Goal: Task Accomplishment & Management: Manage account settings

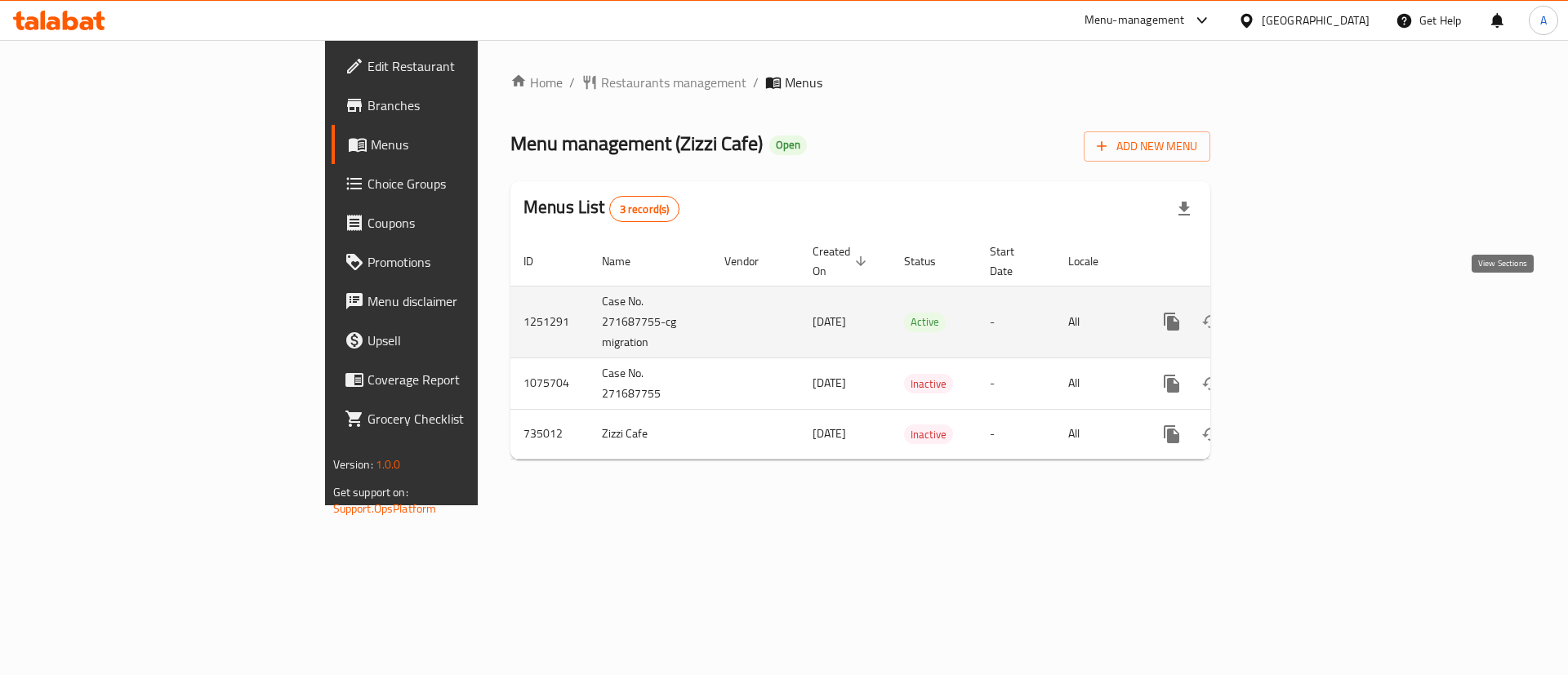
click at [1299, 312] on icon "enhanced table" at bounding box center [1290, 322] width 19 height 19
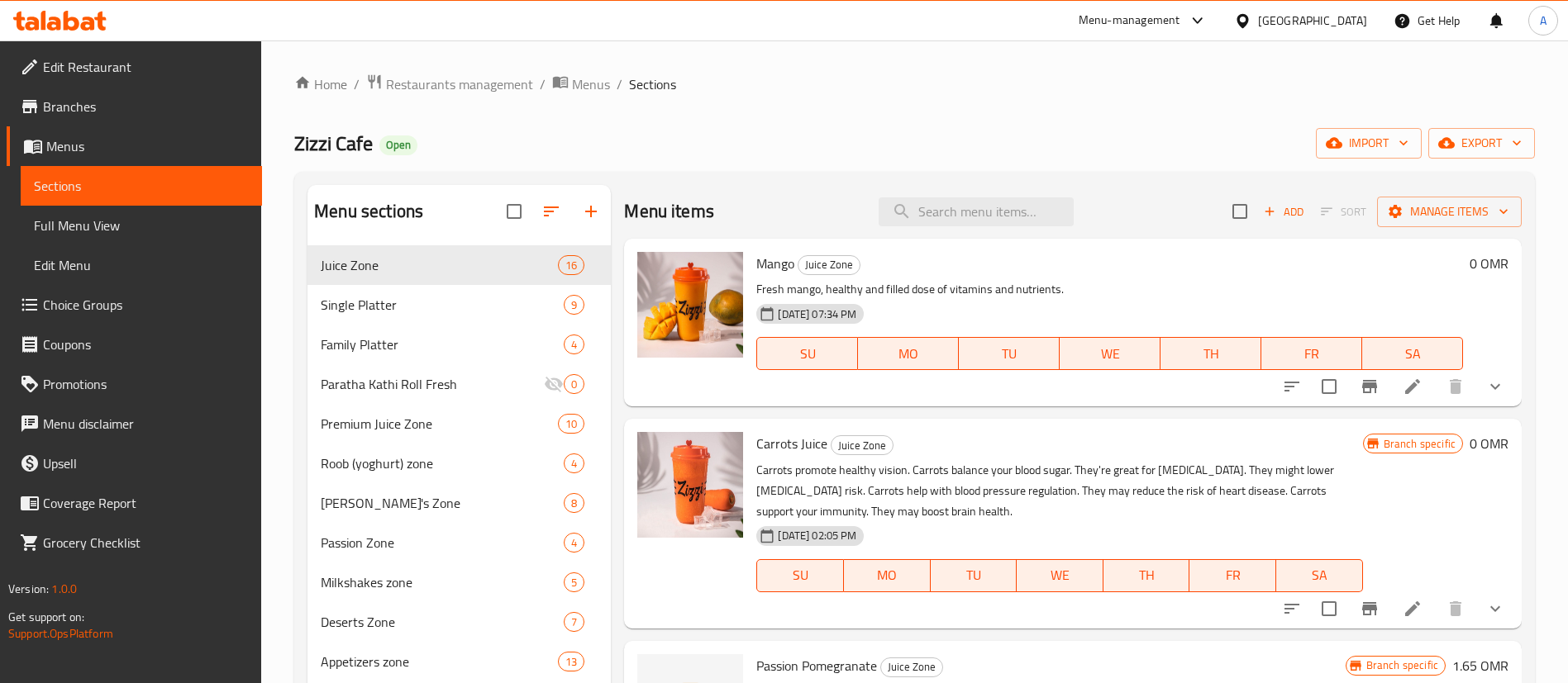
click at [481, 90] on span "Restaurants management" at bounding box center [460, 84] width 147 height 20
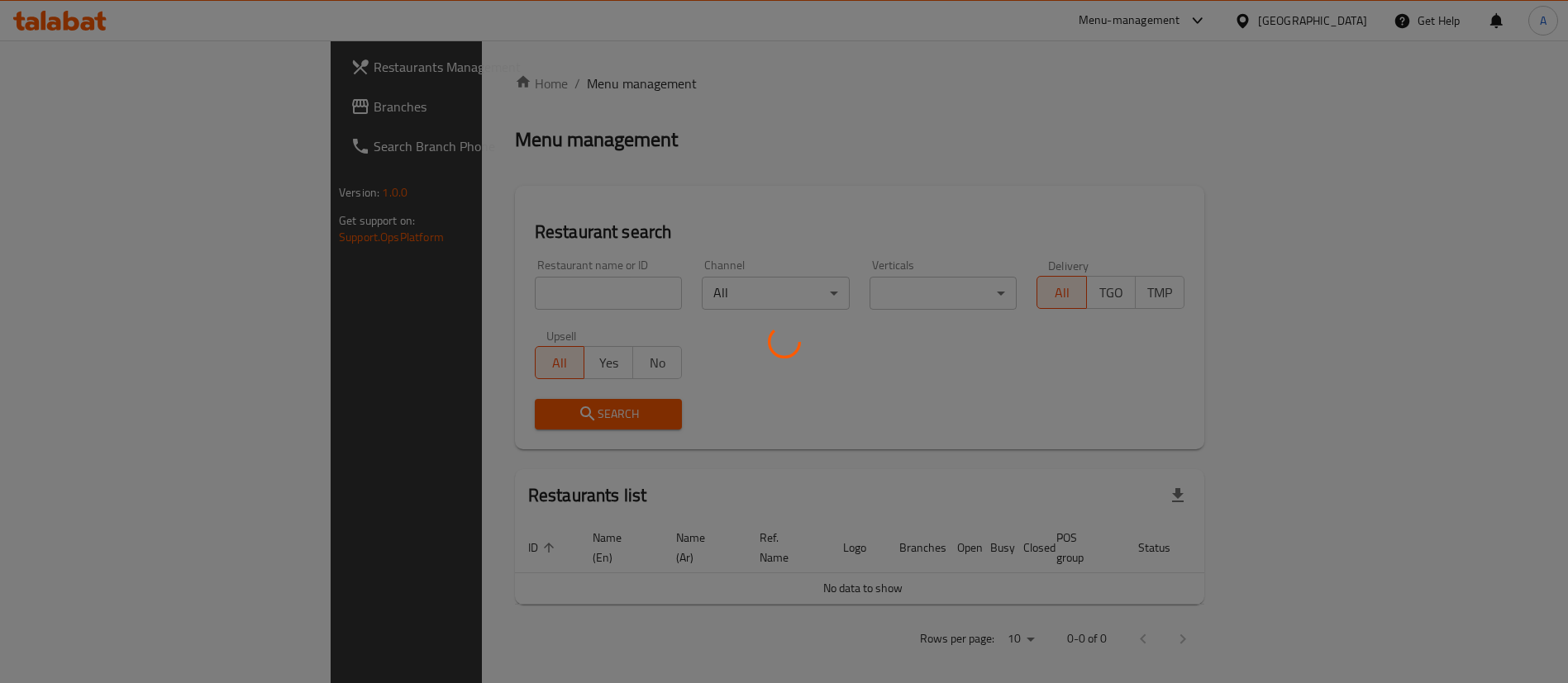
click at [478, 67] on div at bounding box center [784, 342] width 1568 height 683
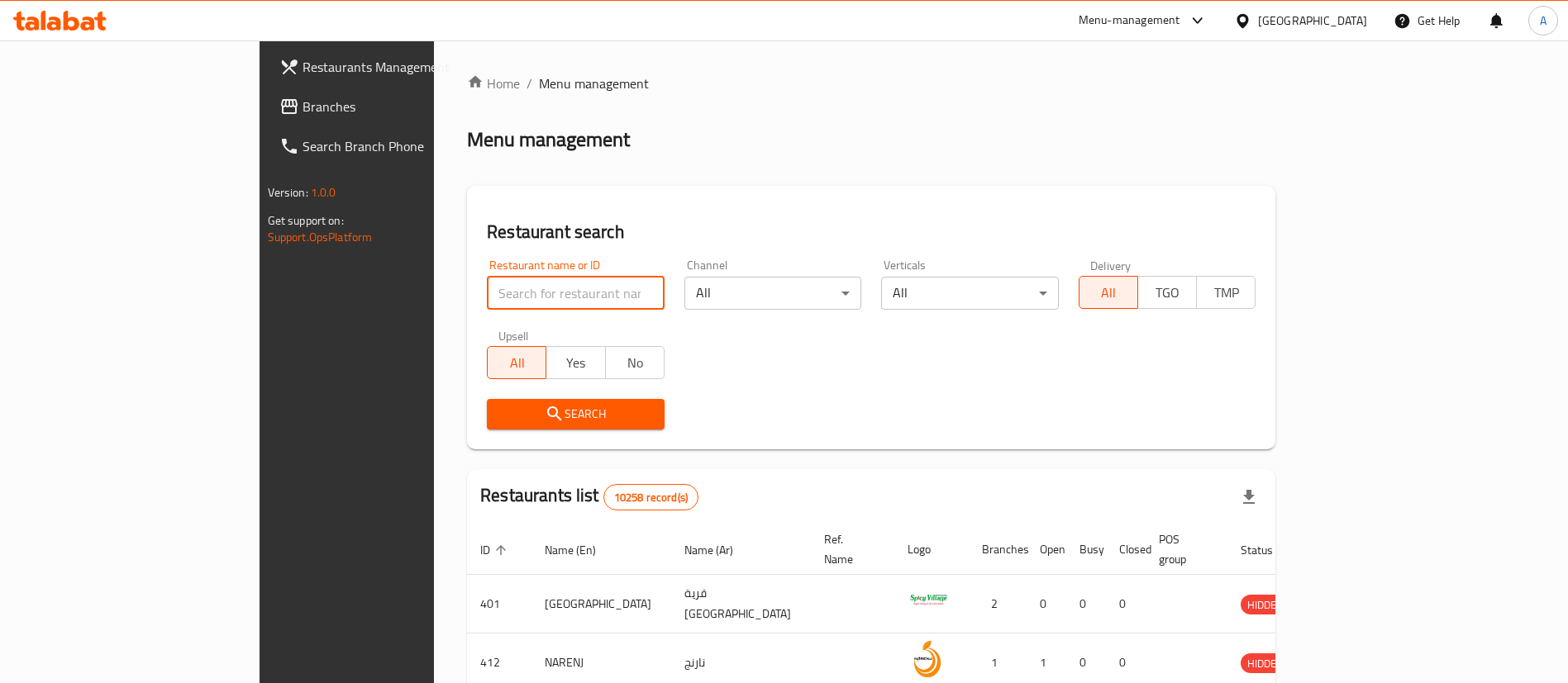
click at [578, 279] on input "search" at bounding box center [575, 293] width 178 height 33
type input "khan"
click button "Search" at bounding box center [575, 414] width 178 height 30
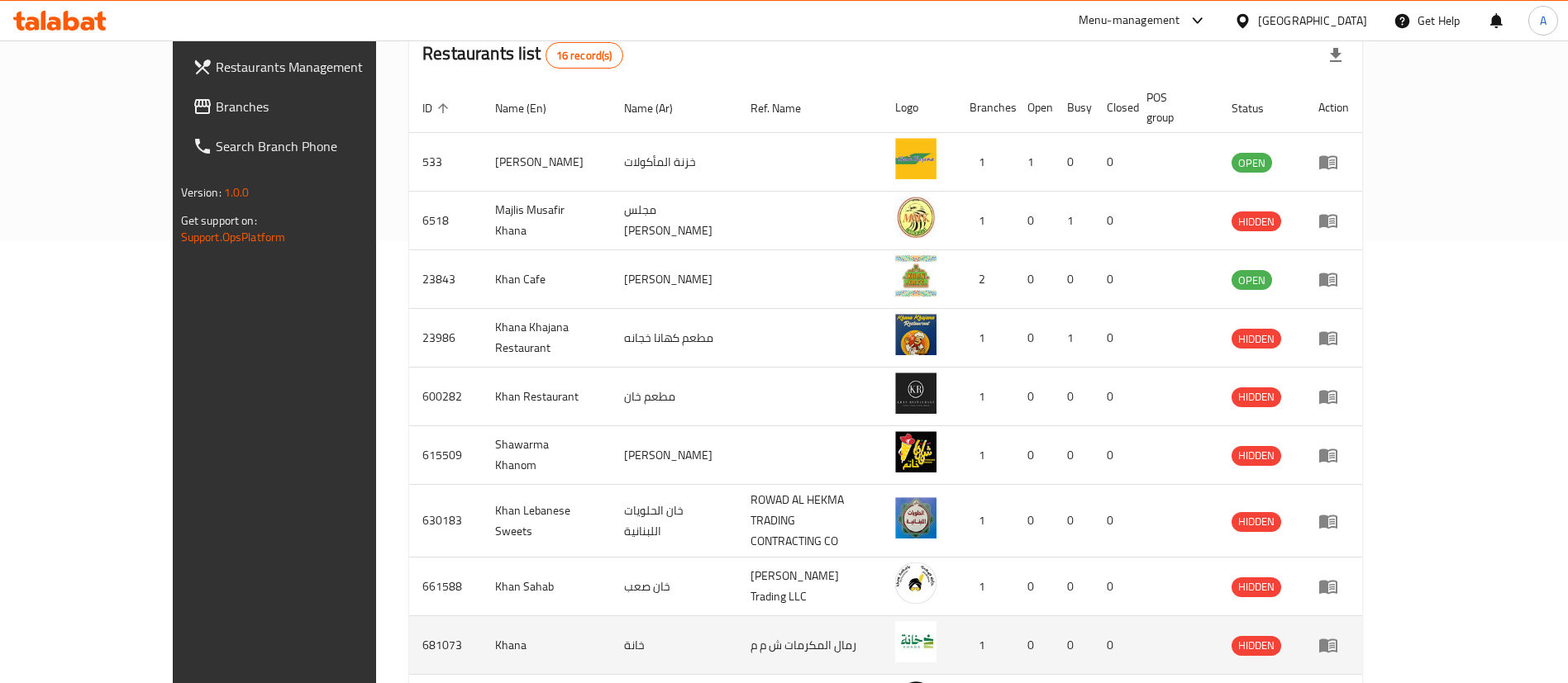
scroll to position [550, 0]
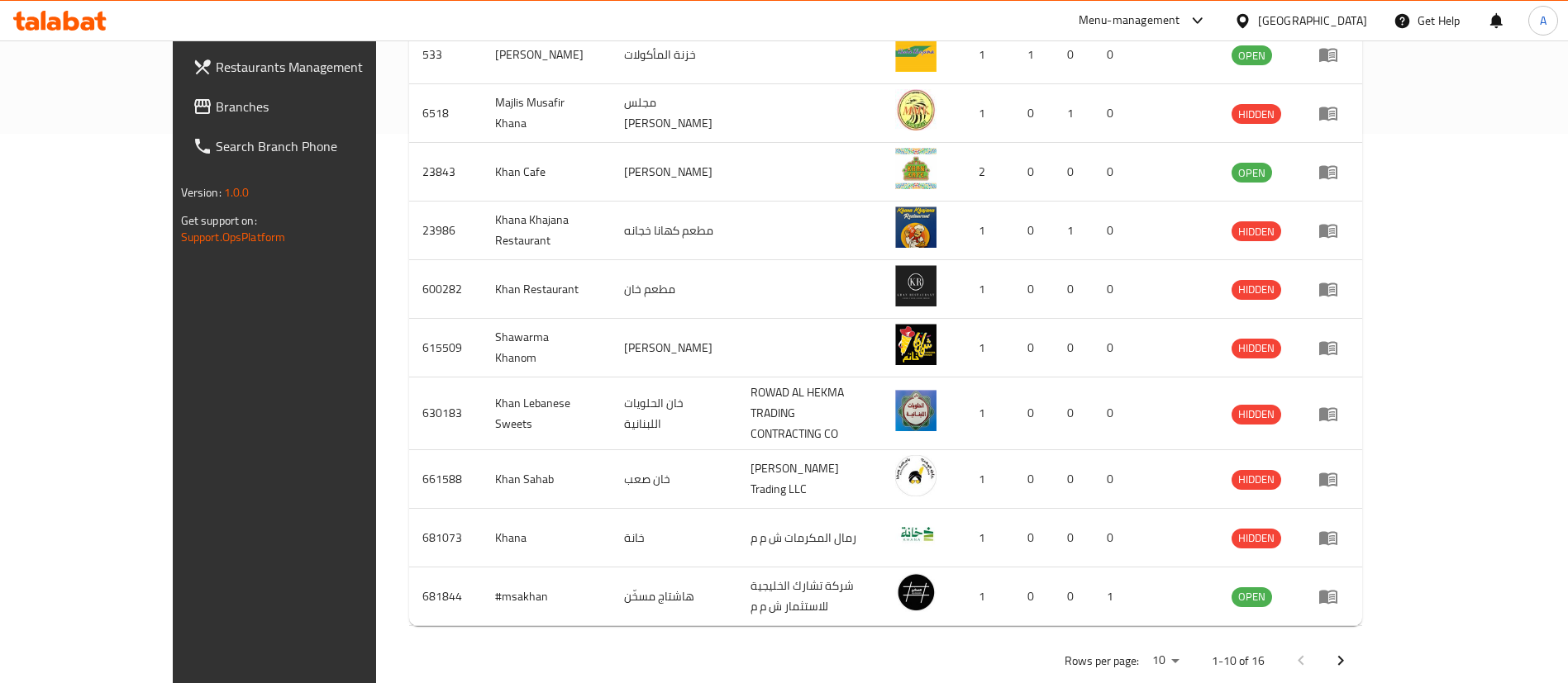
click at [1350, 651] on icon "Next page" at bounding box center [1340, 660] width 20 height 20
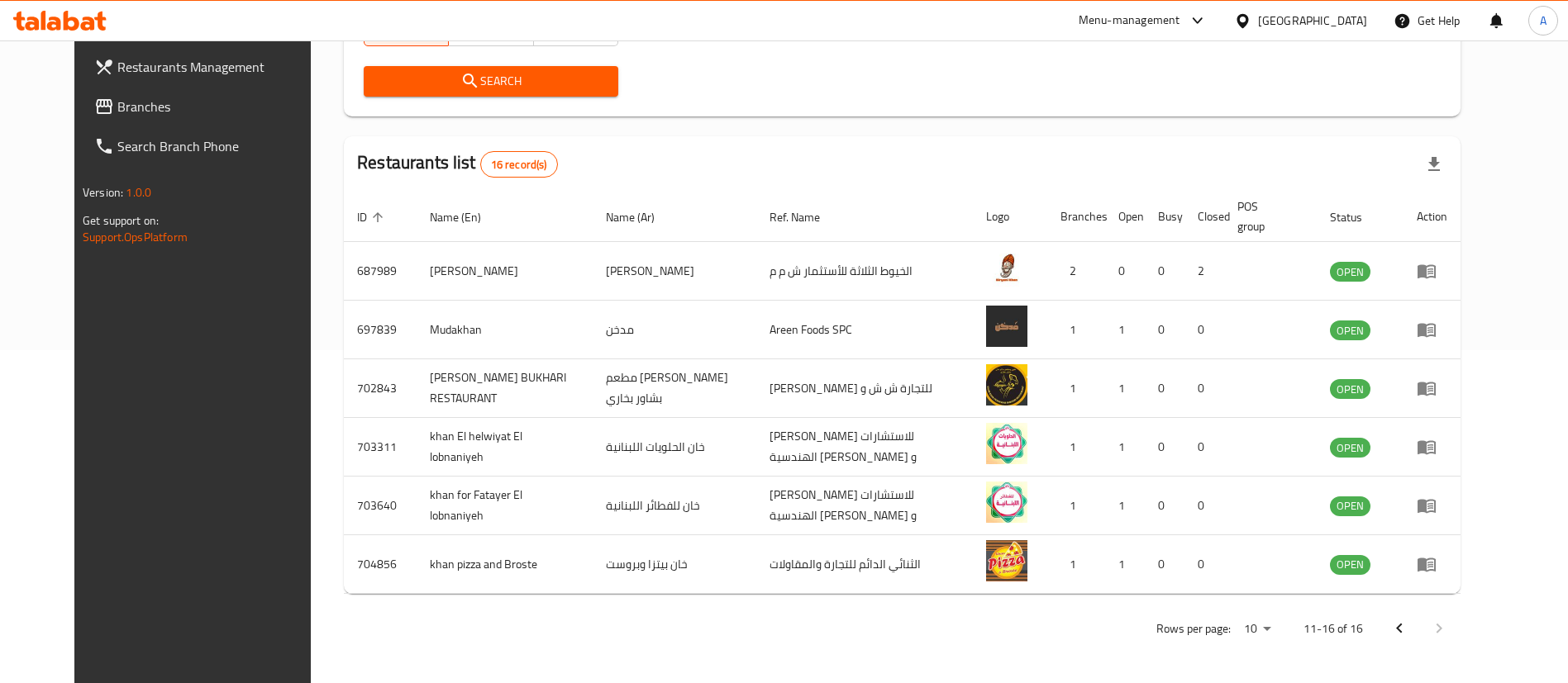
scroll to position [333, 0]
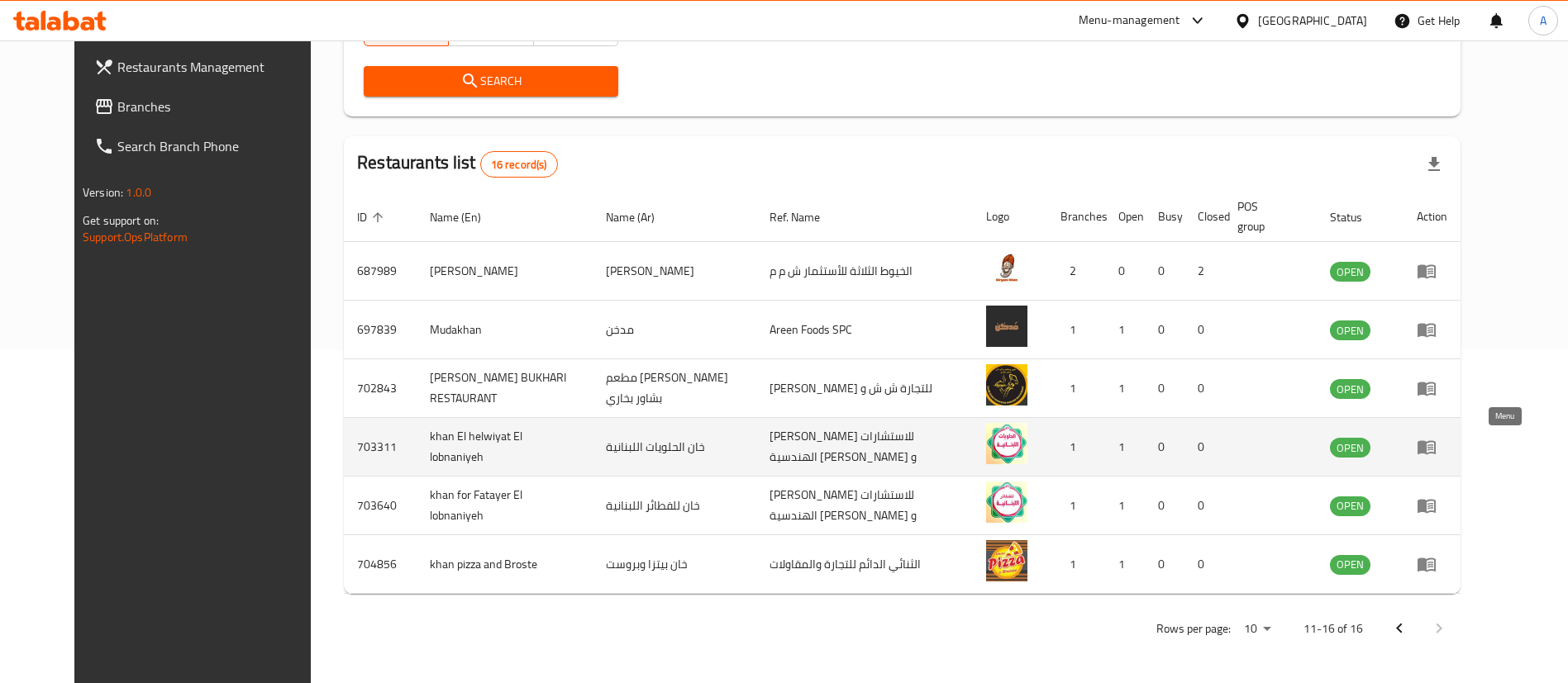
click at [1435, 449] on icon "enhanced table" at bounding box center [1427, 447] width 19 height 14
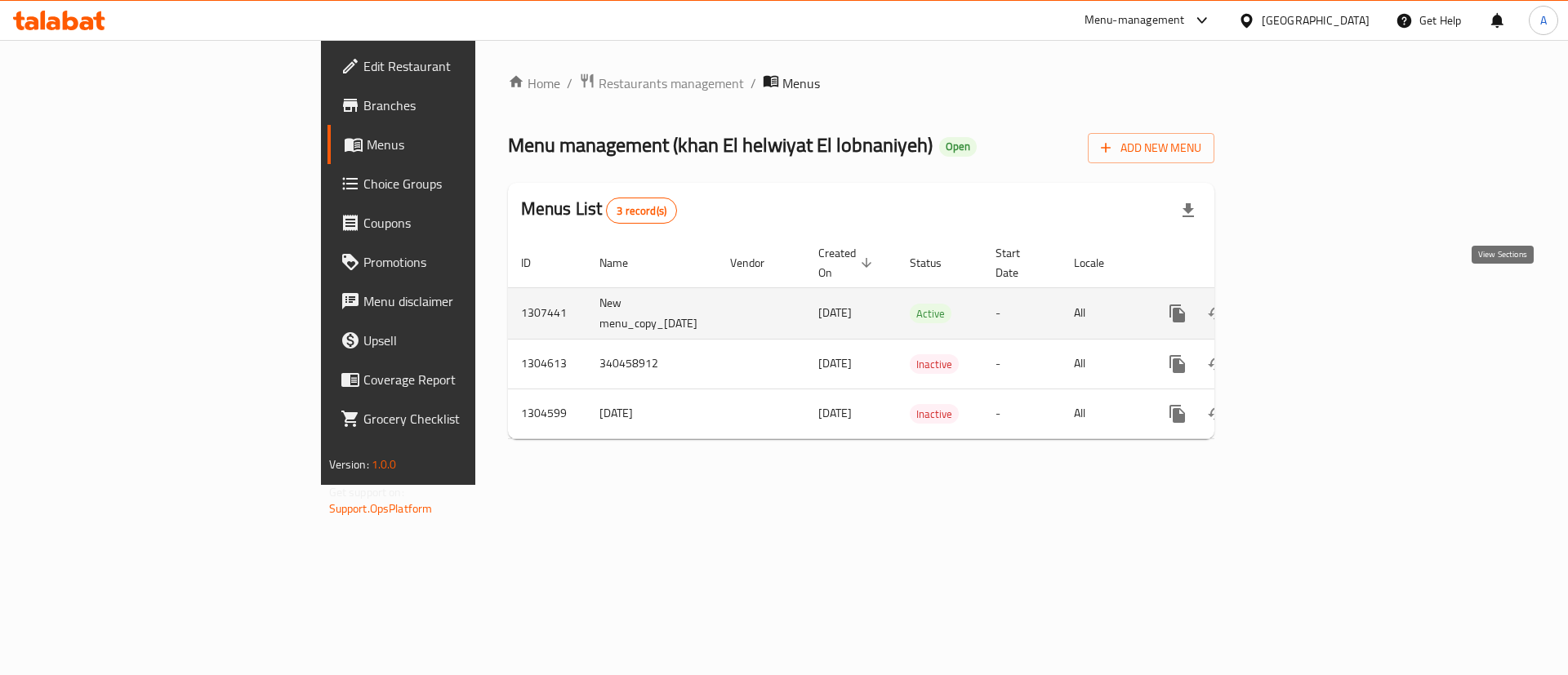
click at [1303, 306] on icon "enhanced table" at bounding box center [1294, 313] width 15 height 15
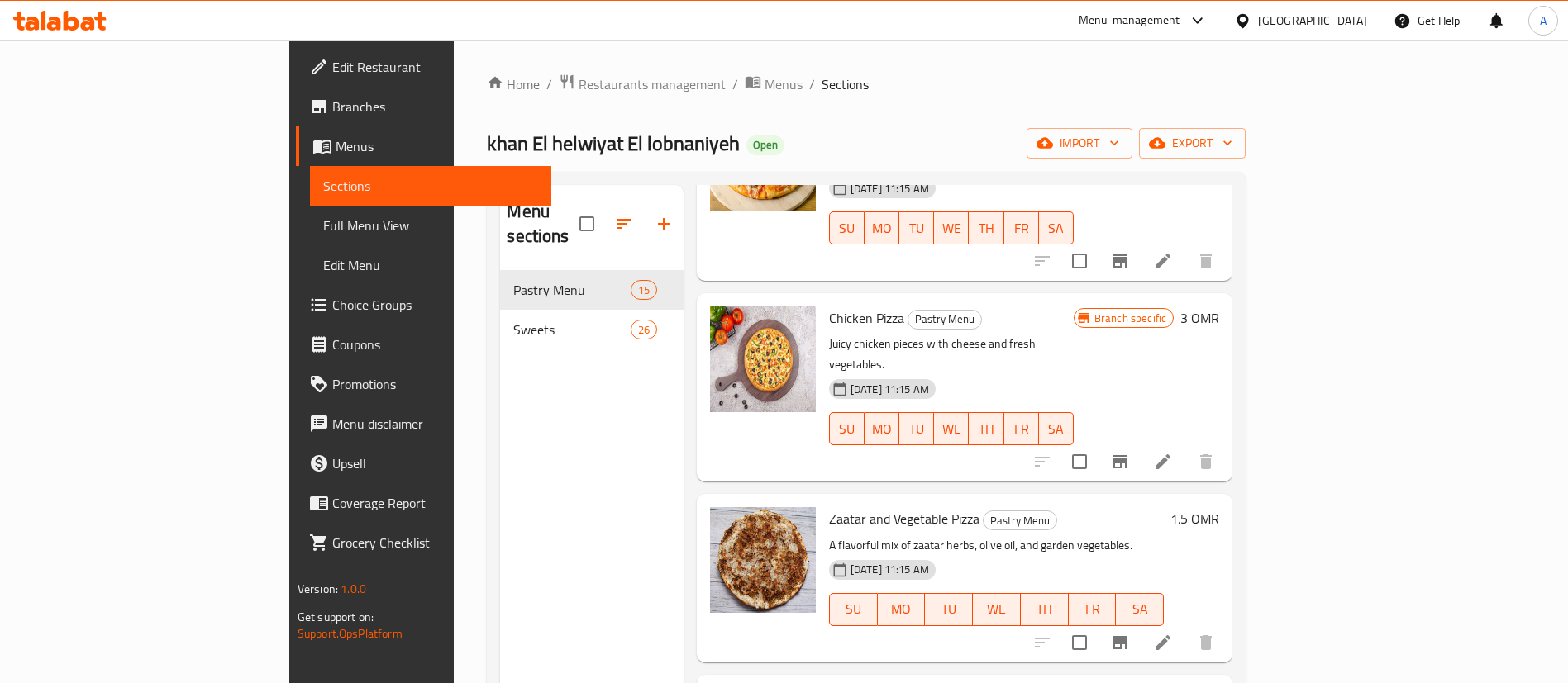
scroll to position [232, 0]
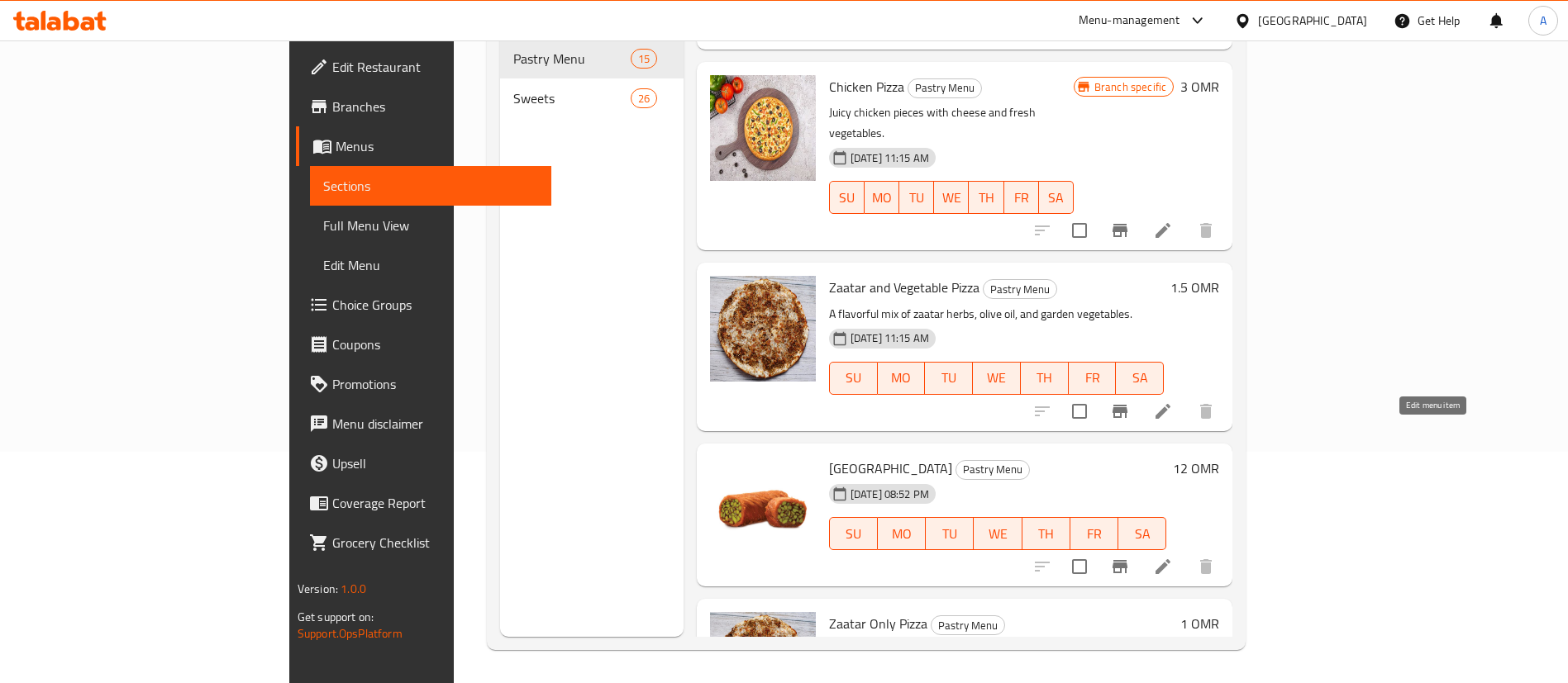
click at [1172, 556] on icon at bounding box center [1162, 566] width 20 height 20
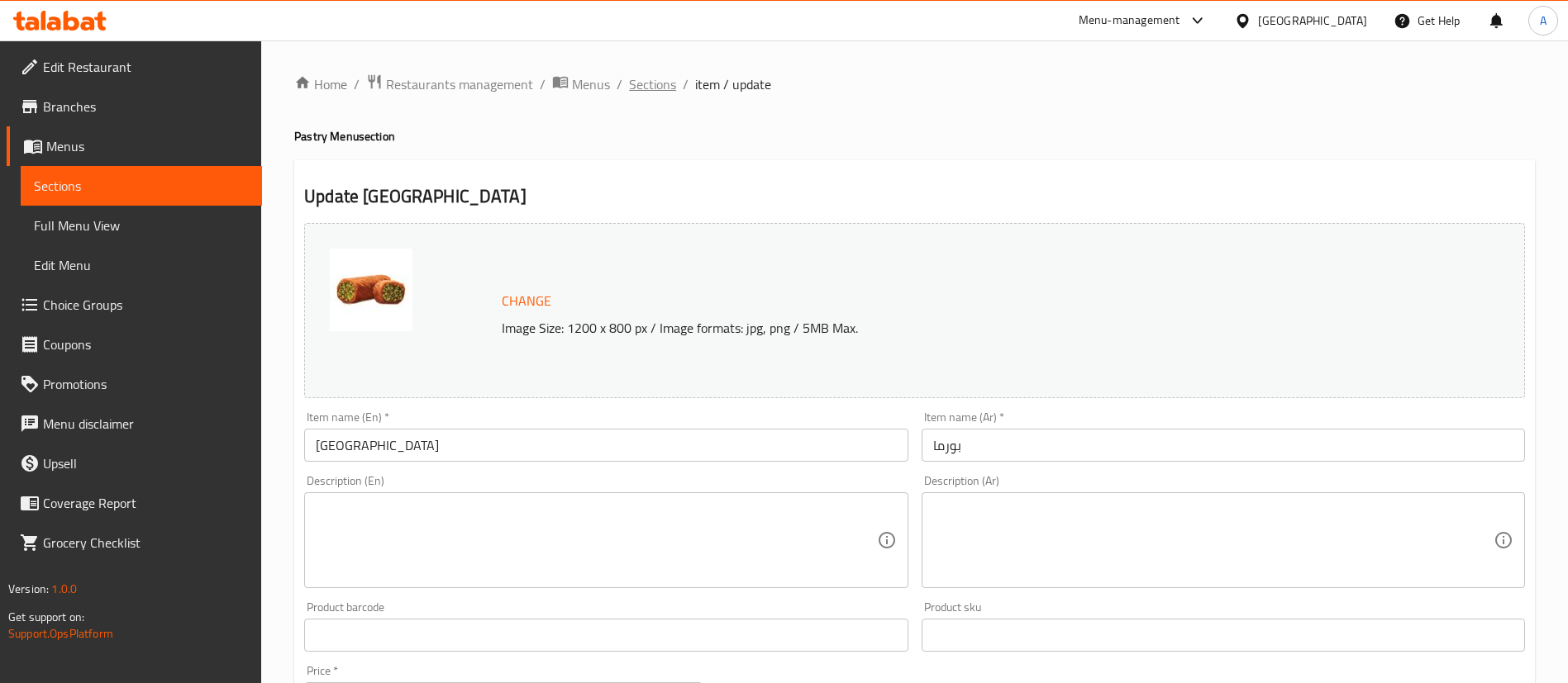
click at [656, 79] on span "Sections" at bounding box center [653, 84] width 47 height 20
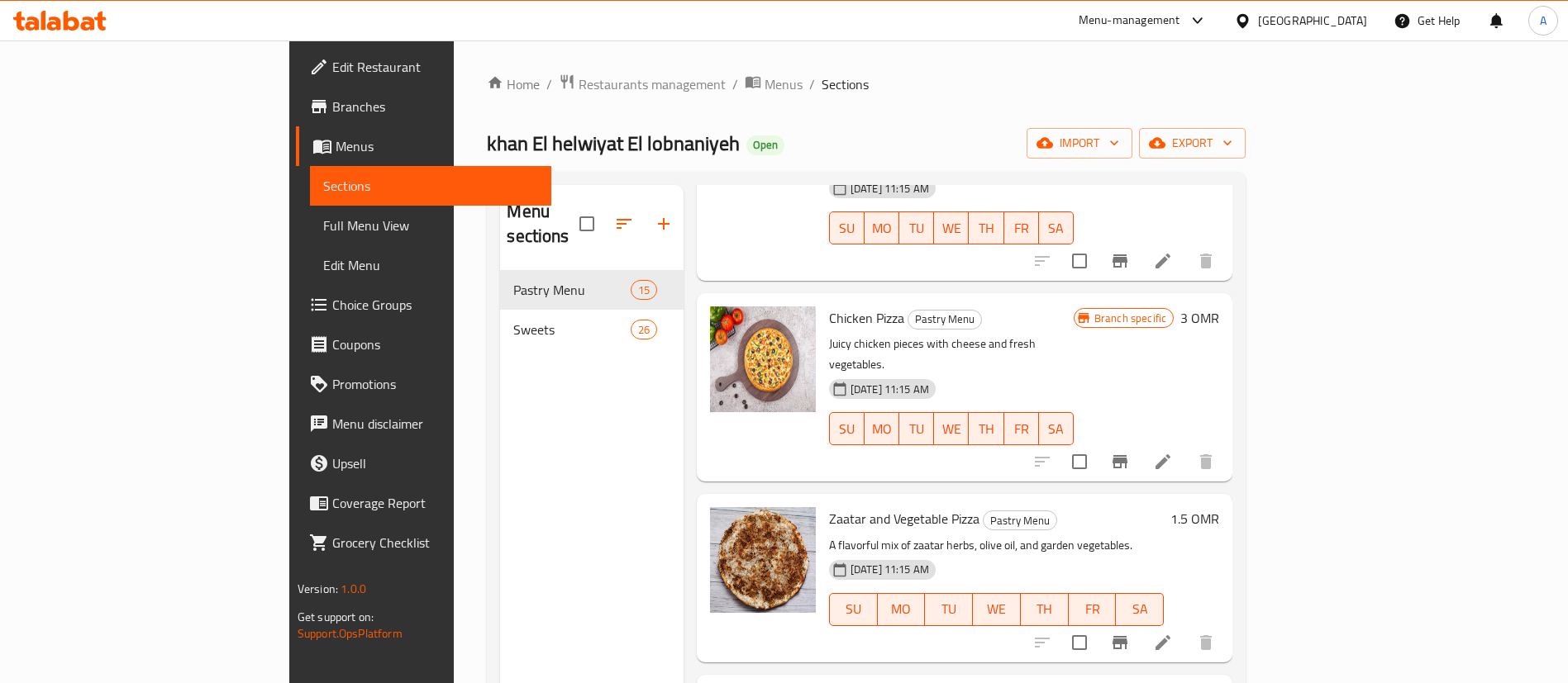
scroll to position [232, 0]
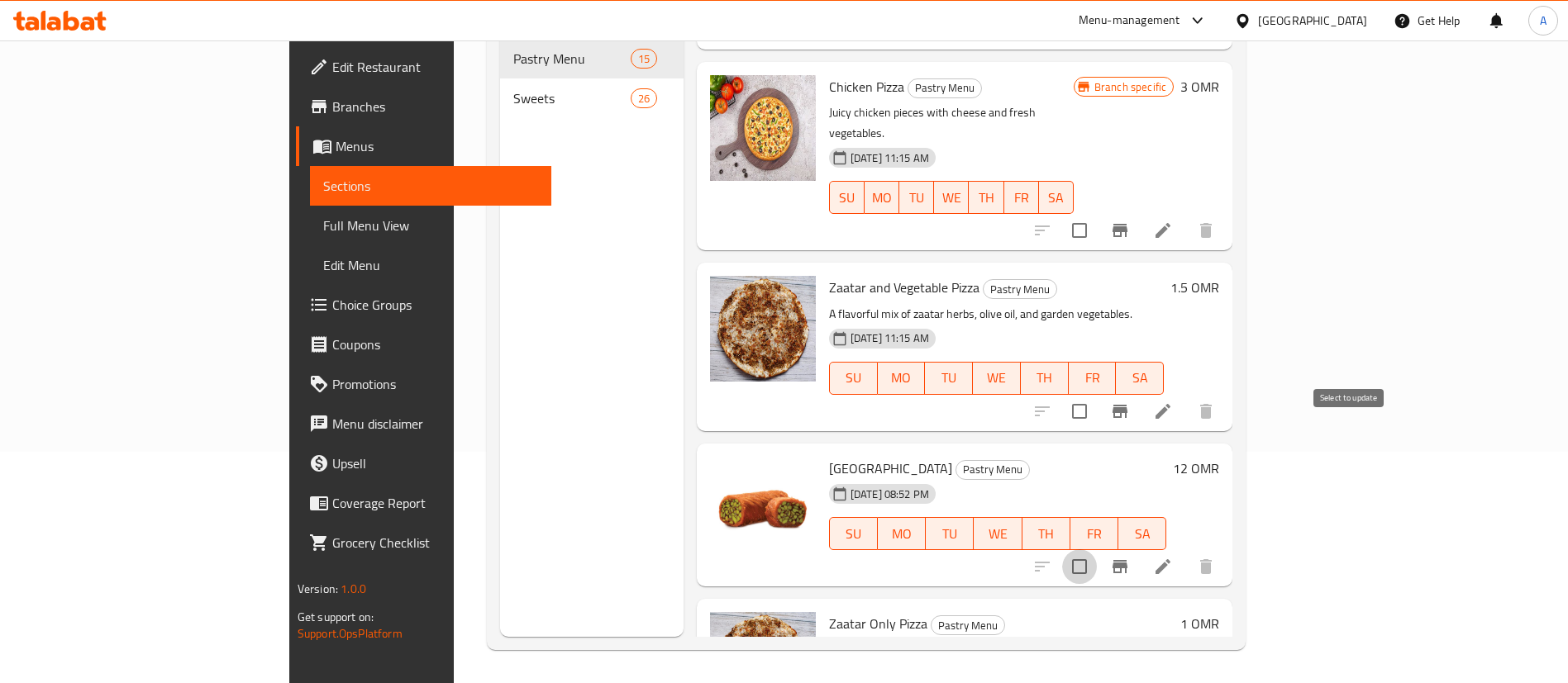
click at [1097, 550] on input "checkbox" at bounding box center [1079, 566] width 34 height 34
checkbox input "true"
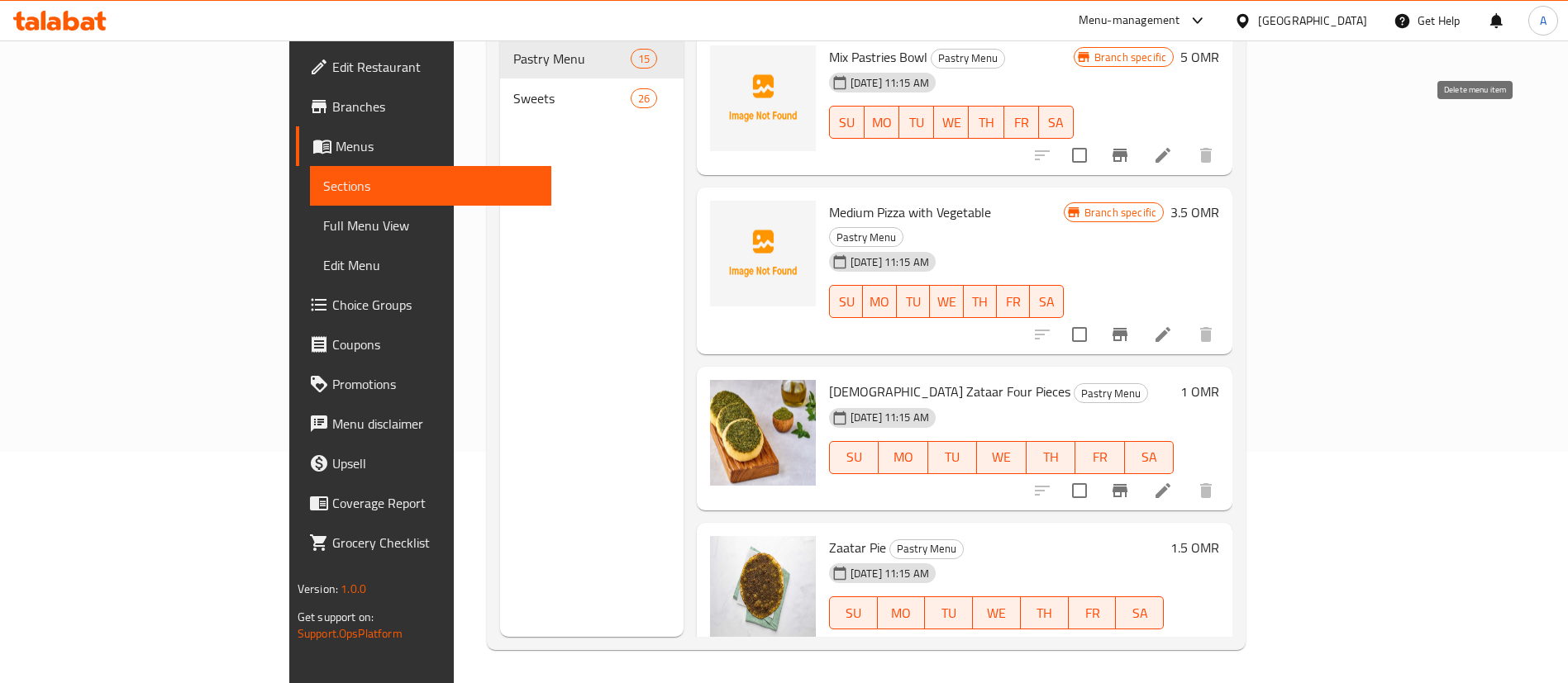
scroll to position [0, 0]
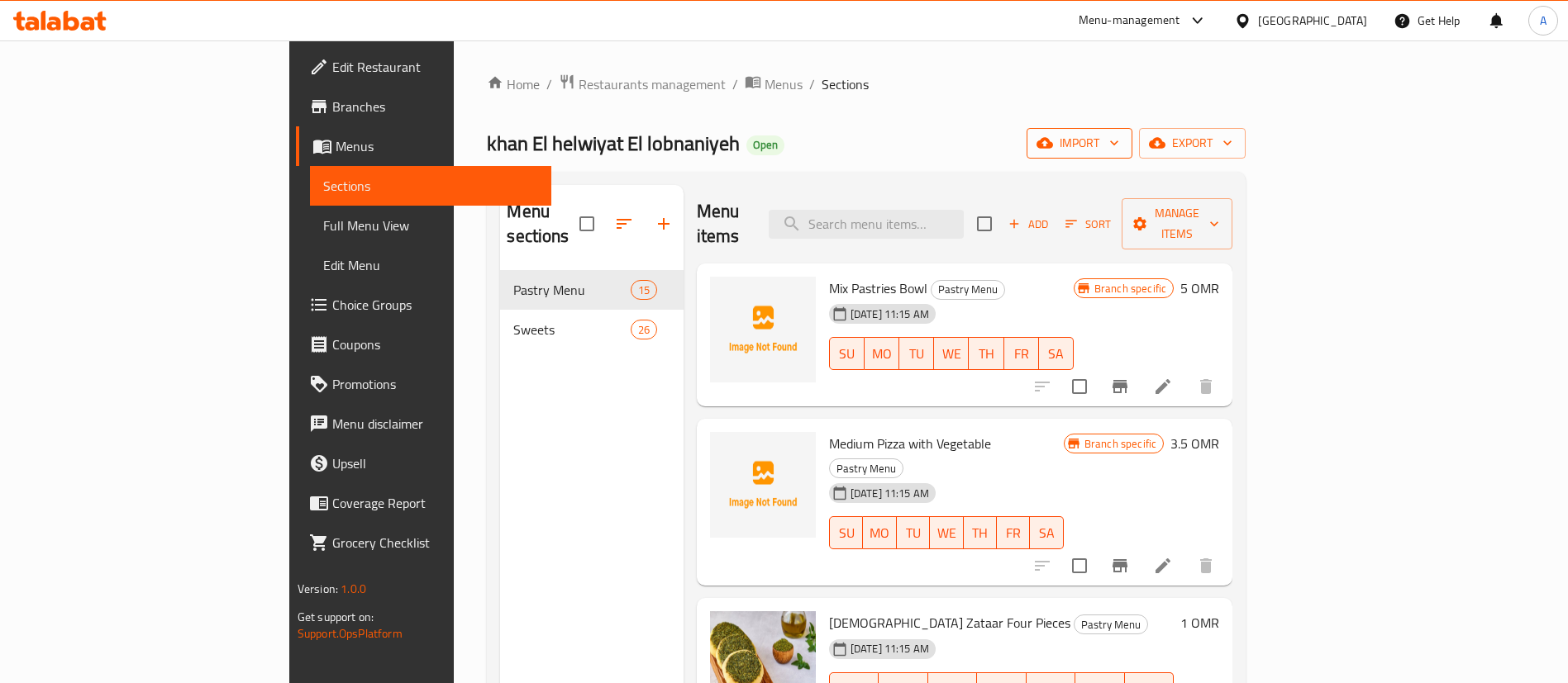
click at [1122, 149] on icon "button" at bounding box center [1113, 142] width 17 height 17
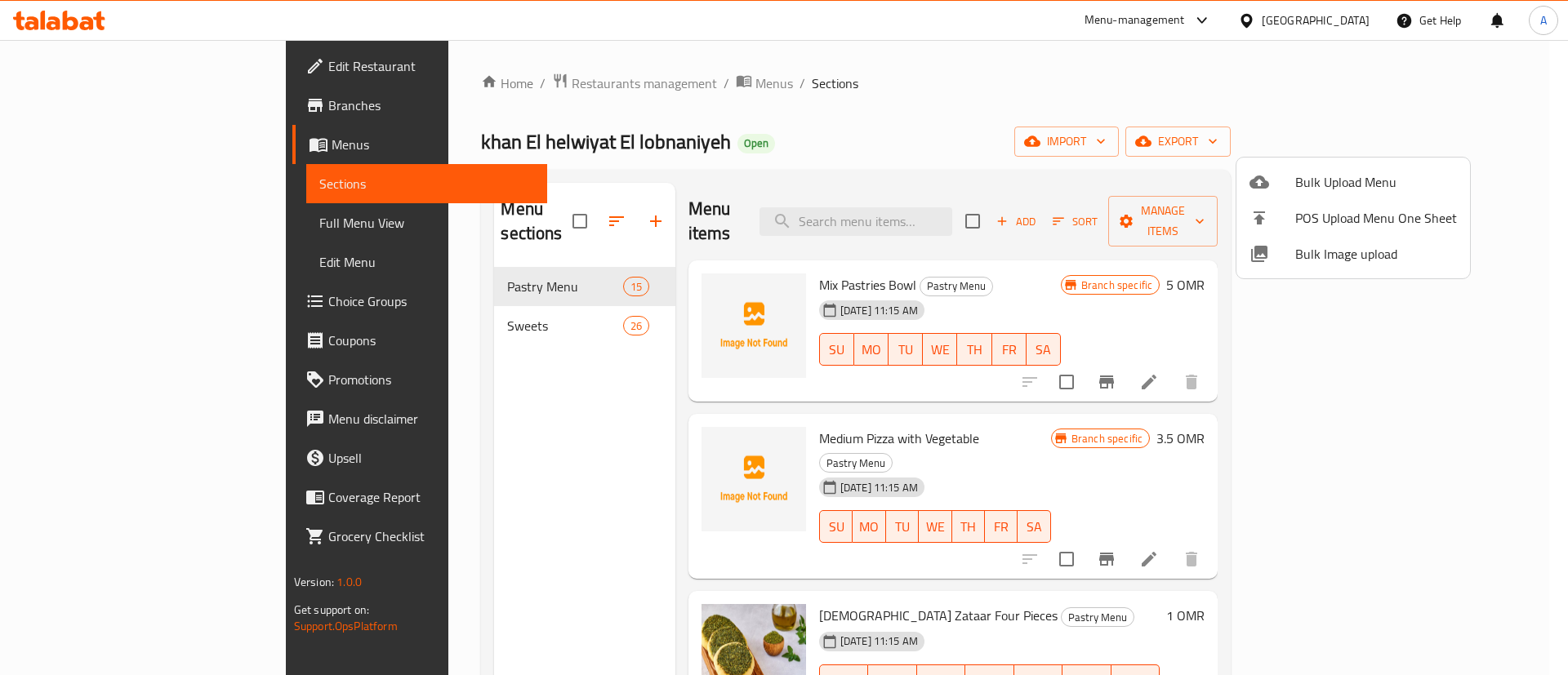
click at [945, 101] on div at bounding box center [784, 338] width 1568 height 675
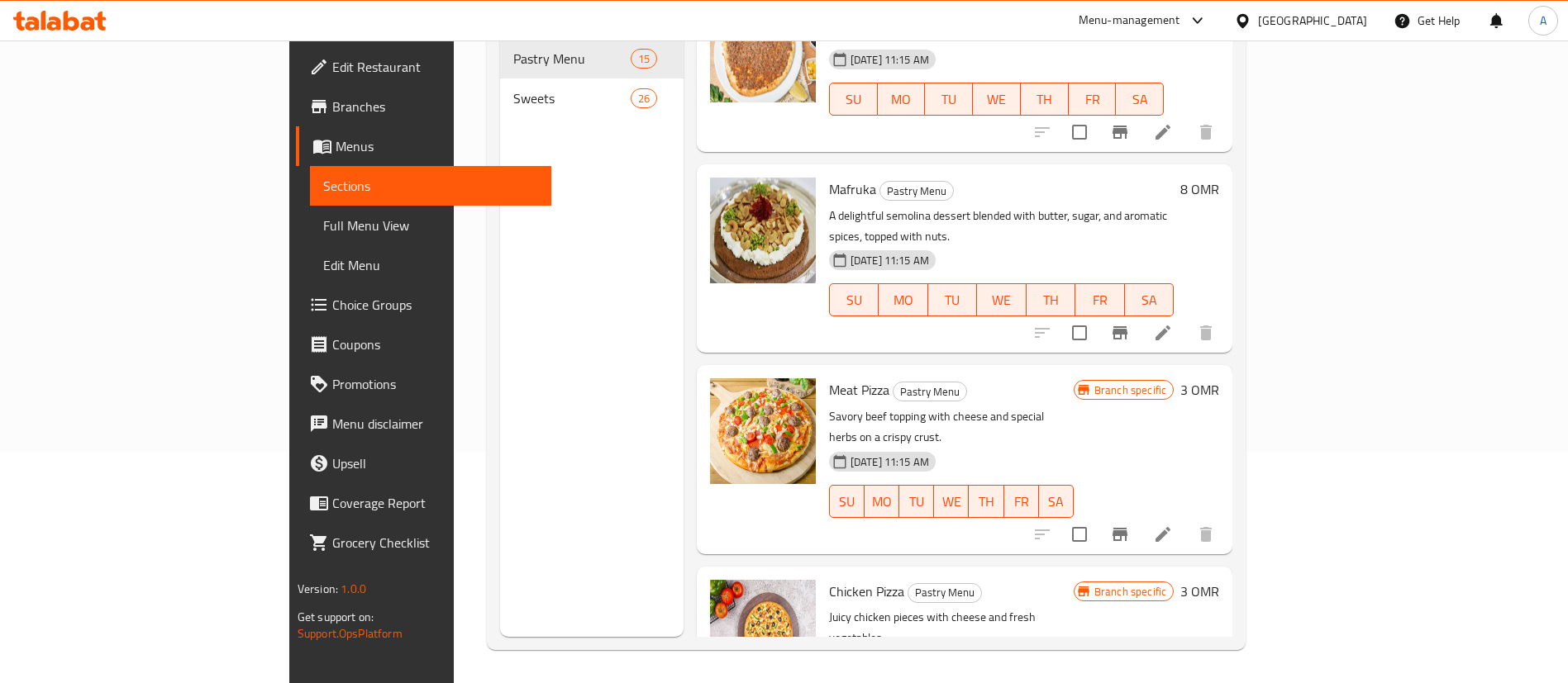
scroll to position [1867, 0]
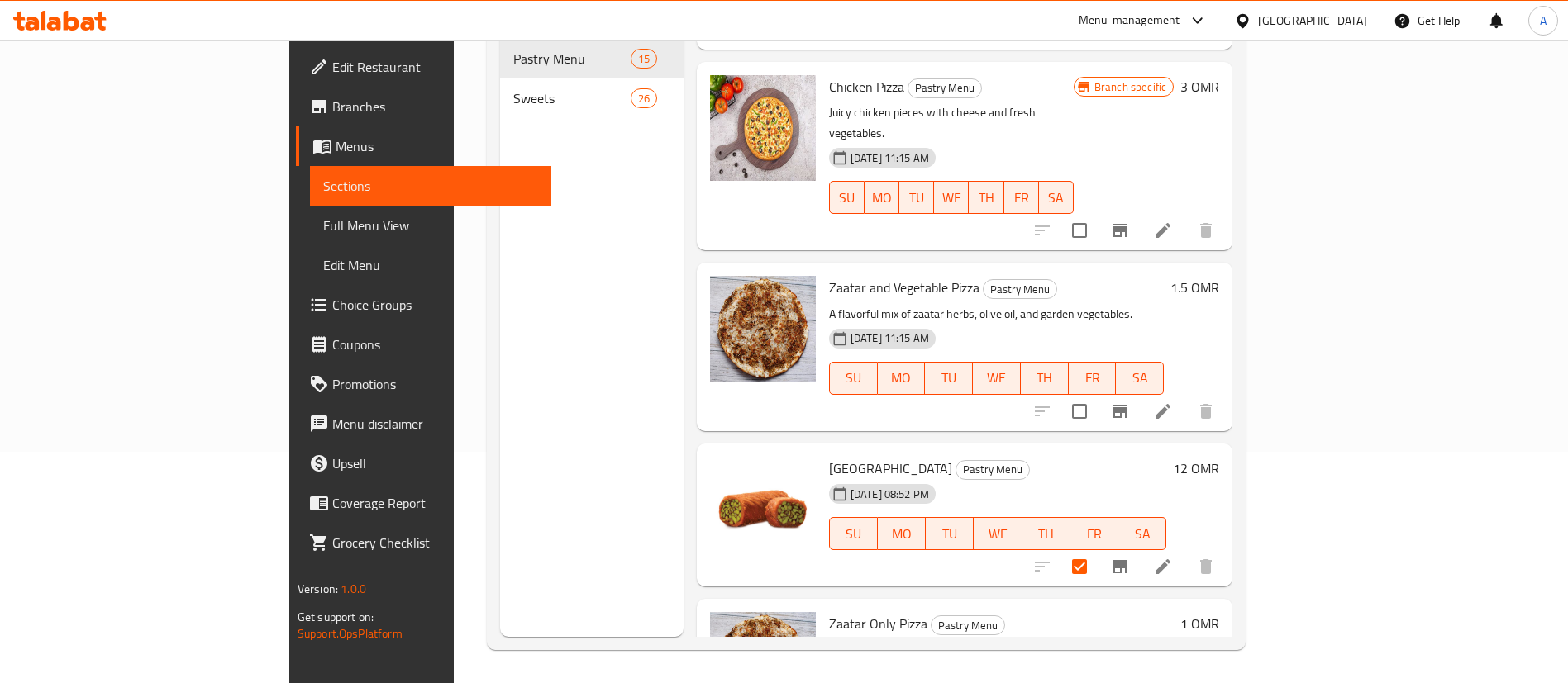
click at [1225, 547] on div at bounding box center [1123, 566] width 203 height 39
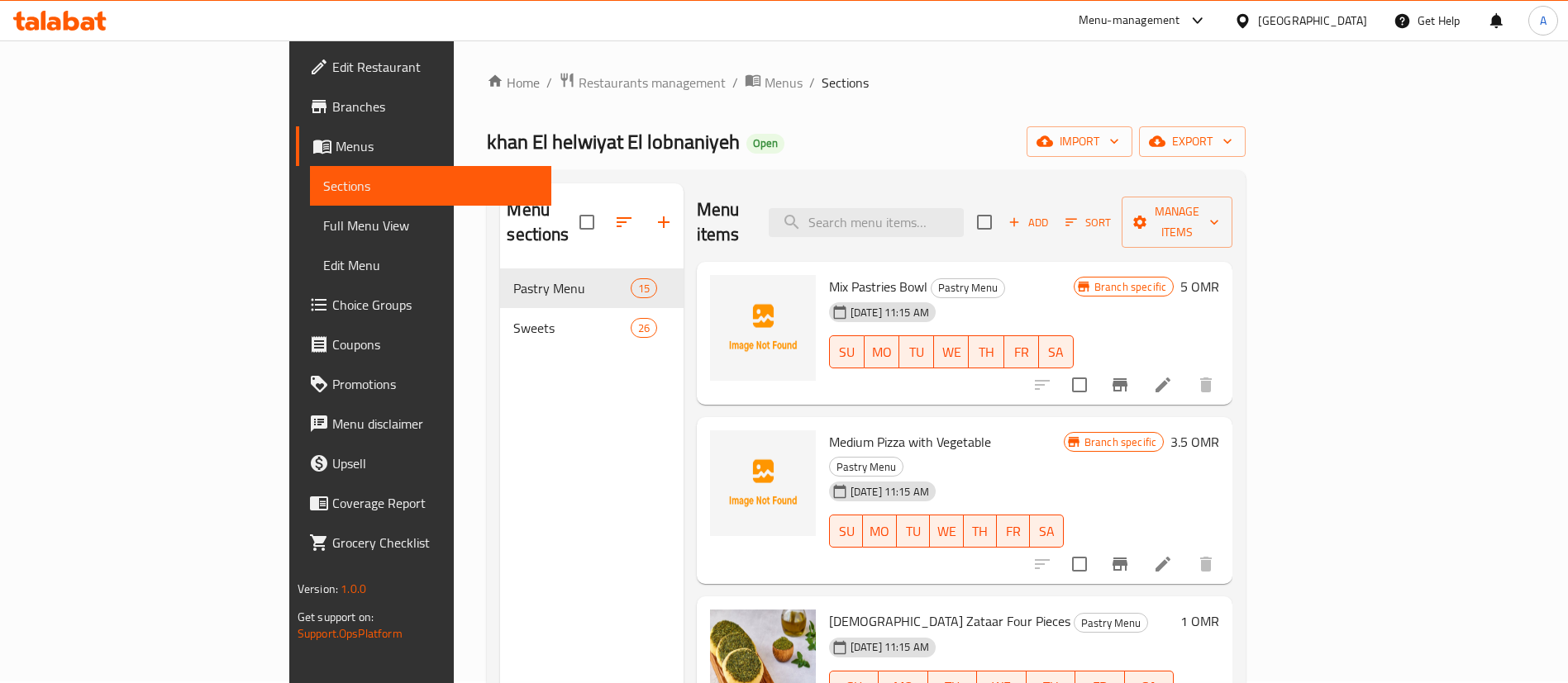
scroll to position [0, 0]
click at [1219, 213] on span "Manage items" at bounding box center [1177, 224] width 84 height 41
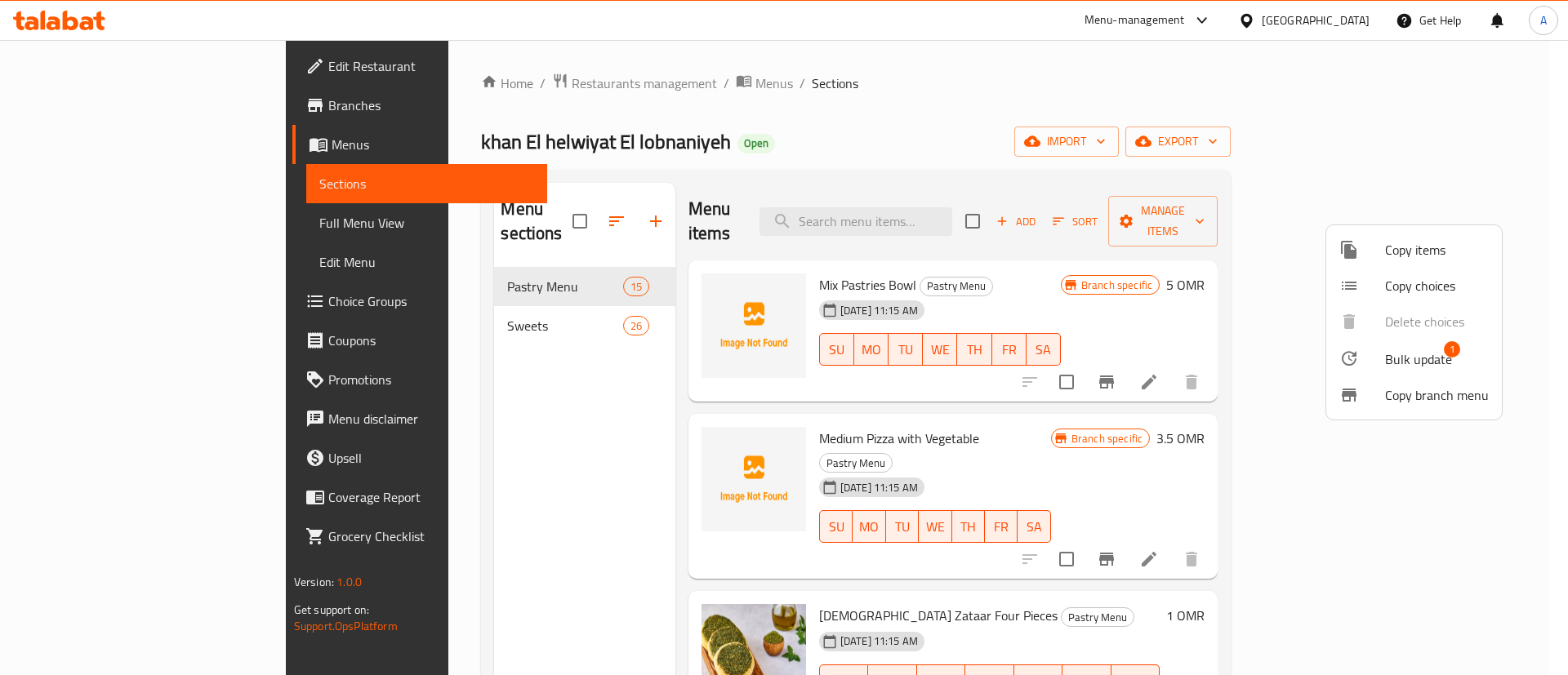
click at [1178, 539] on div at bounding box center [784, 338] width 1568 height 675
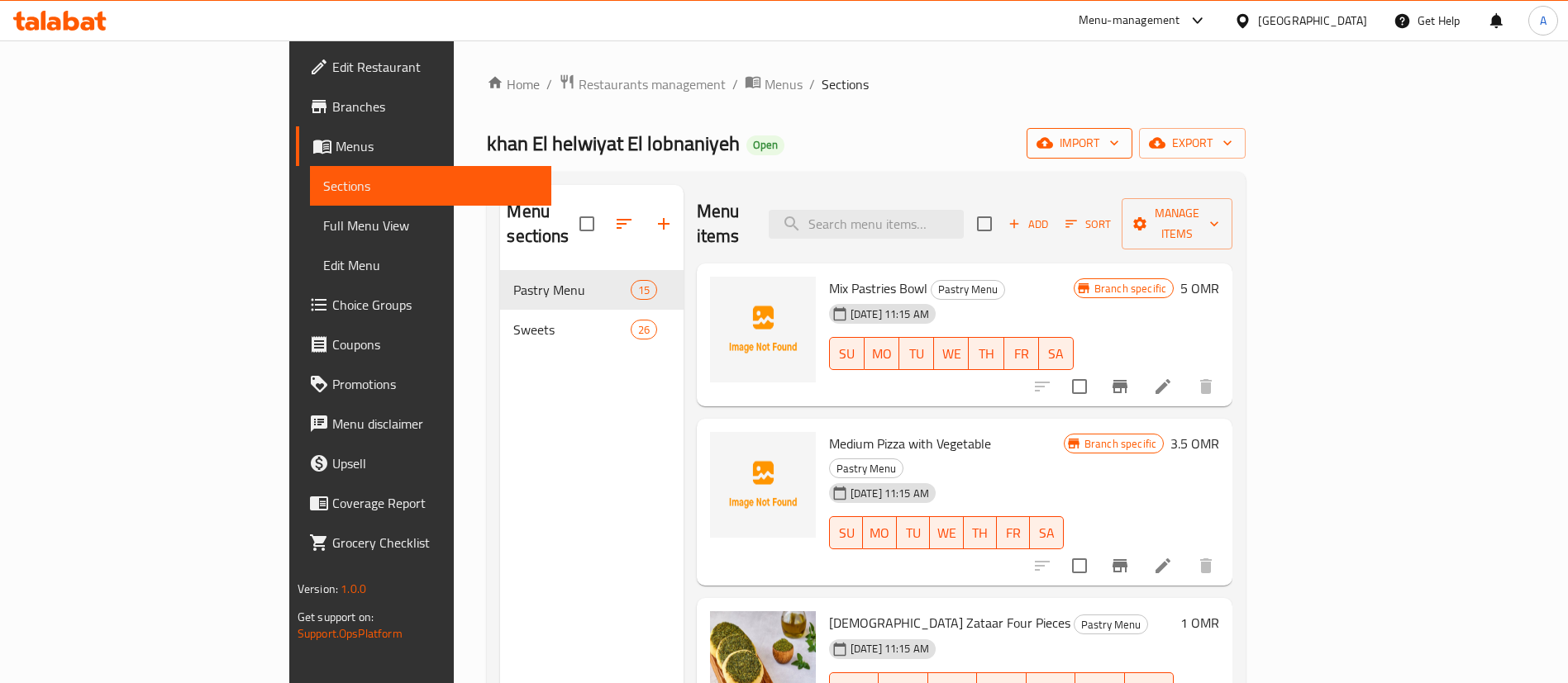
click at [1119, 137] on span "import" at bounding box center [1079, 143] width 80 height 21
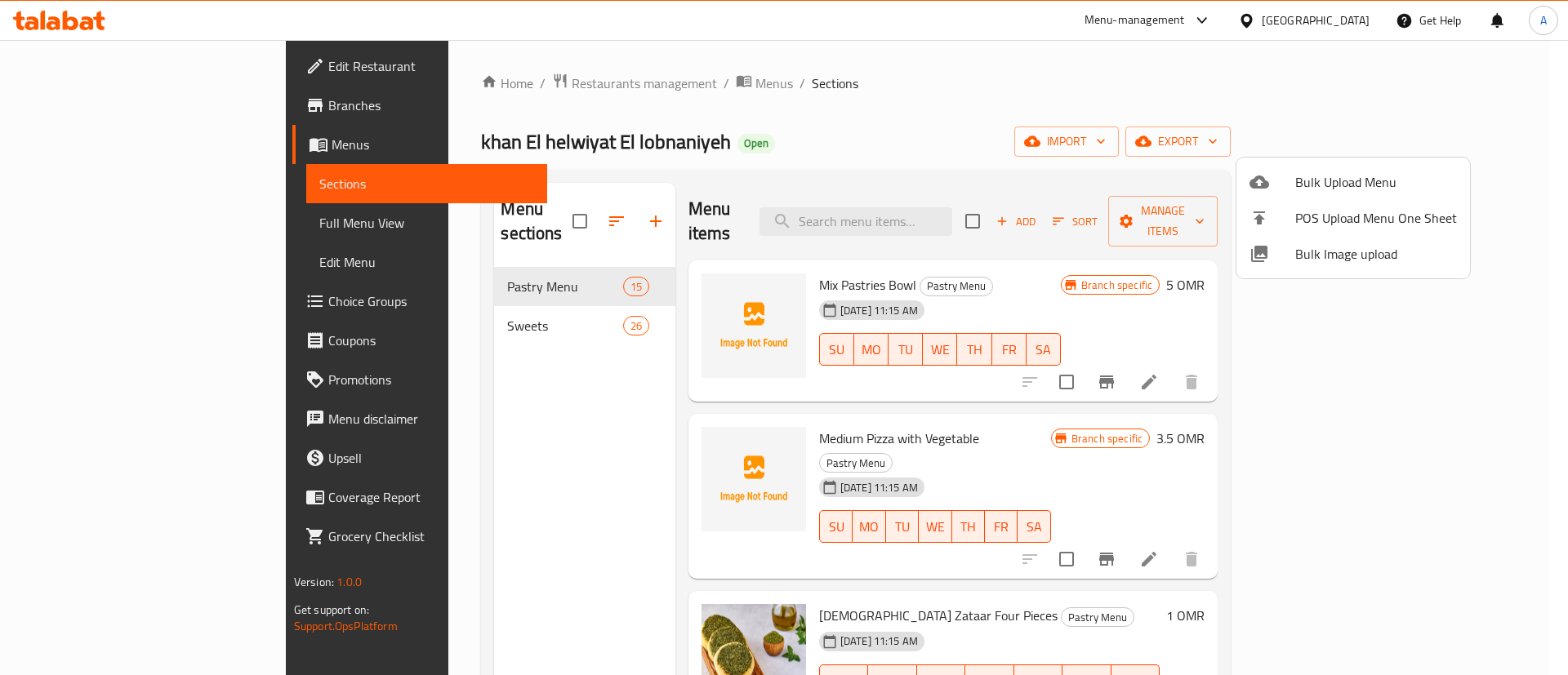
click at [1089, 112] on div at bounding box center [784, 338] width 1568 height 675
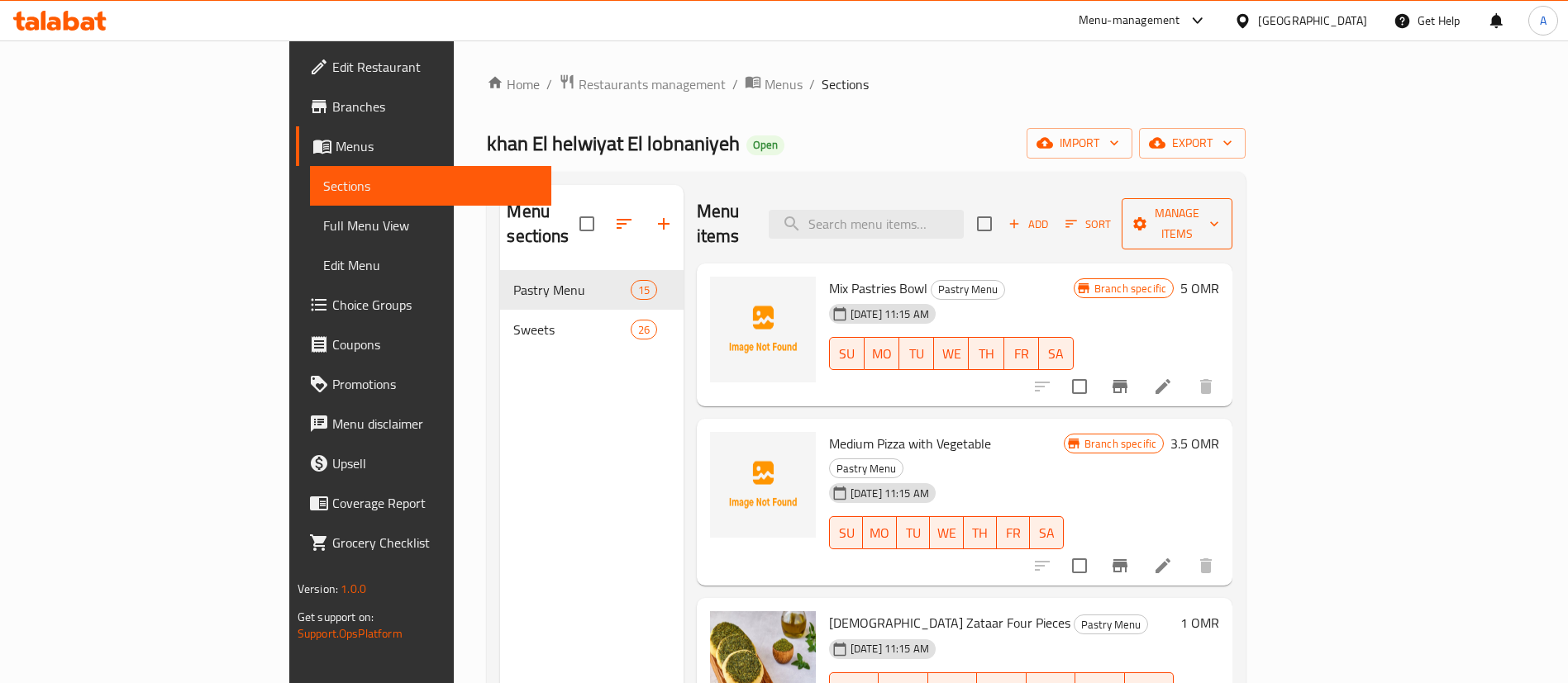
click at [1219, 213] on span "Manage items" at bounding box center [1177, 224] width 84 height 41
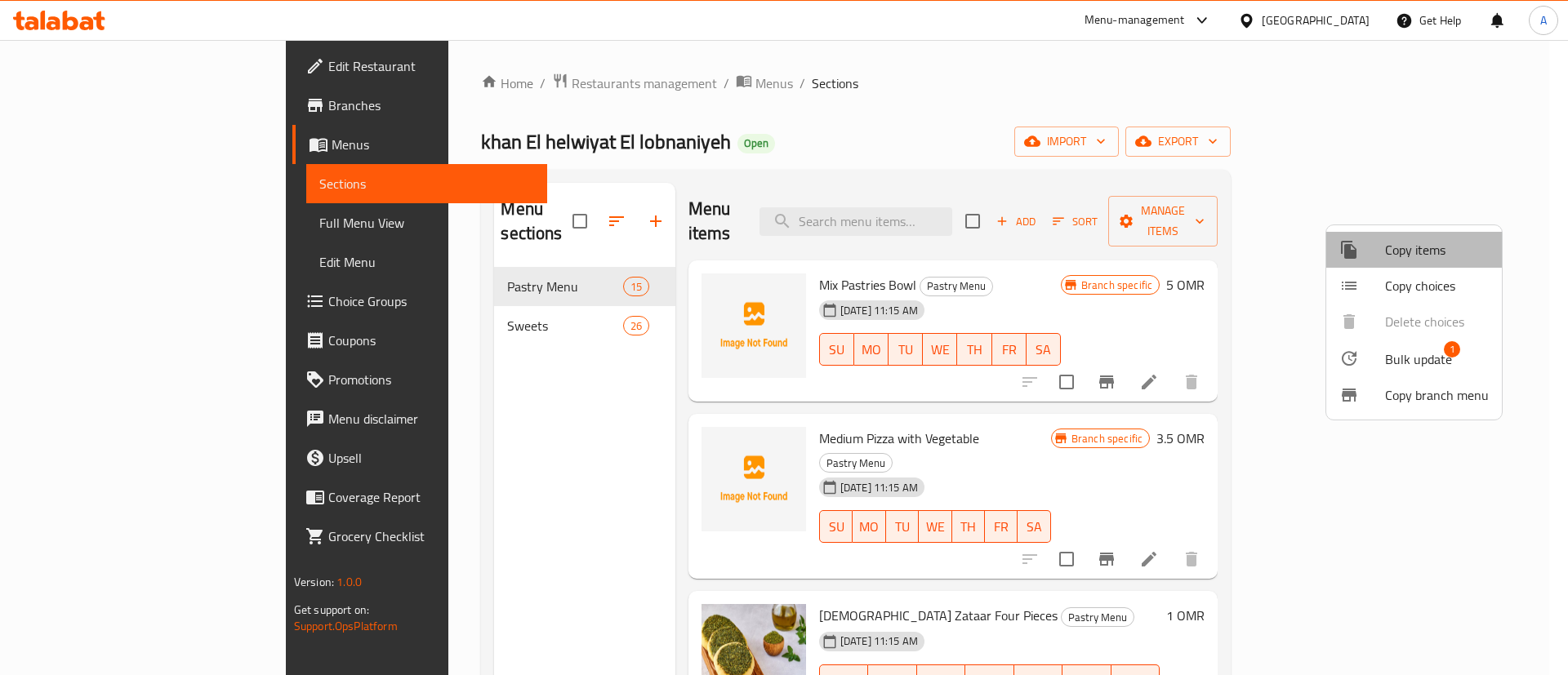
click at [1432, 250] on span "Copy items" at bounding box center [1437, 249] width 104 height 19
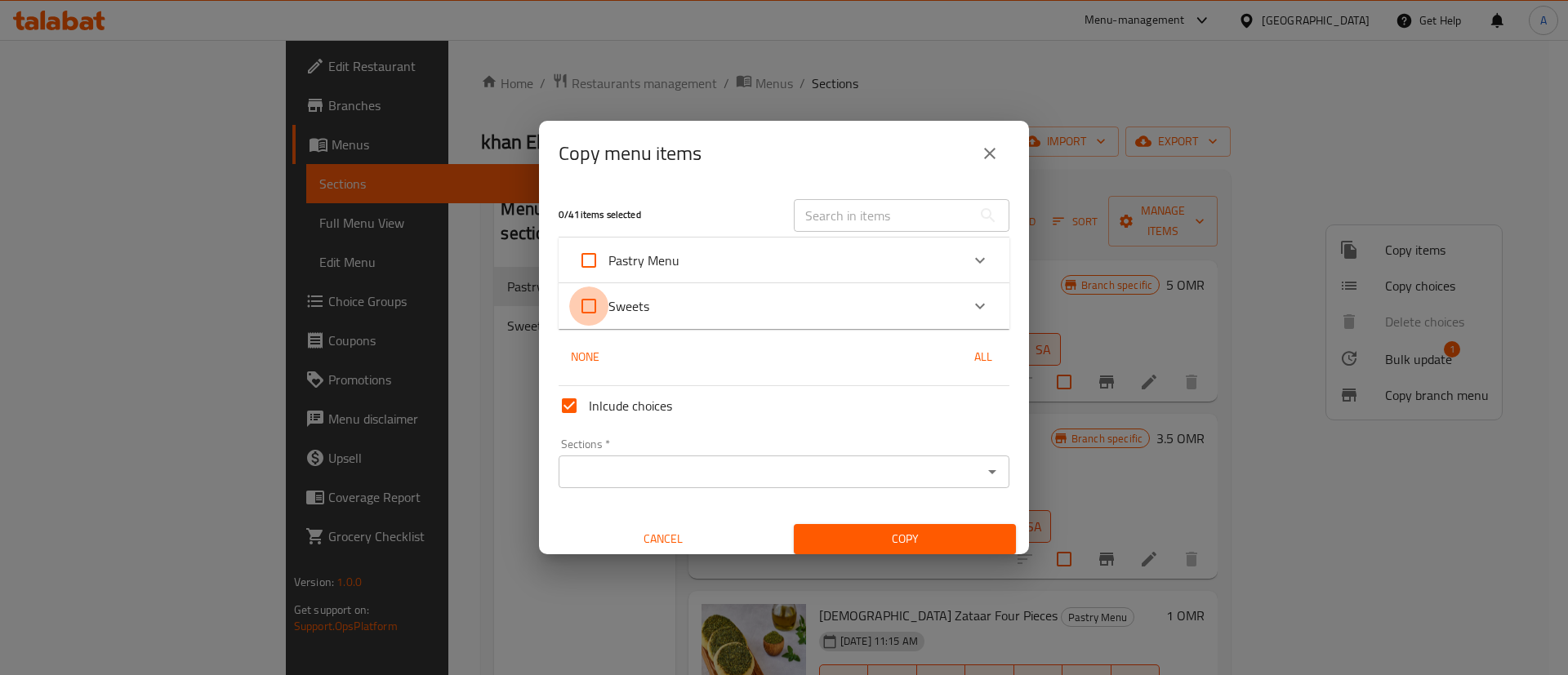
click at [594, 311] on input "Sweets" at bounding box center [589, 305] width 39 height 39
checkbox input "true"
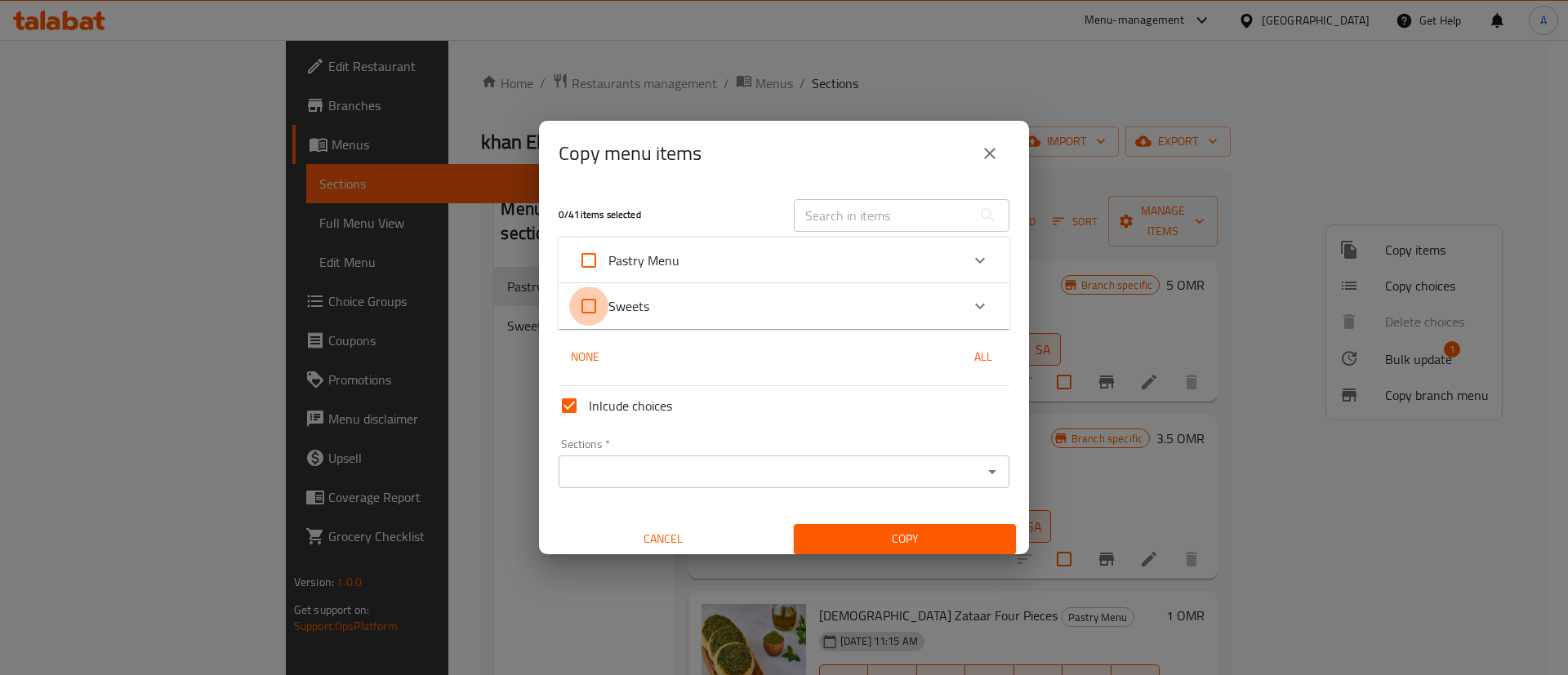
checkbox input "true"
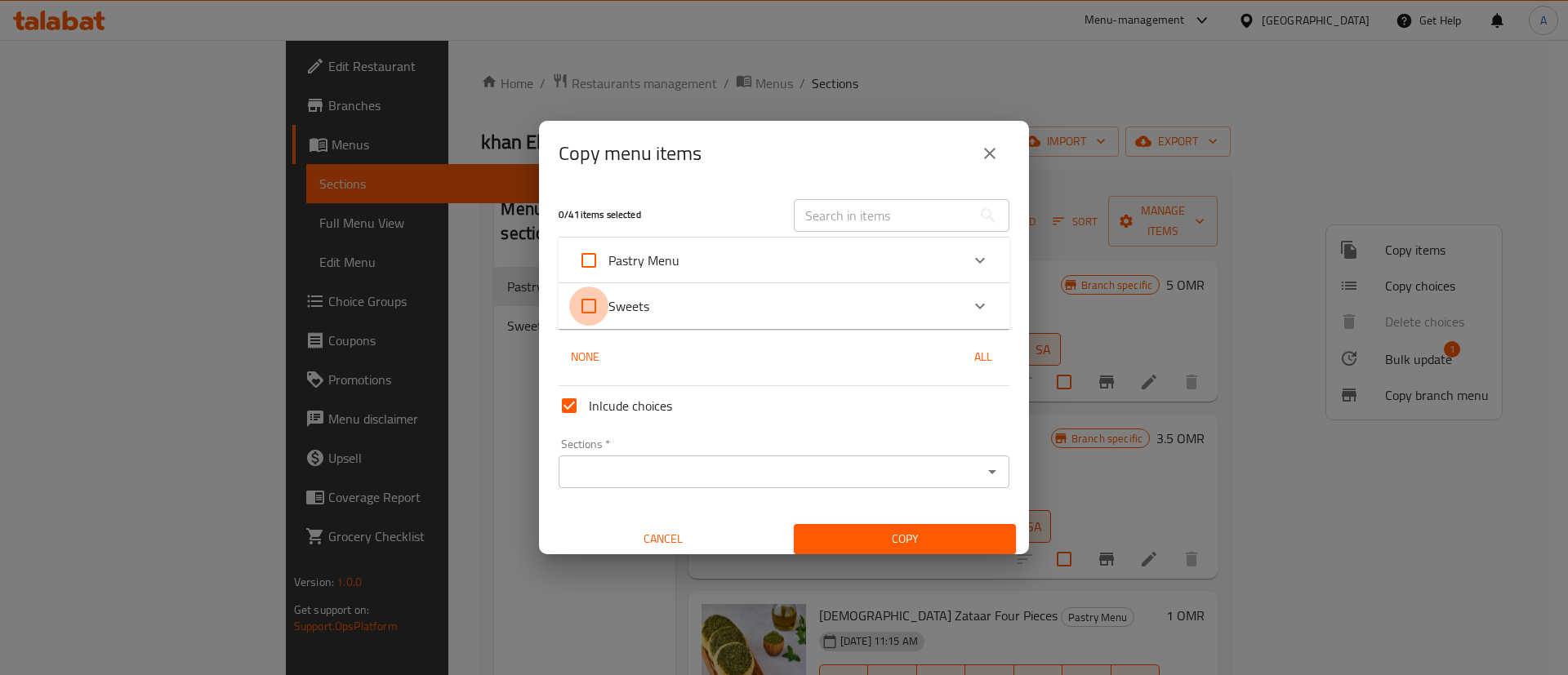
checkbox input "true"
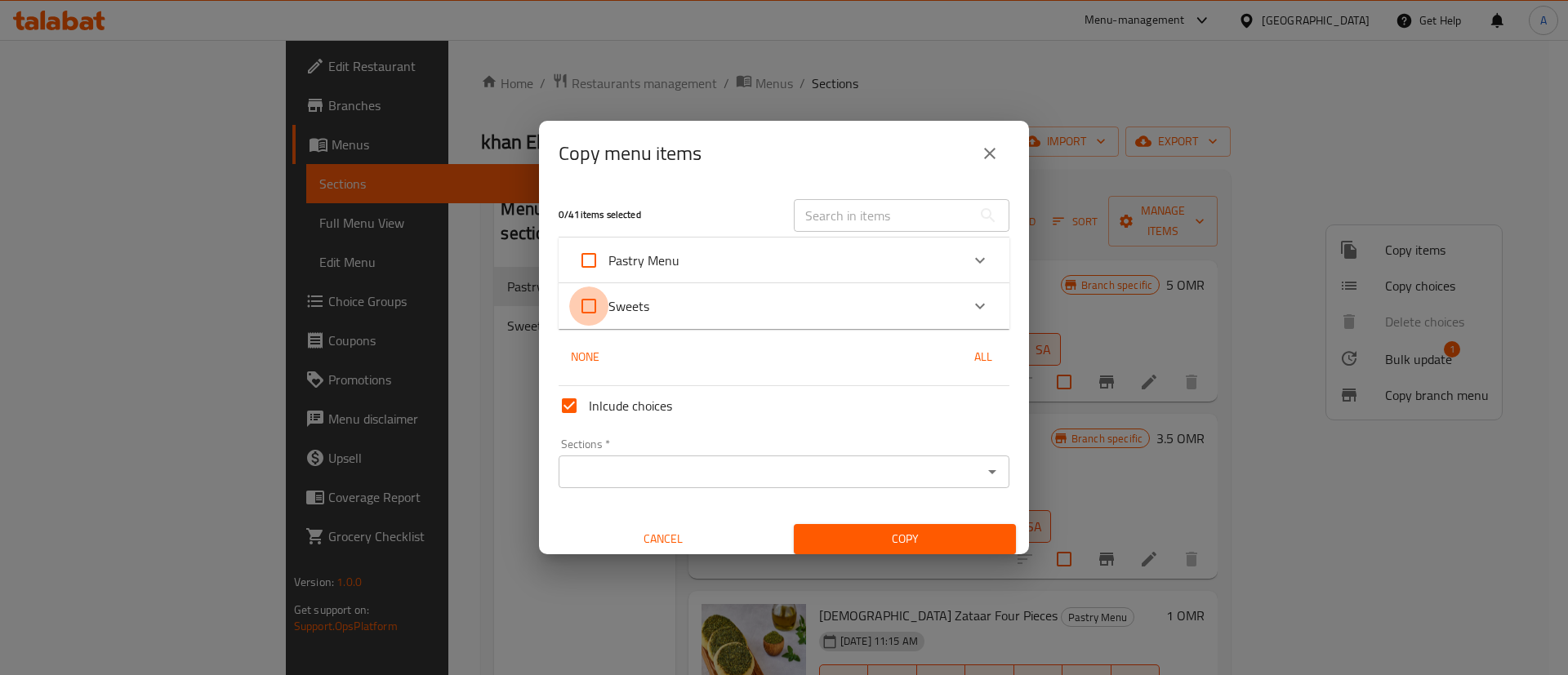
checkbox input "true"
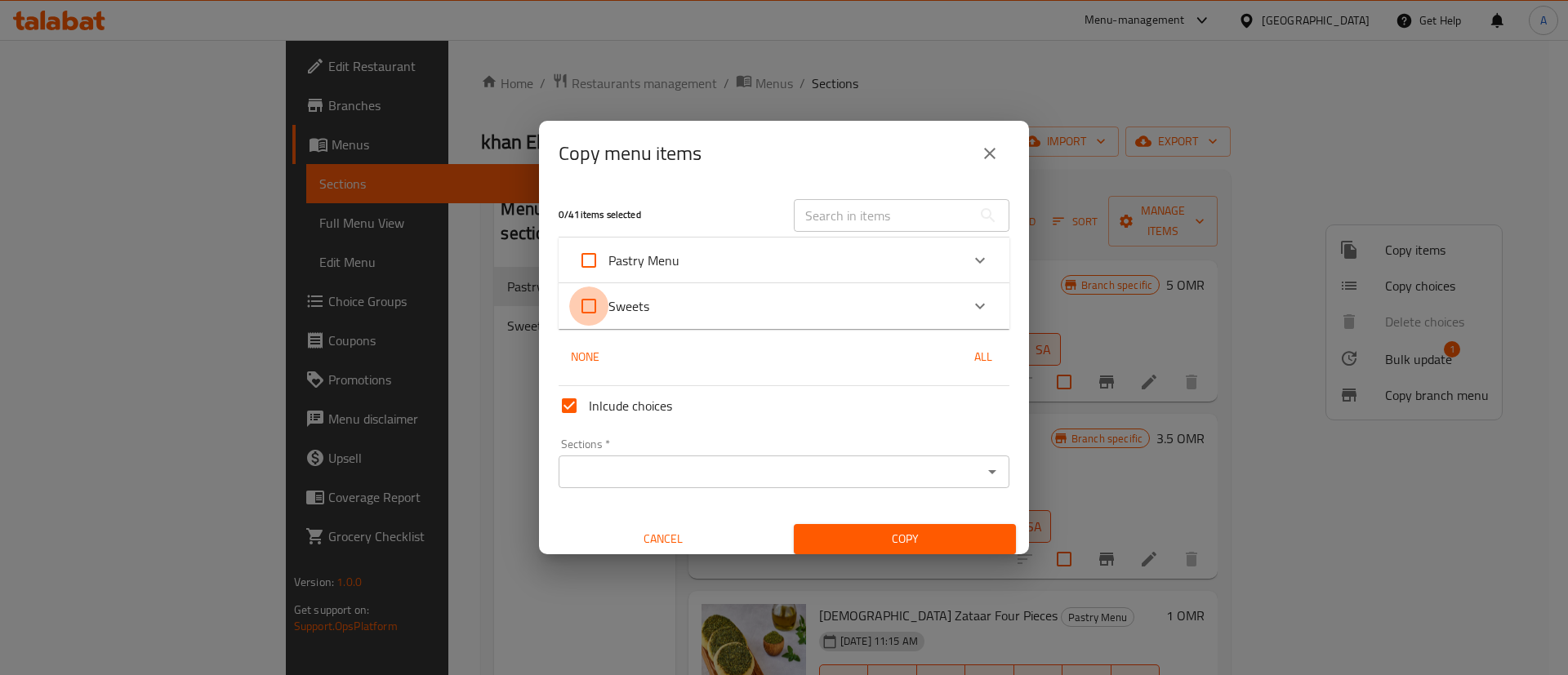
checkbox input "true"
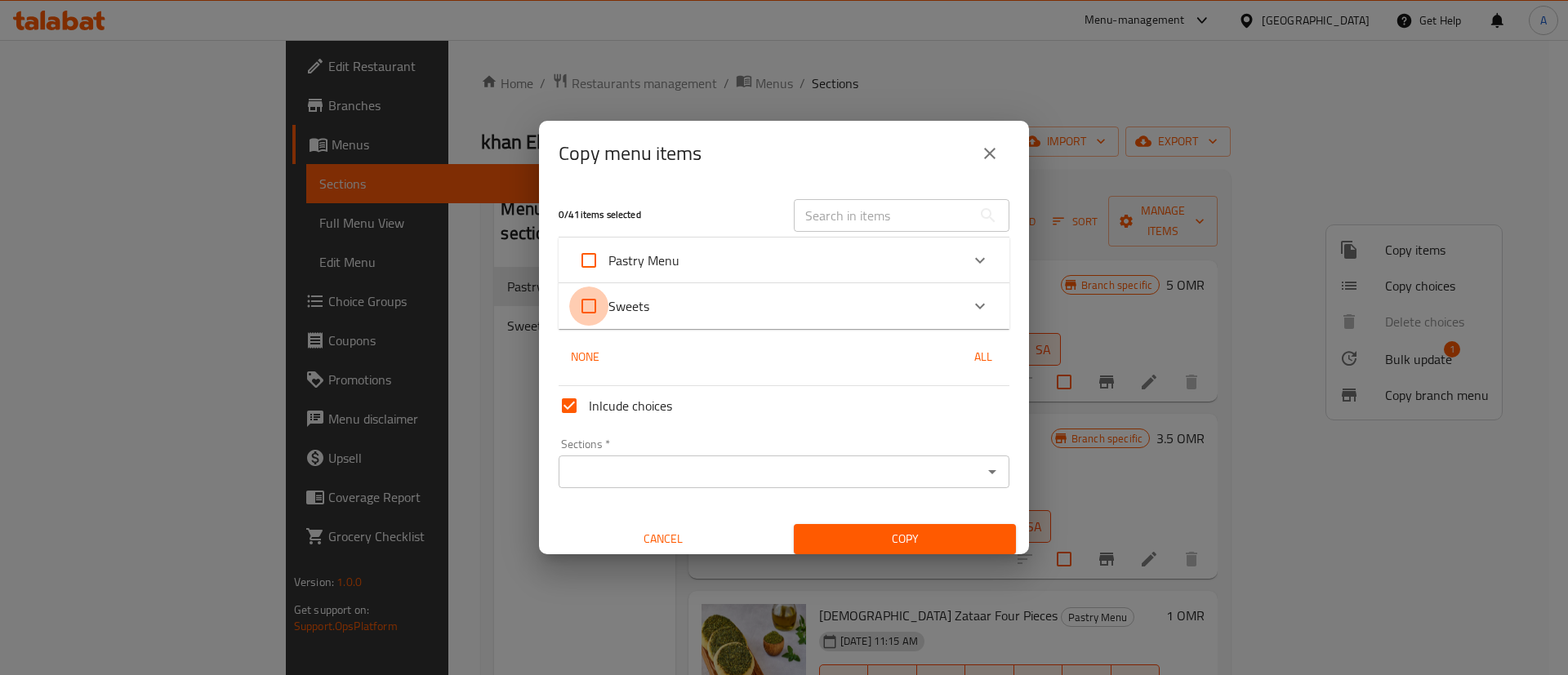
checkbox input "true"
click at [895, 470] on input "Sections   *" at bounding box center [770, 472] width 414 height 23
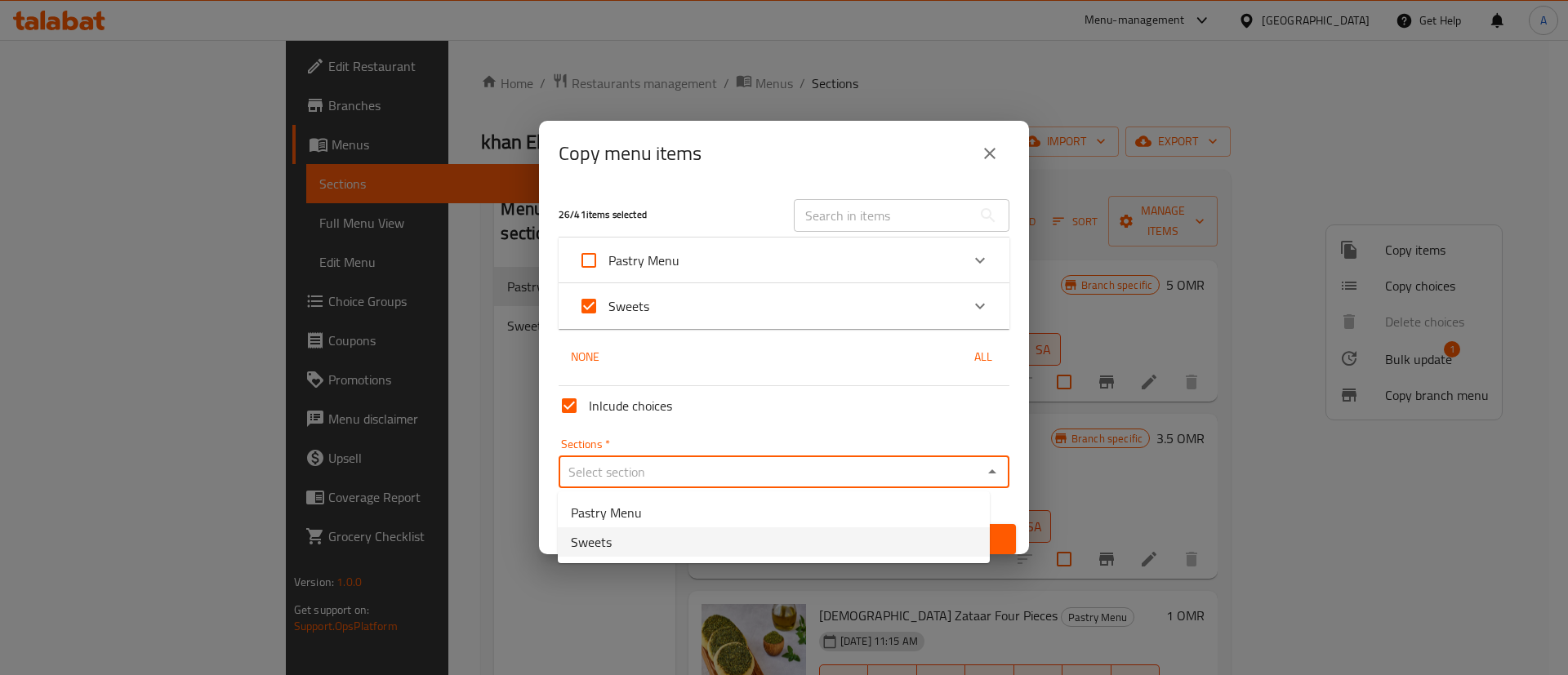
click at [840, 543] on li "Sweets" at bounding box center [773, 542] width 432 height 29
type input "Sweets"
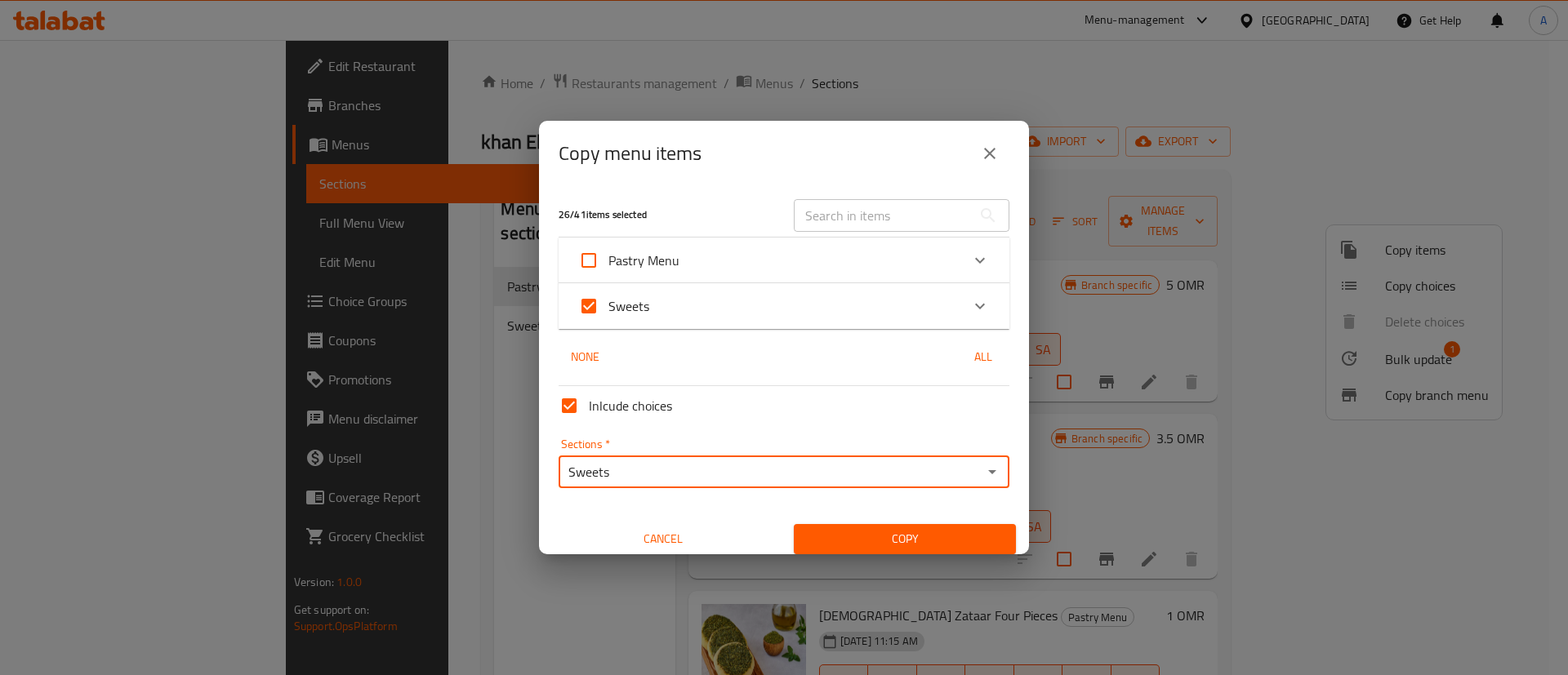
click at [926, 540] on span "Copy" at bounding box center [905, 538] width 196 height 20
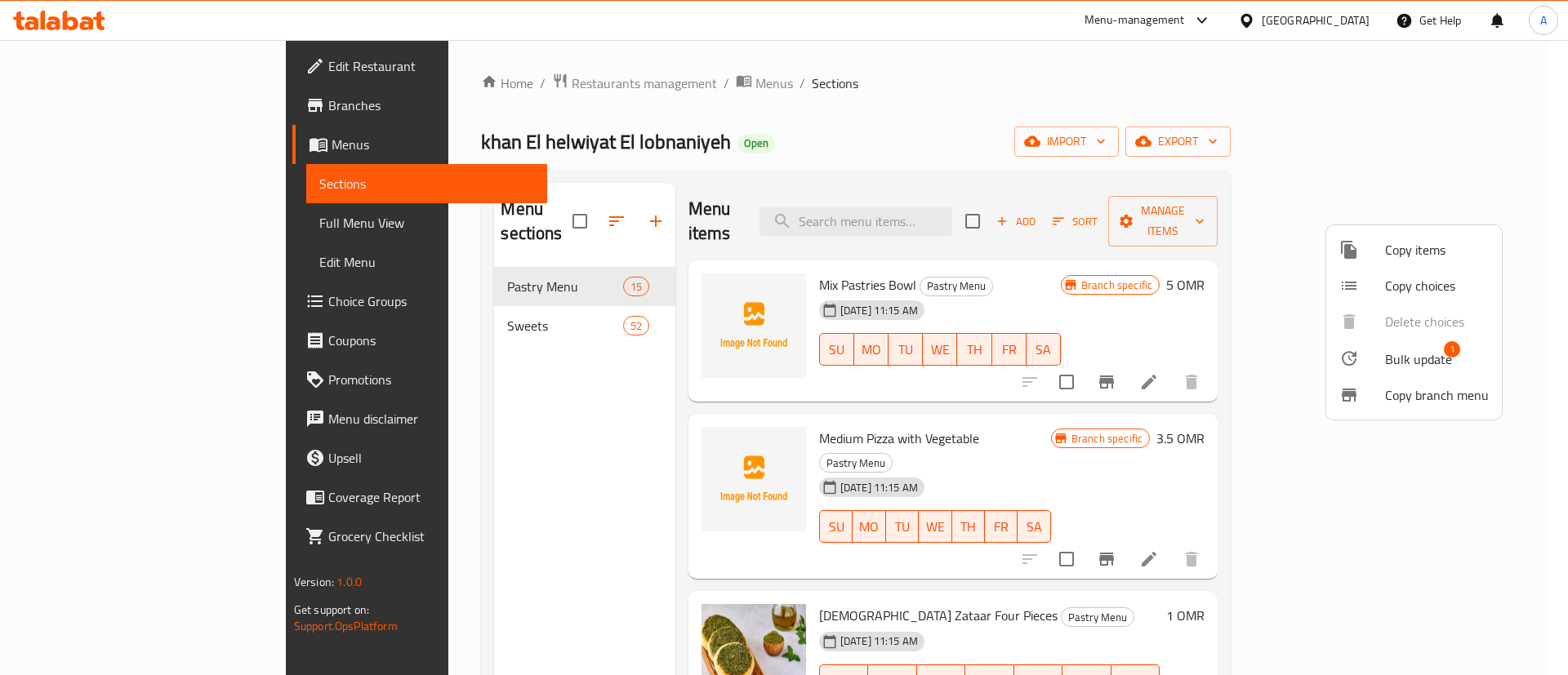
click at [458, 312] on div at bounding box center [784, 338] width 1568 height 675
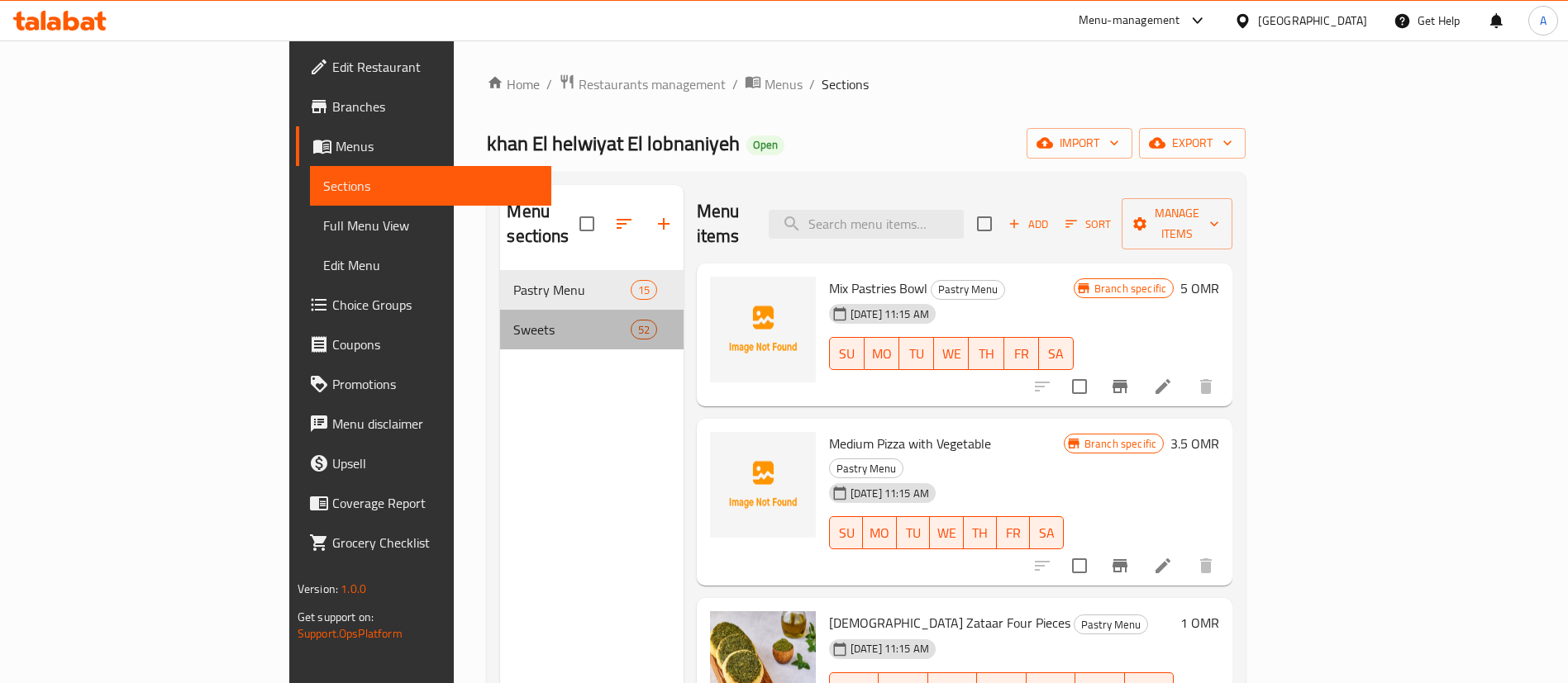
click at [500, 316] on div "Sweets 52" at bounding box center [591, 330] width 183 height 39
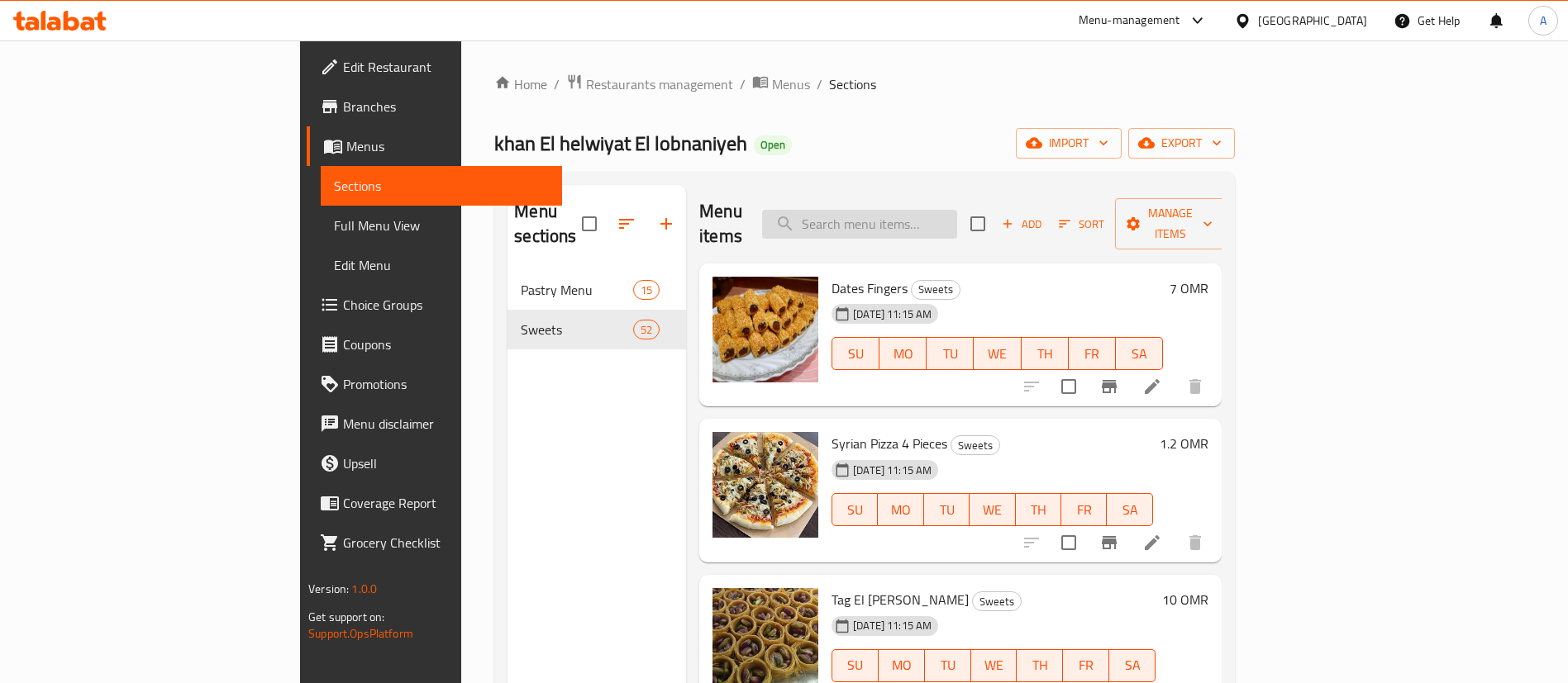
click at [937, 215] on input "search" at bounding box center [859, 224] width 195 height 28
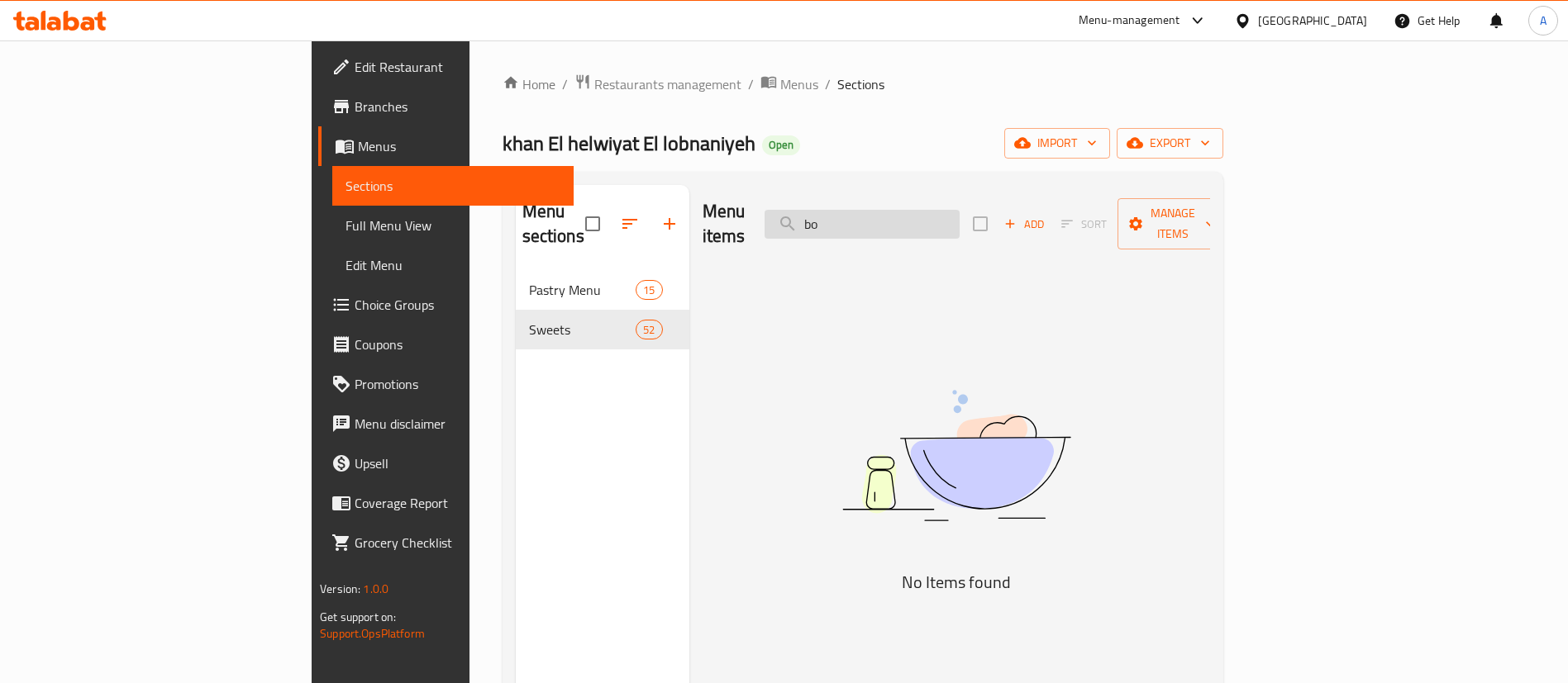
type input "b"
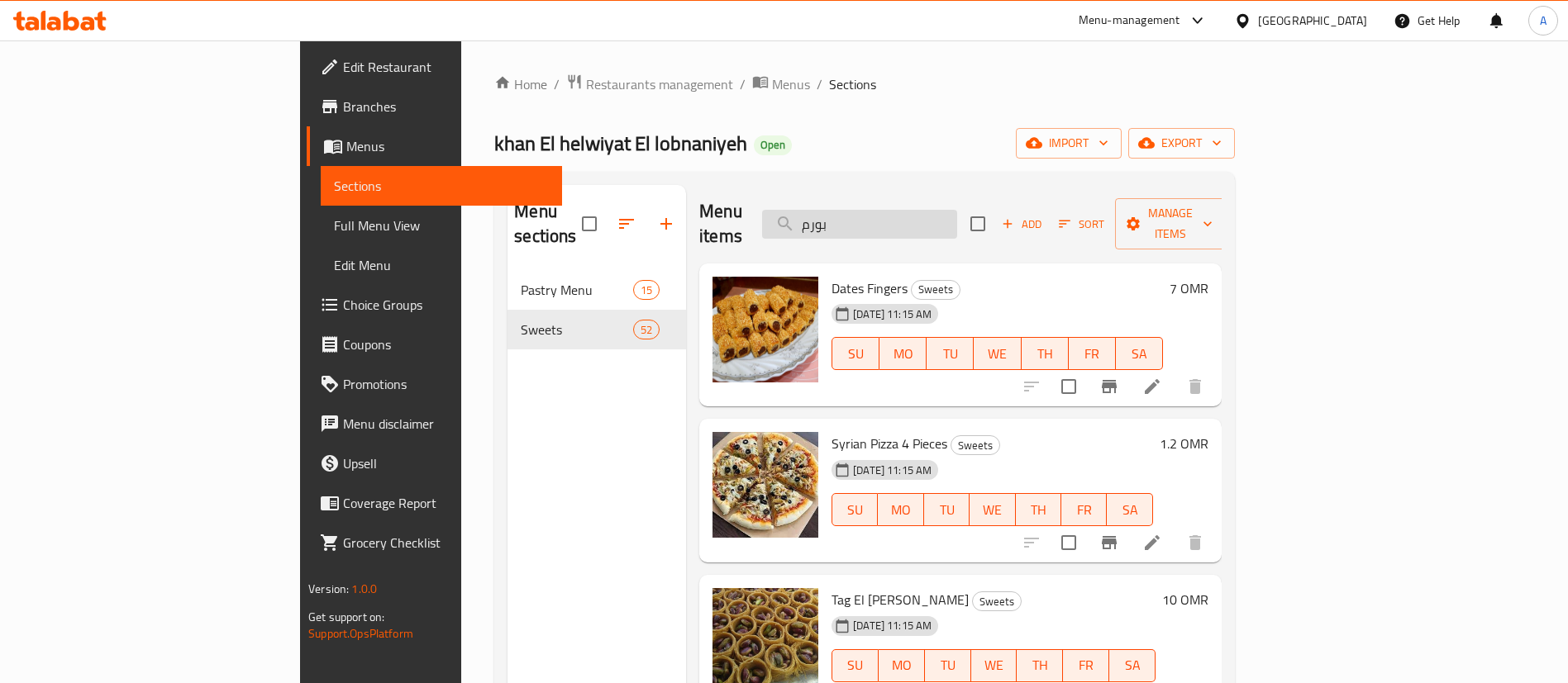
type input "بورما"
checkbox input "true"
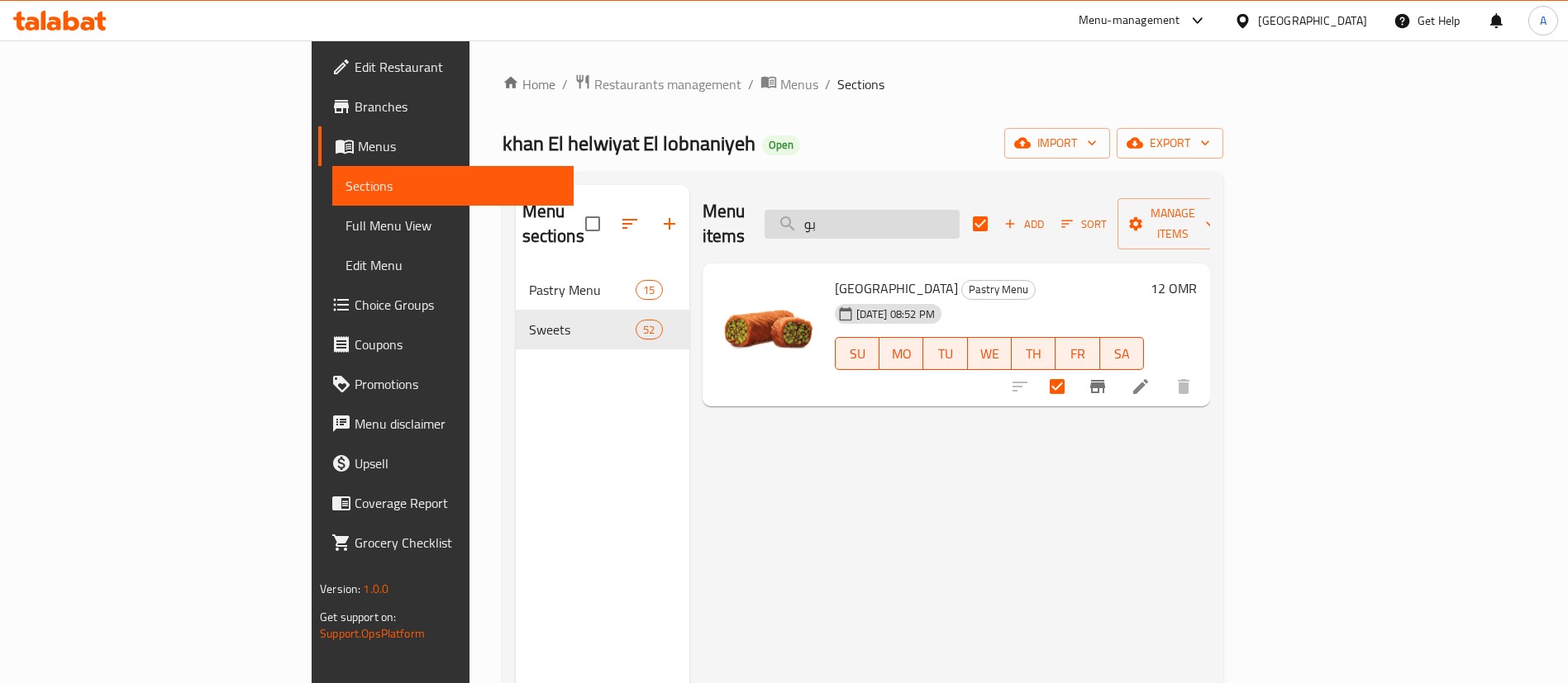
type input "ب"
checkbox input "false"
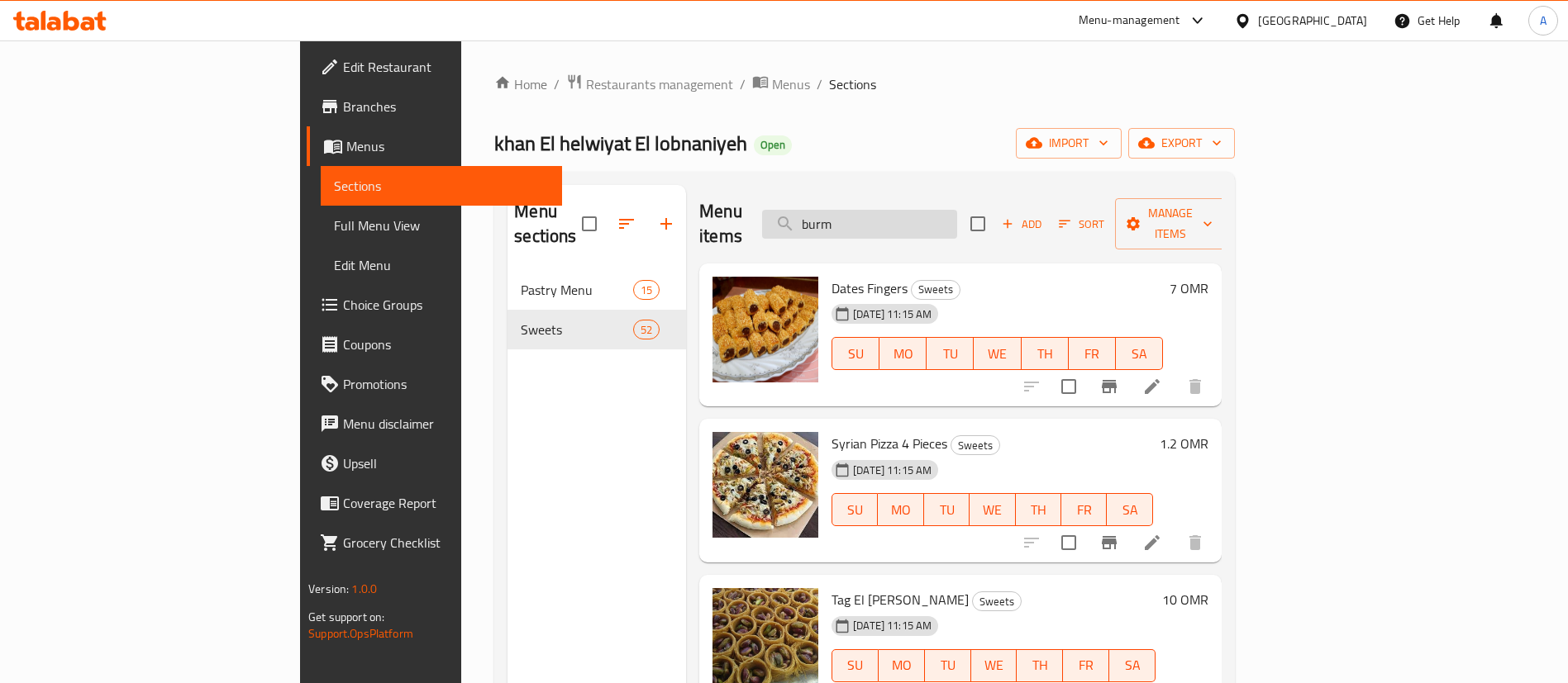
type input "[GEOGRAPHIC_DATA]"
checkbox input "true"
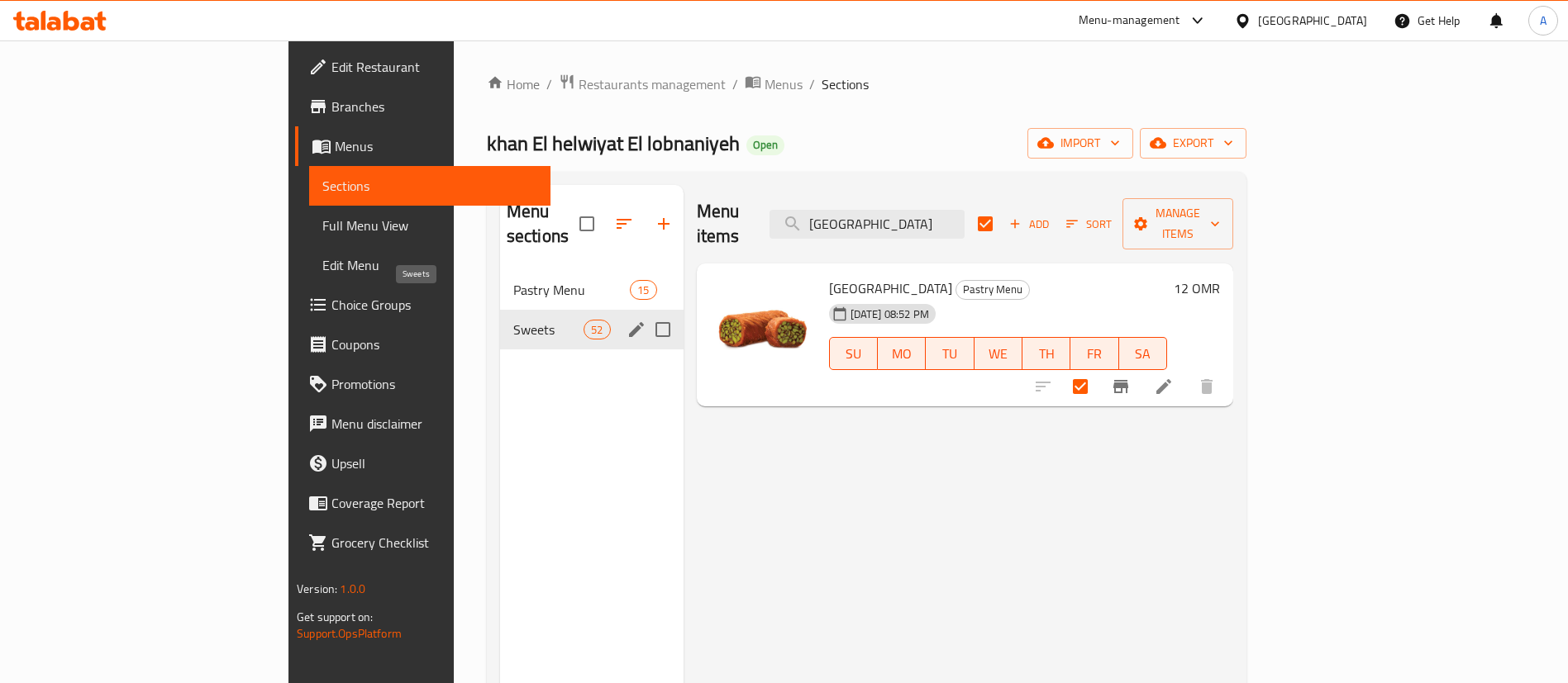
type input "[GEOGRAPHIC_DATA]"
click at [514, 320] on span "Sweets" at bounding box center [549, 330] width 71 height 20
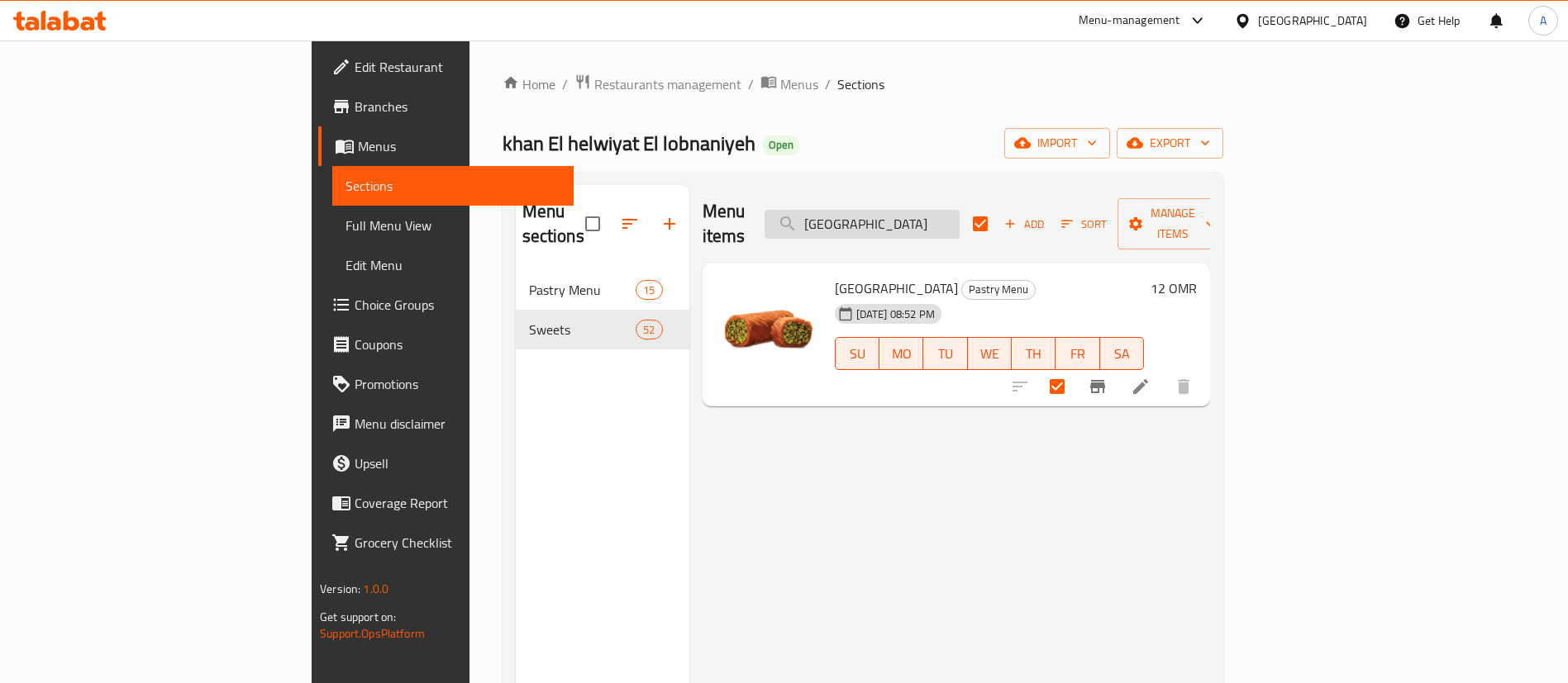
click at [955, 212] on input "[GEOGRAPHIC_DATA]" at bounding box center [862, 224] width 195 height 28
checkbox input "false"
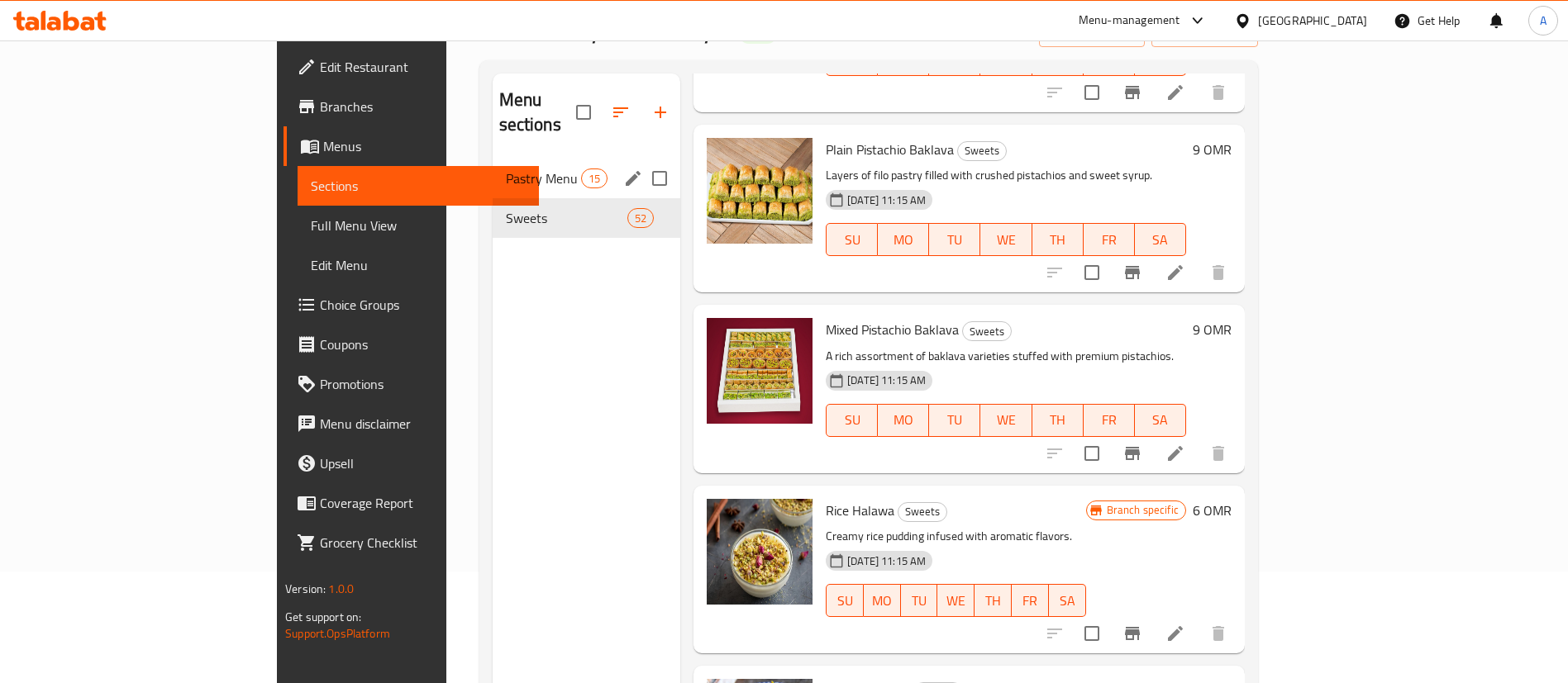
scroll to position [107, 0]
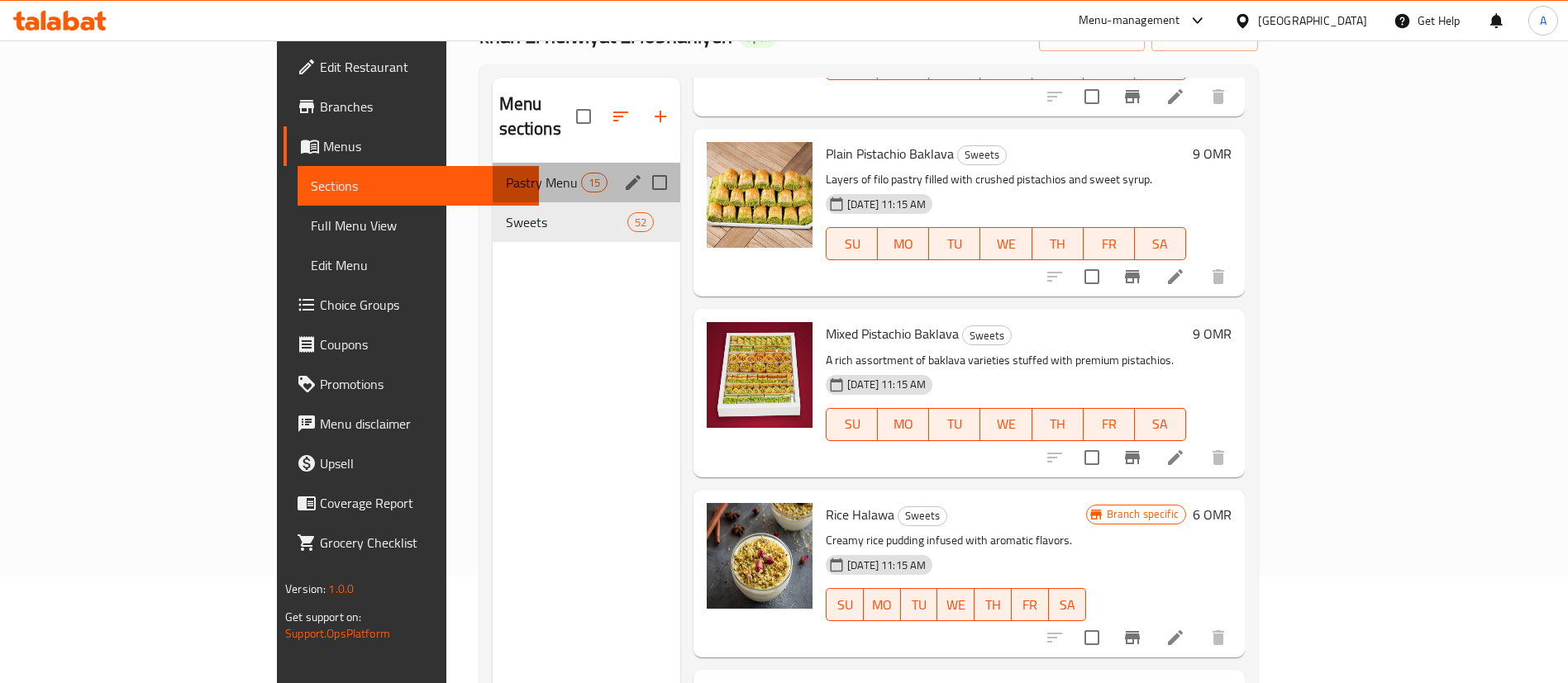
click at [493, 172] on div "Pastry Menu 15" at bounding box center [587, 183] width 189 height 39
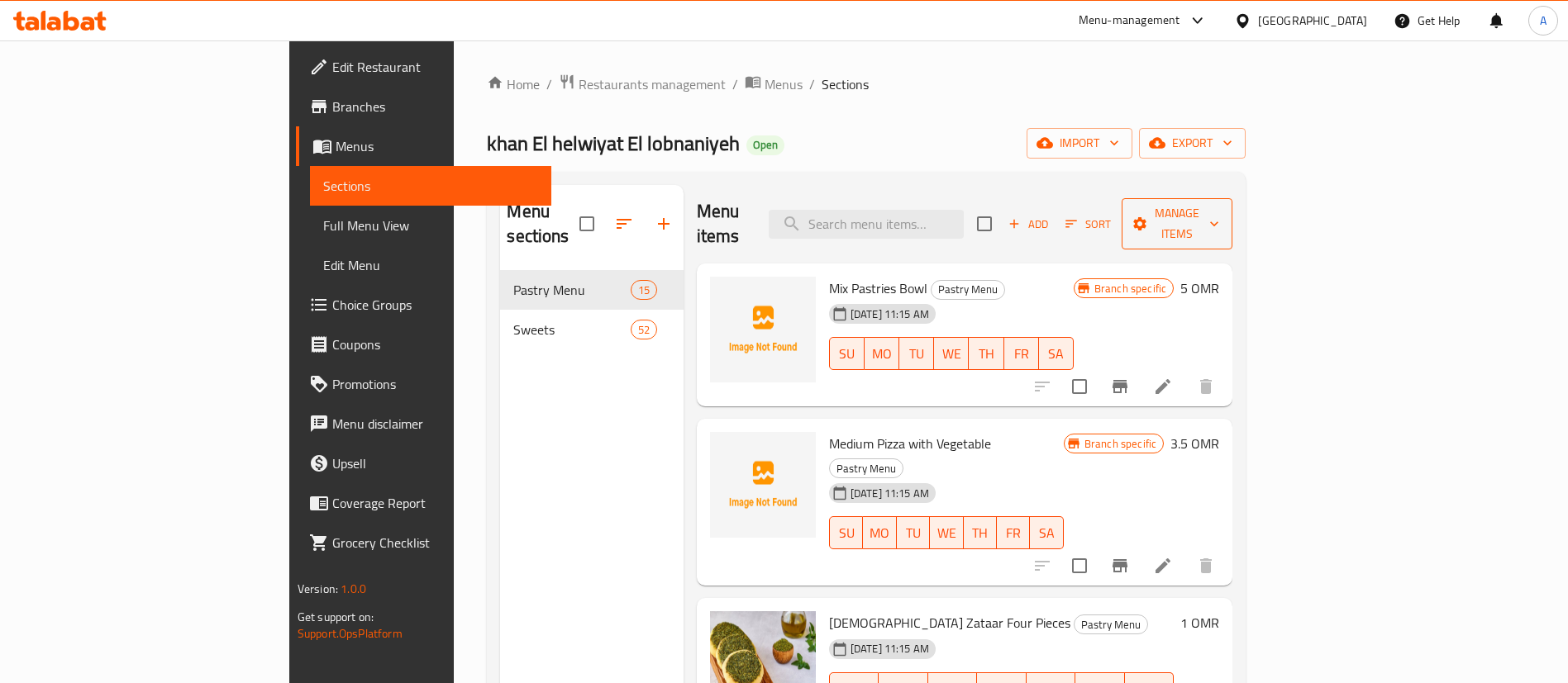
click at [1219, 219] on span "Manage items" at bounding box center [1177, 224] width 84 height 41
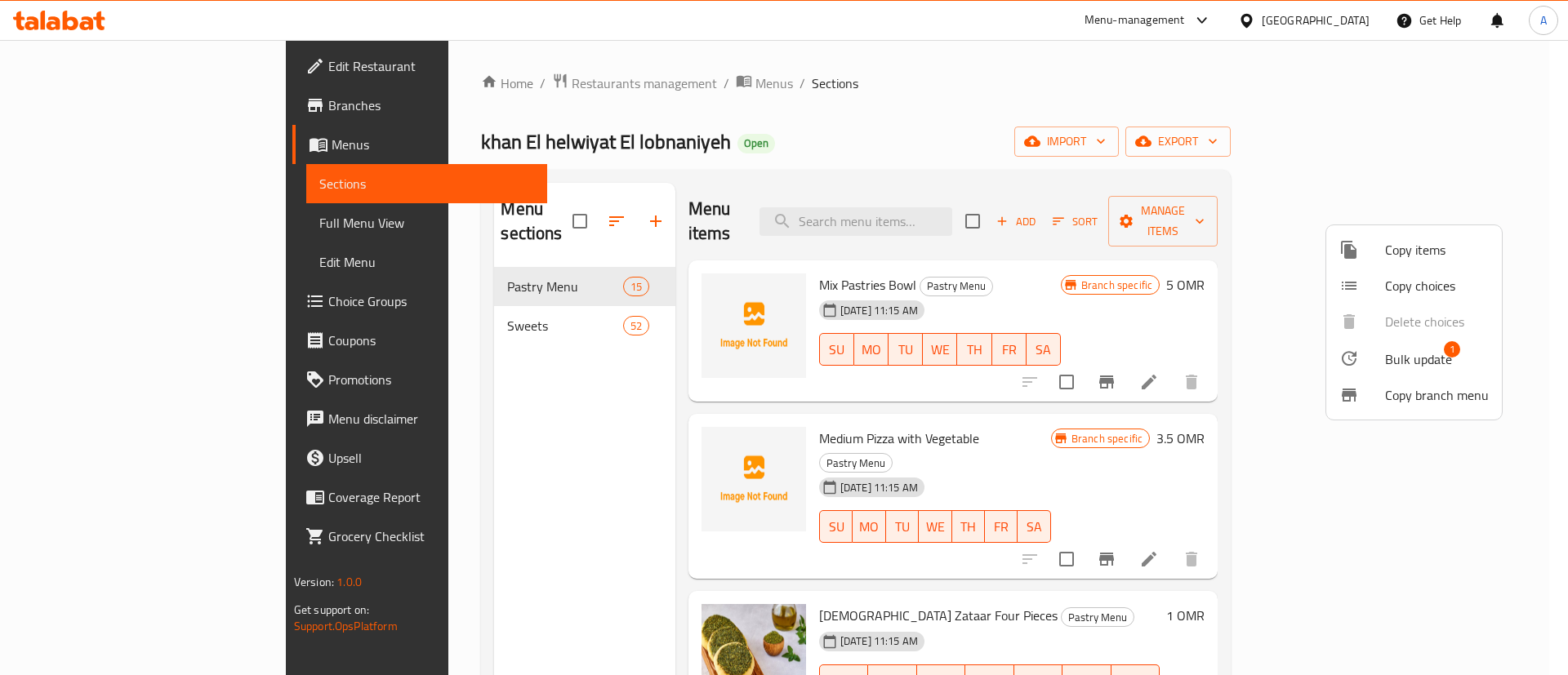
click at [1437, 260] on span "Copy items" at bounding box center [1437, 249] width 104 height 19
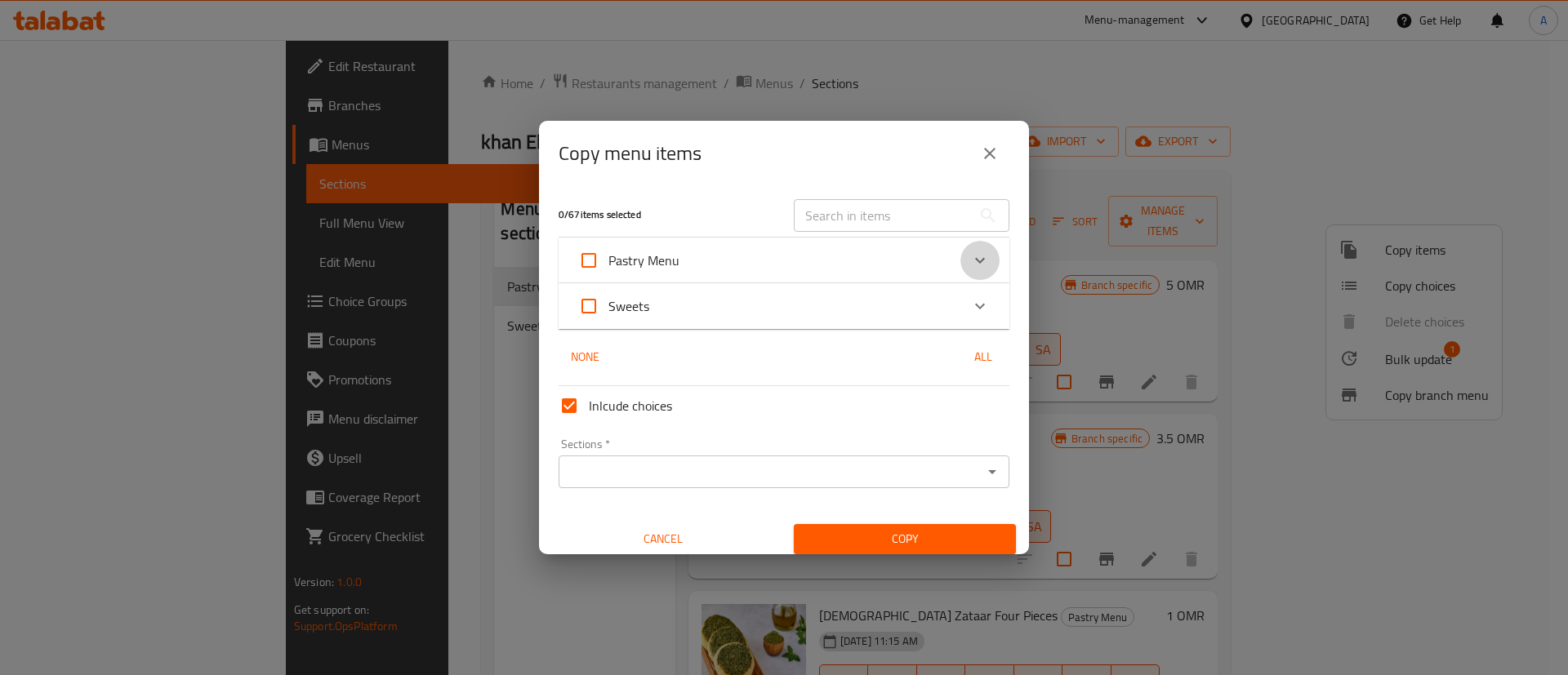
click at [970, 269] on icon "Expand" at bounding box center [980, 260] width 19 height 19
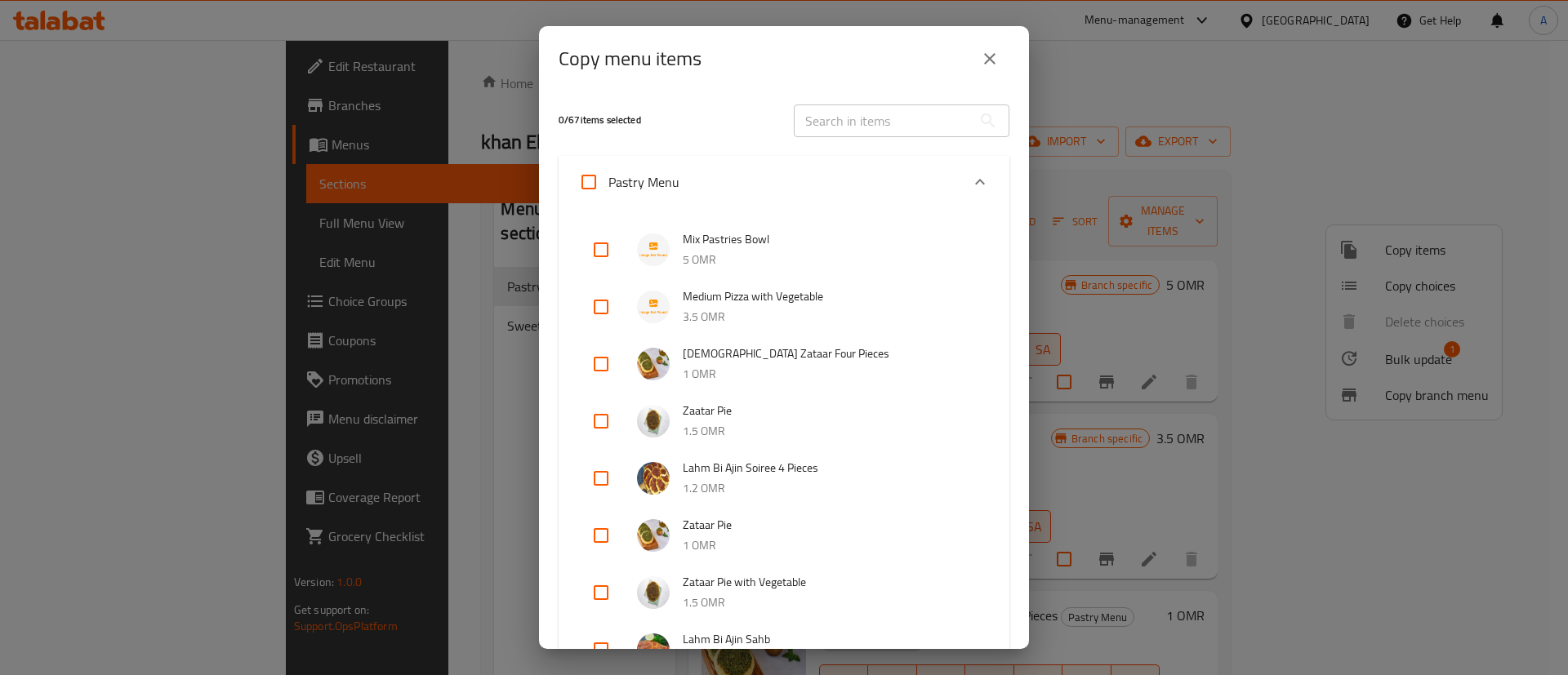
click at [881, 134] on input "text" at bounding box center [882, 121] width 178 height 33
click at [892, 108] on input "text" at bounding box center [882, 121] width 178 height 33
click at [880, 116] on input "text" at bounding box center [882, 121] width 178 height 33
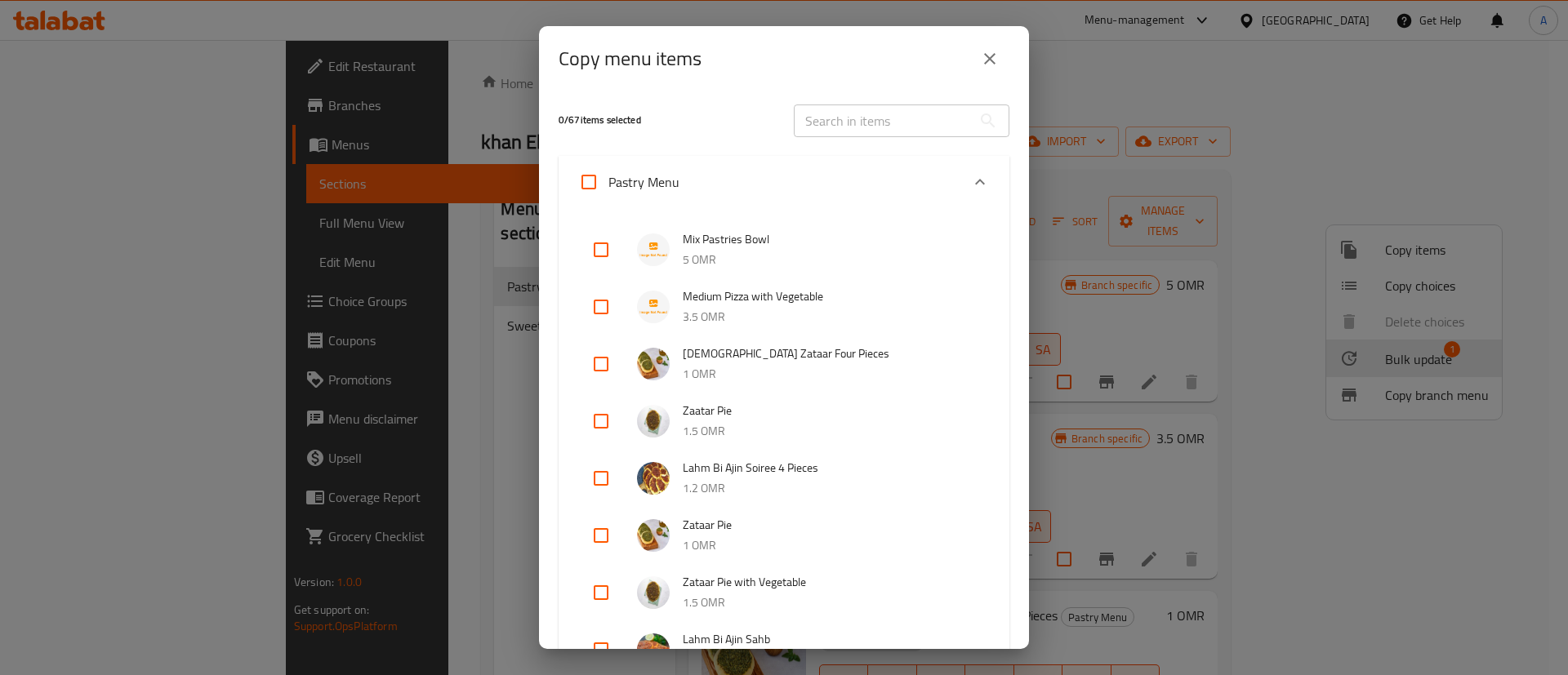
click at [880, 116] on input "text" at bounding box center [882, 121] width 178 height 33
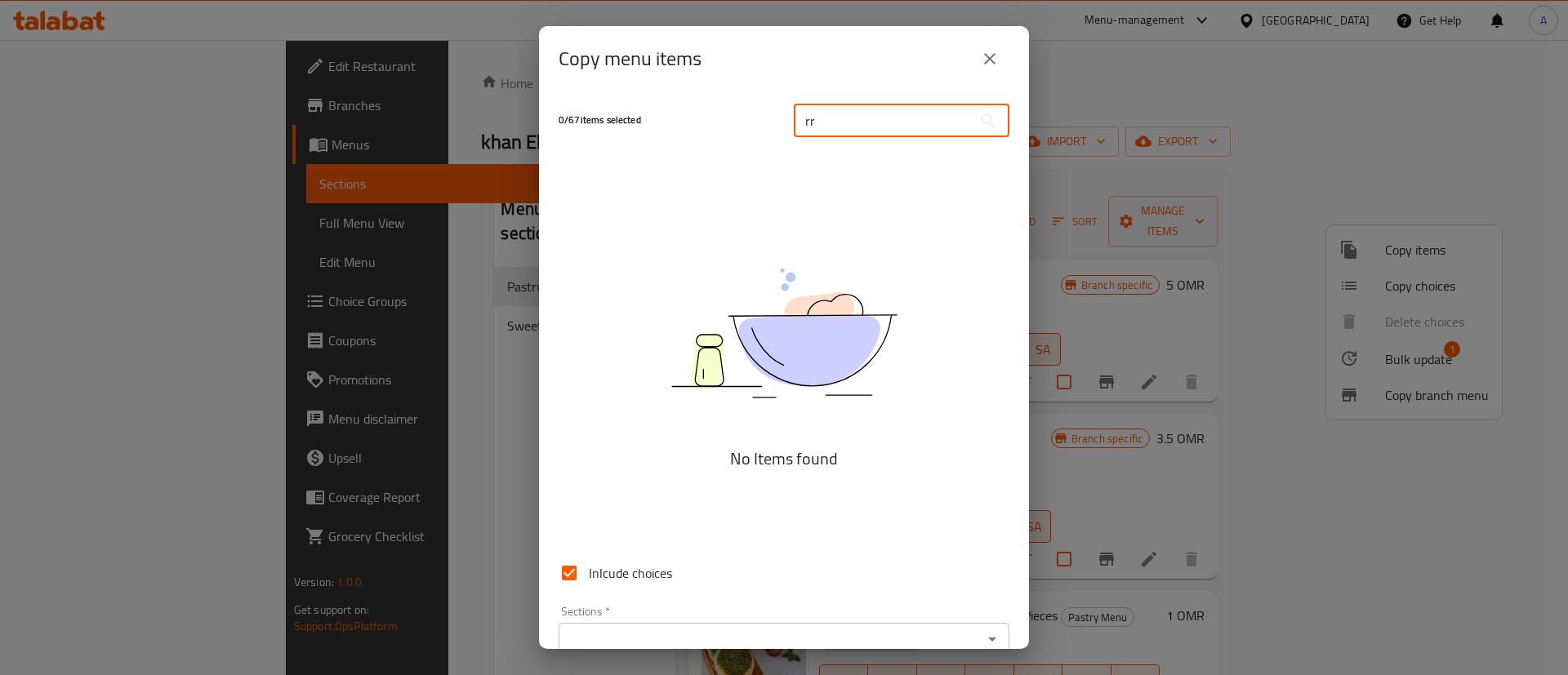
type input "r"
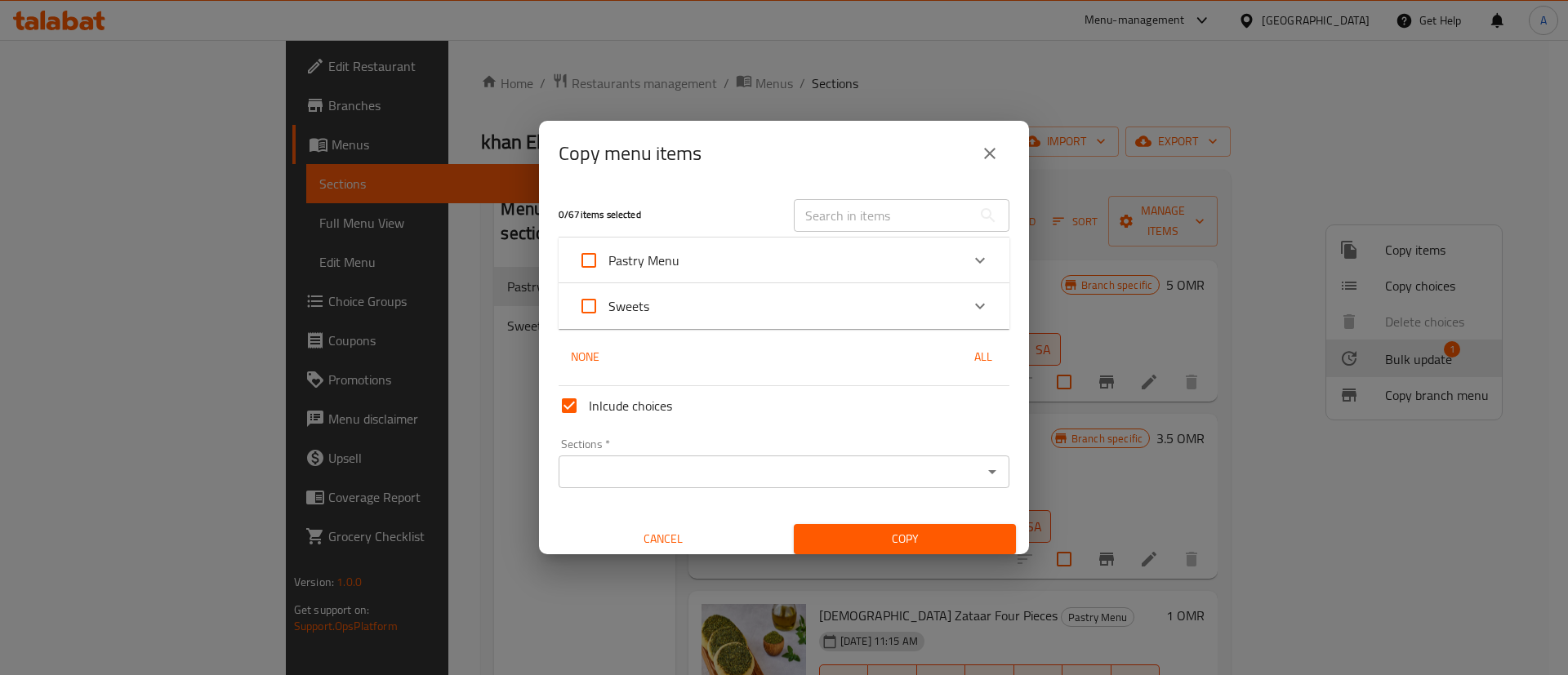
click at [869, 196] on div "​" at bounding box center [901, 215] width 235 height 52
click at [864, 216] on input "text" at bounding box center [882, 215] width 178 height 33
drag, startPoint x: 696, startPoint y: 161, endPoint x: 709, endPoint y: 171, distance: 16.4
click at [696, 160] on h2 "Copy menu items" at bounding box center [630, 153] width 143 height 26
click at [970, 253] on icon "Expand" at bounding box center [980, 260] width 19 height 19
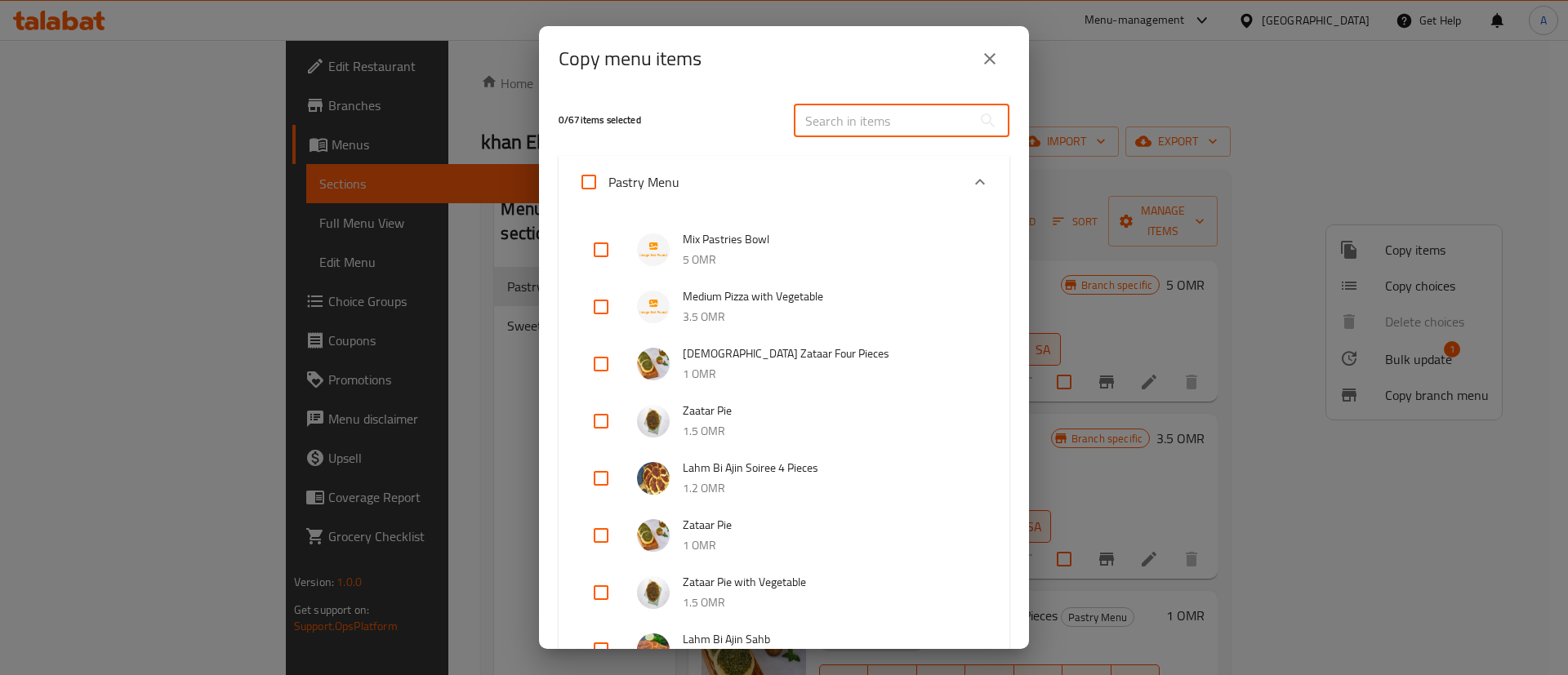
click at [894, 120] on input "text" at bounding box center [882, 121] width 178 height 33
click at [885, 124] on input "text" at bounding box center [882, 121] width 178 height 33
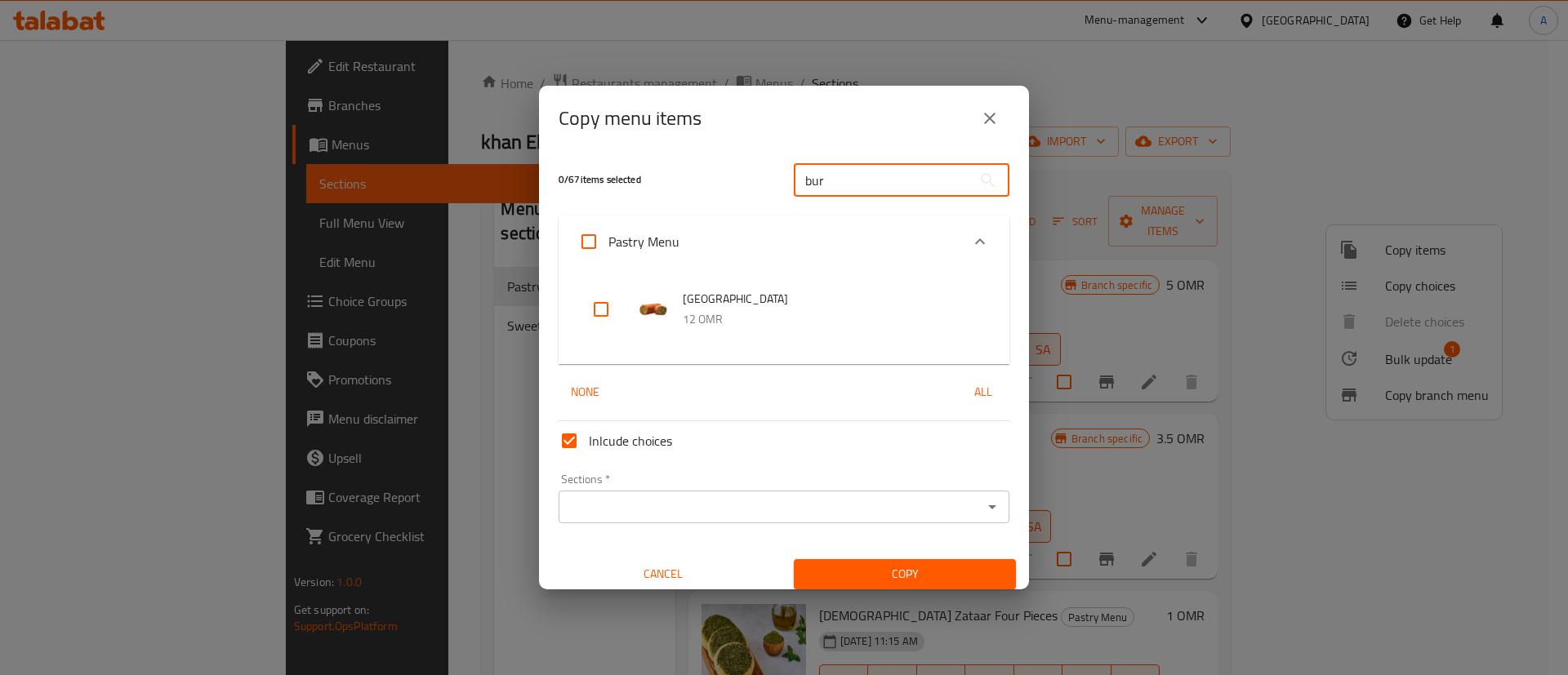
type input "bur"
click at [600, 298] on input "checkbox" at bounding box center [601, 309] width 39 height 39
checkbox input "true"
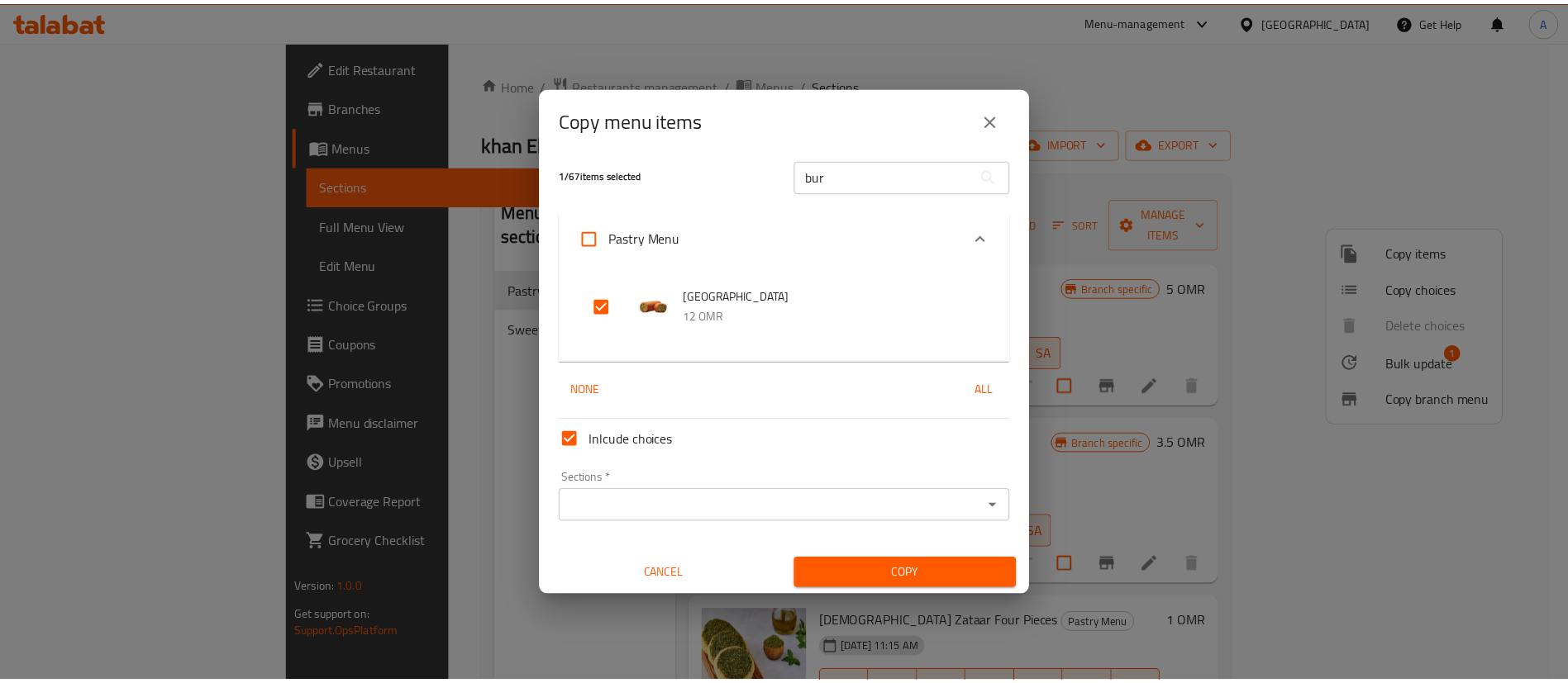
scroll to position [10, 0]
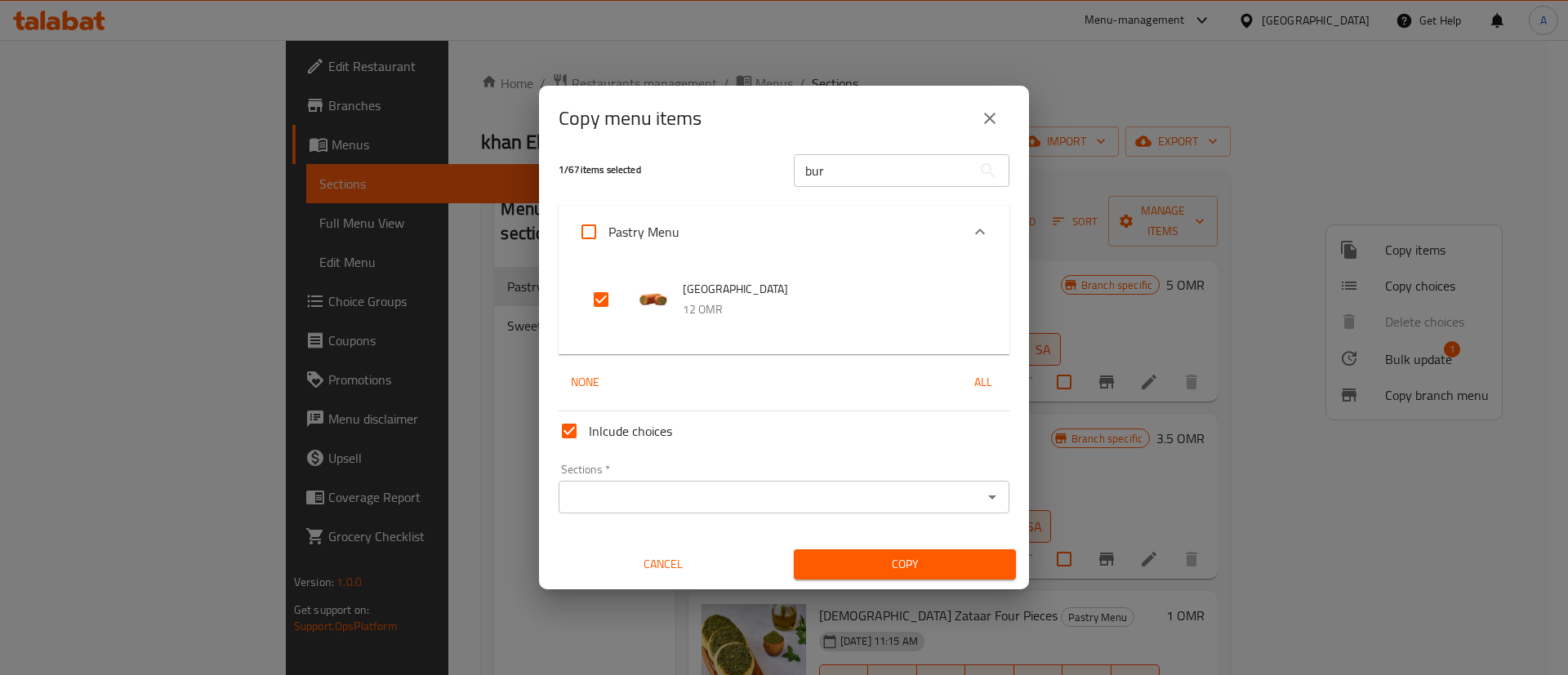
click at [773, 502] on input "Sections   *" at bounding box center [770, 498] width 414 height 23
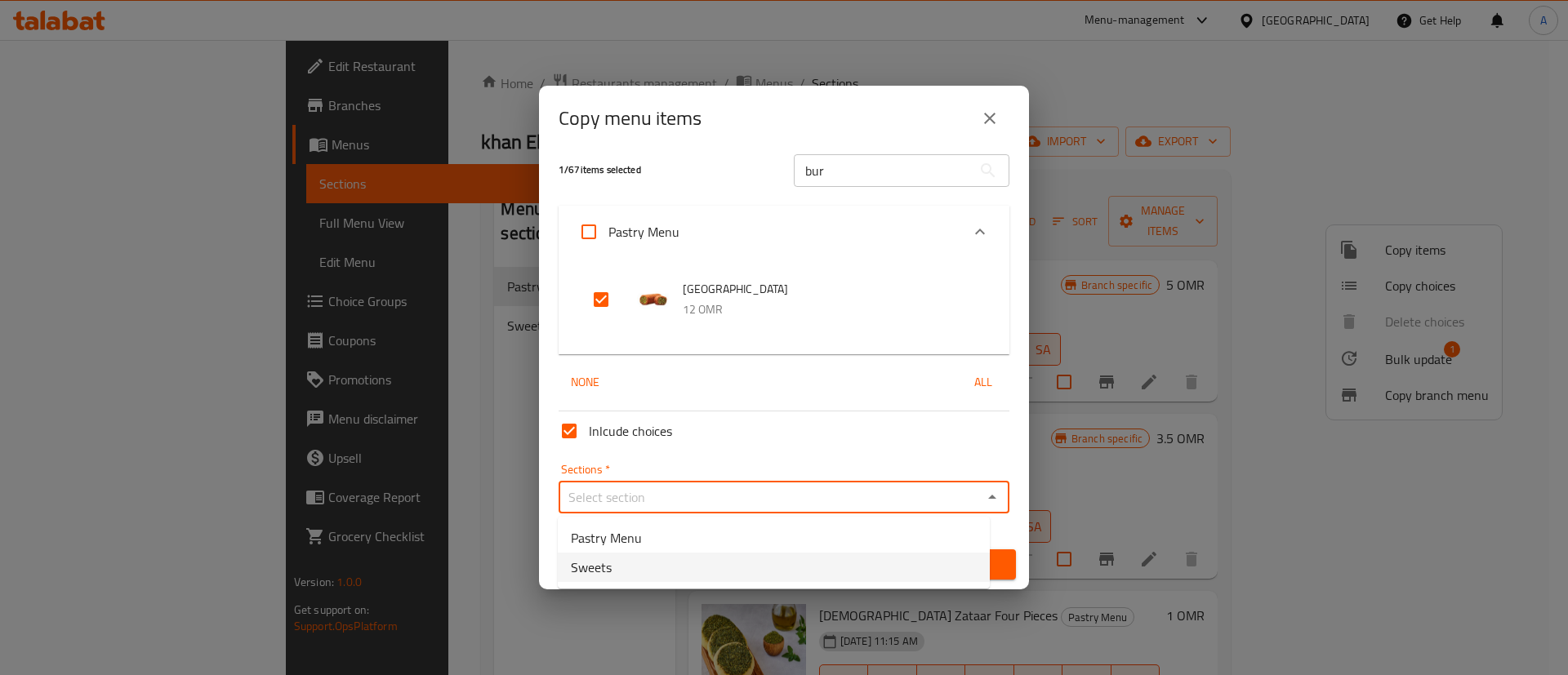
click at [756, 560] on li "Sweets" at bounding box center [773, 567] width 432 height 29
type input "Sweets"
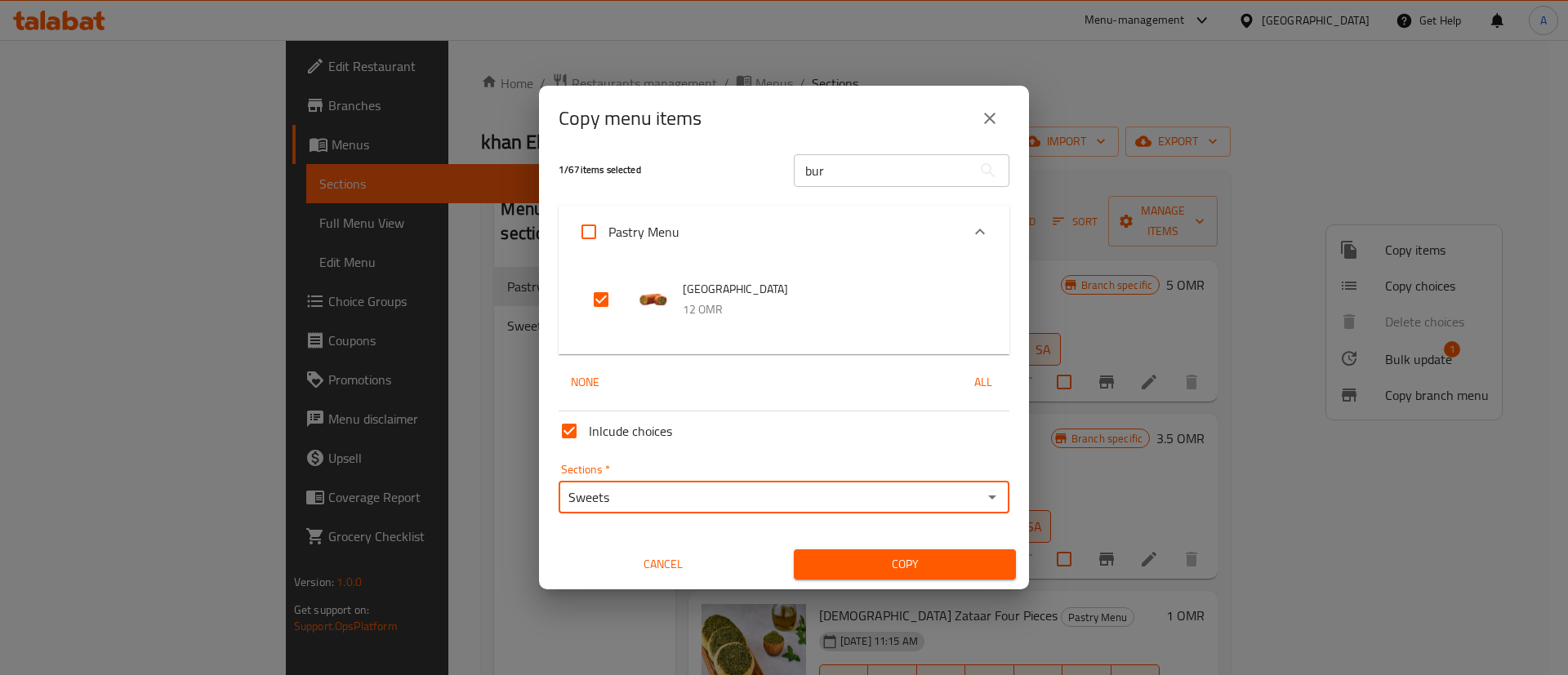
click at [896, 556] on span "Copy" at bounding box center [905, 564] width 196 height 20
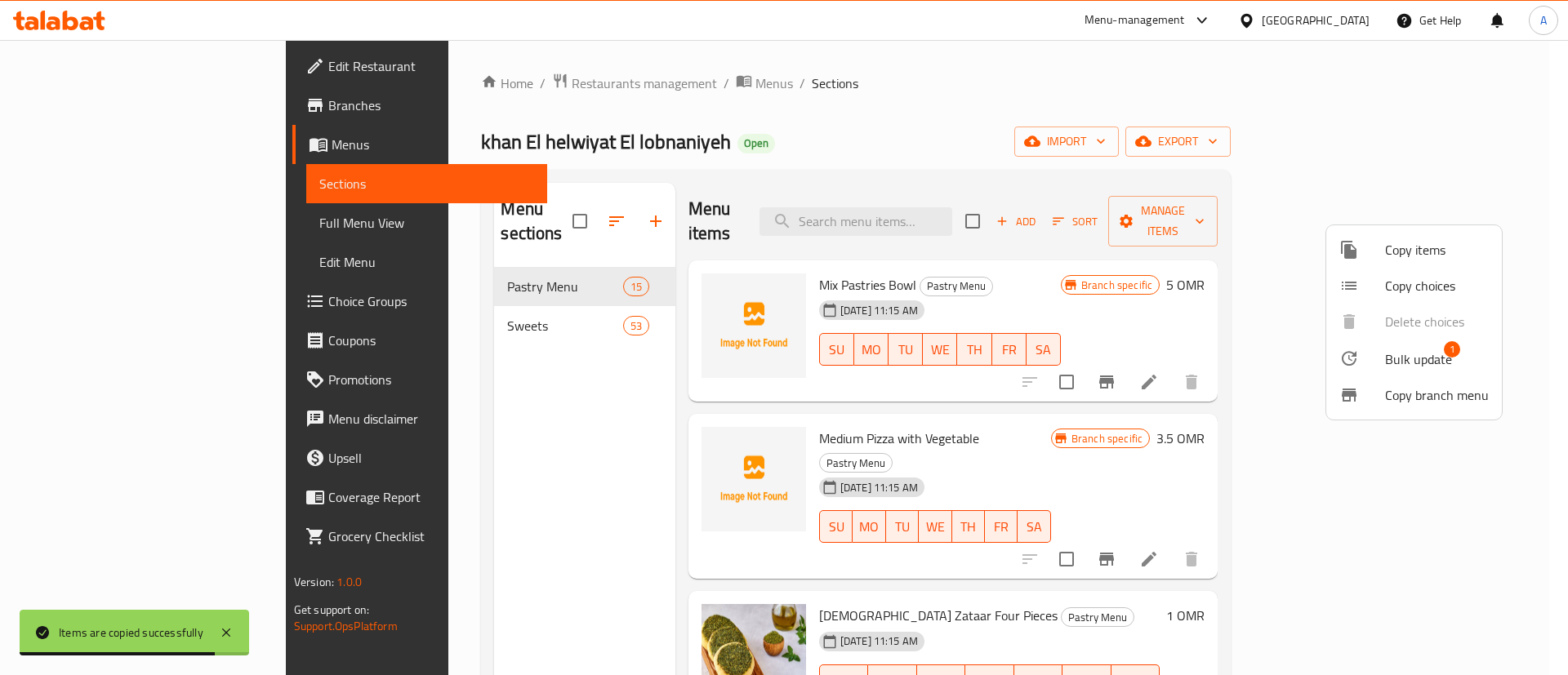
click at [1567, 204] on div at bounding box center [784, 338] width 1568 height 675
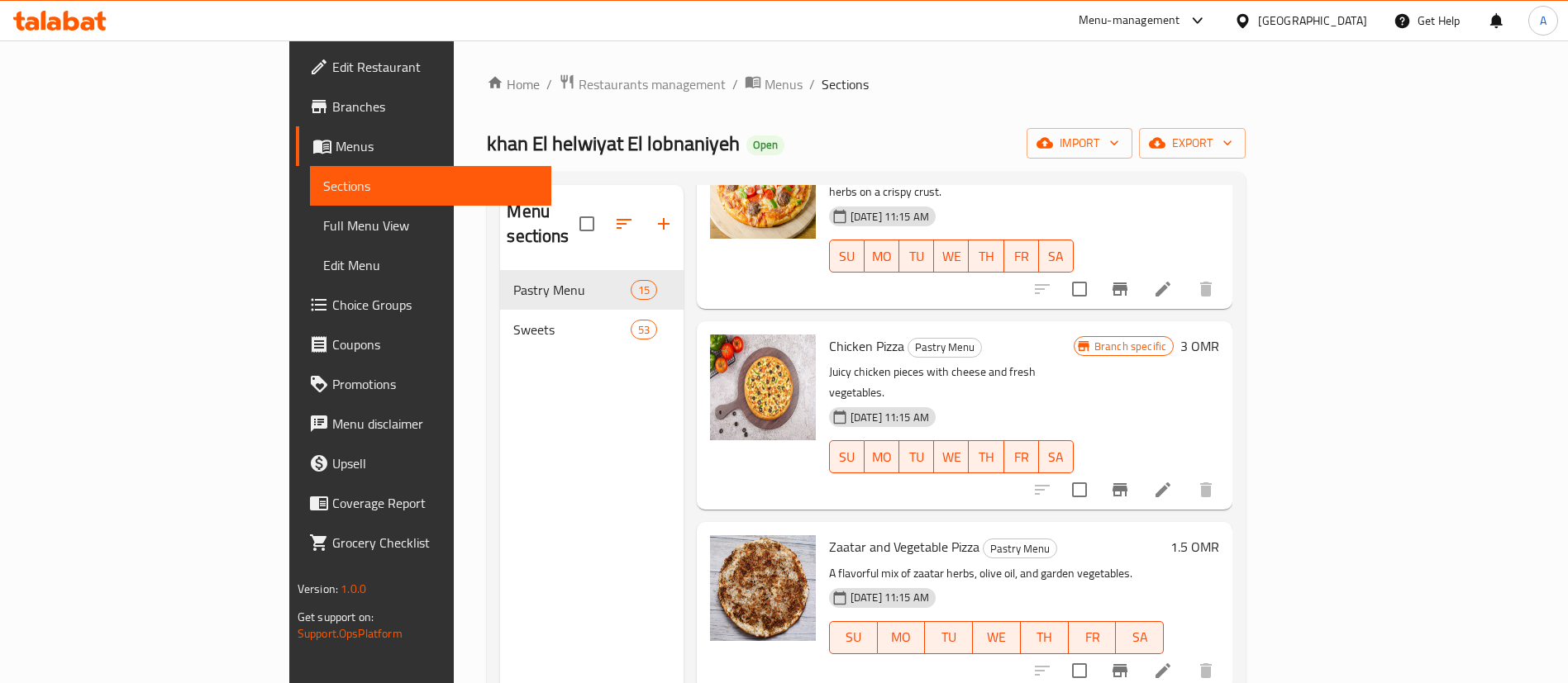
scroll to position [1867, 0]
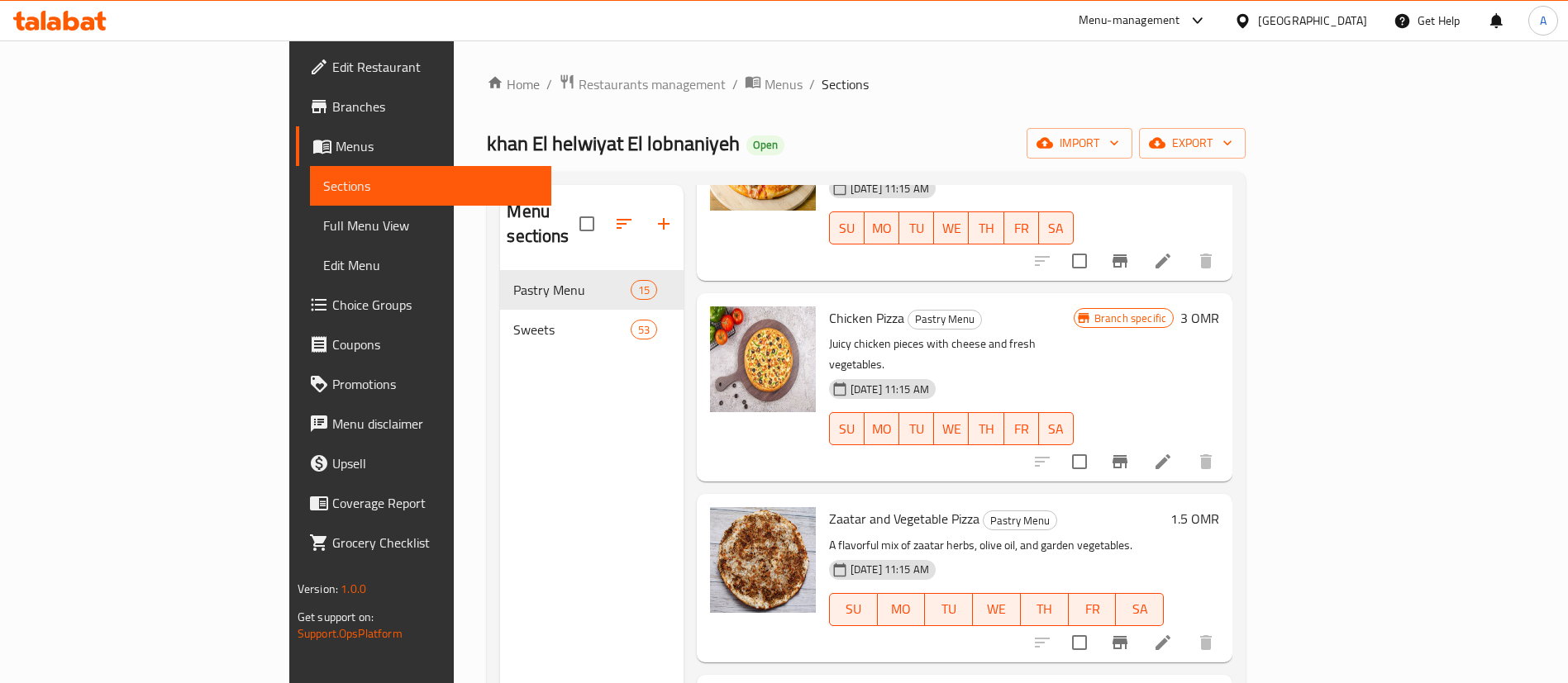
click at [500, 332] on div "Menu sections Pastry Menu 15 Sweets 53" at bounding box center [591, 527] width 183 height 683
click at [500, 319] on div "Sweets 53" at bounding box center [591, 330] width 183 height 39
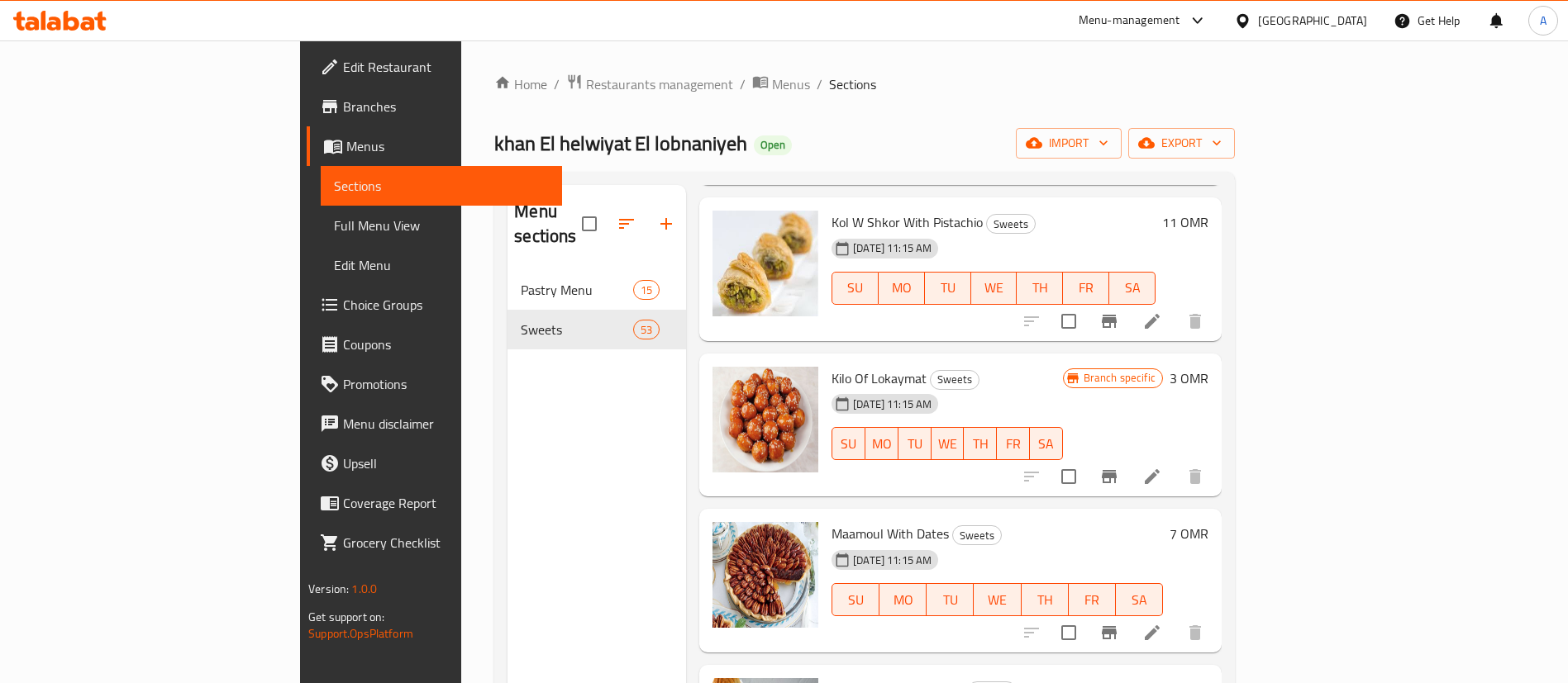
scroll to position [1125, 0]
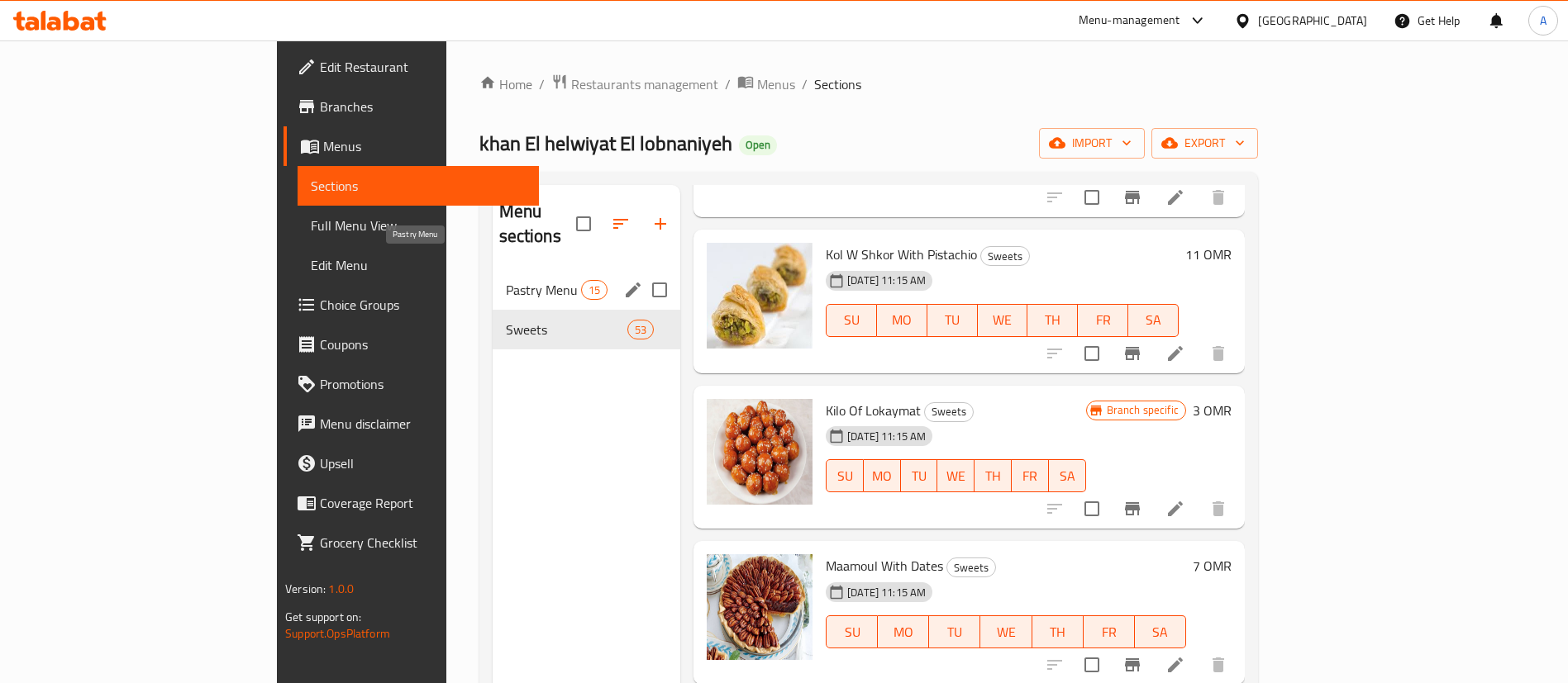
click at [506, 280] on span "Pastry Menu" at bounding box center [543, 289] width 76 height 20
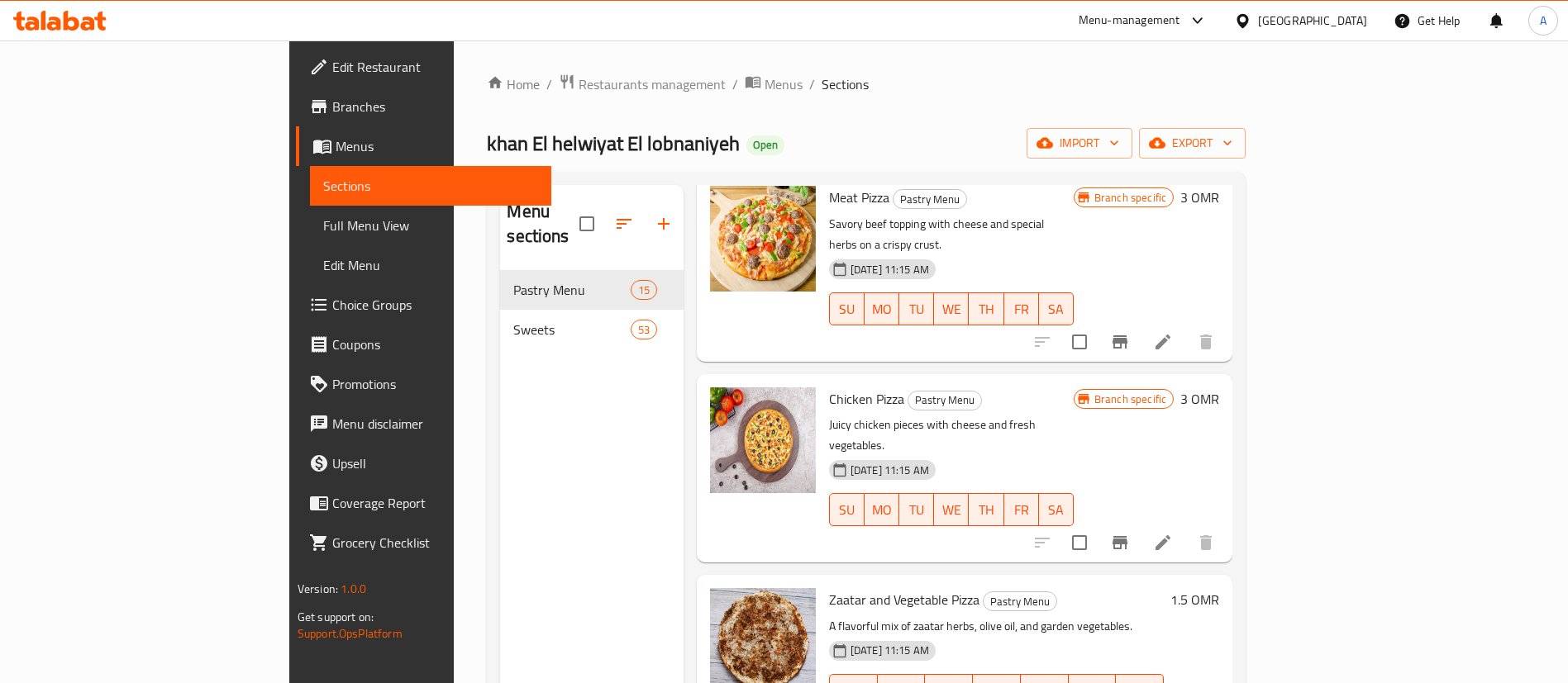
scroll to position [232, 0]
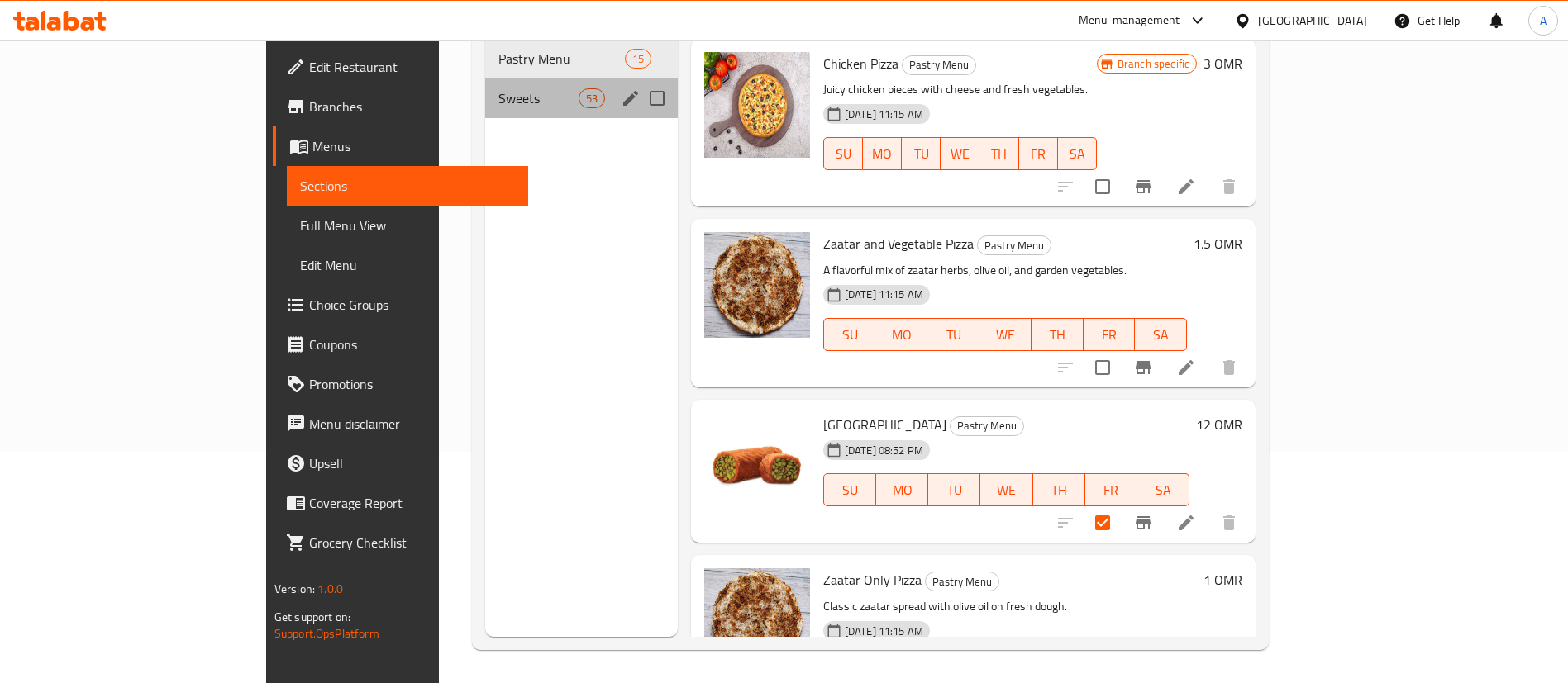
click at [499, 88] on span "Sweets" at bounding box center [539, 98] width 81 height 20
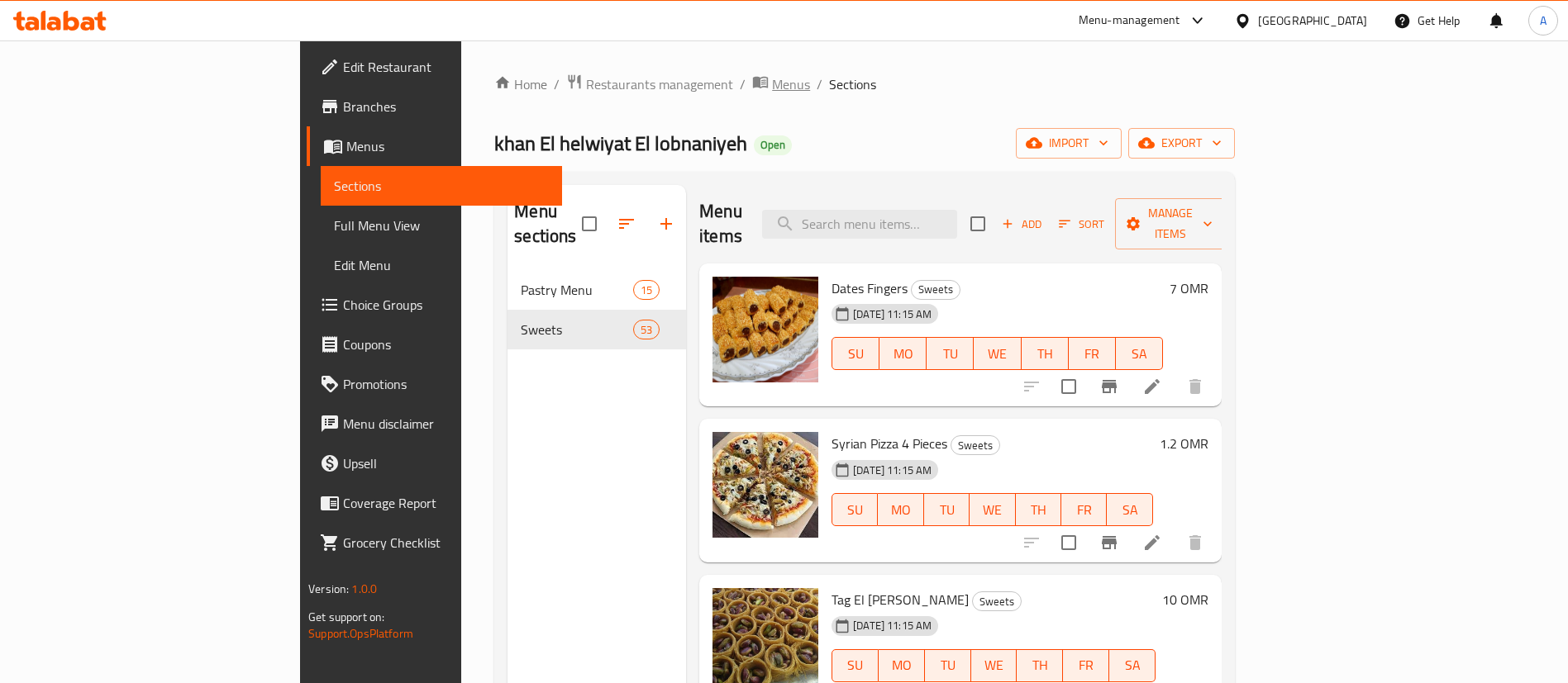
click at [772, 76] on span "Menus" at bounding box center [790, 84] width 38 height 20
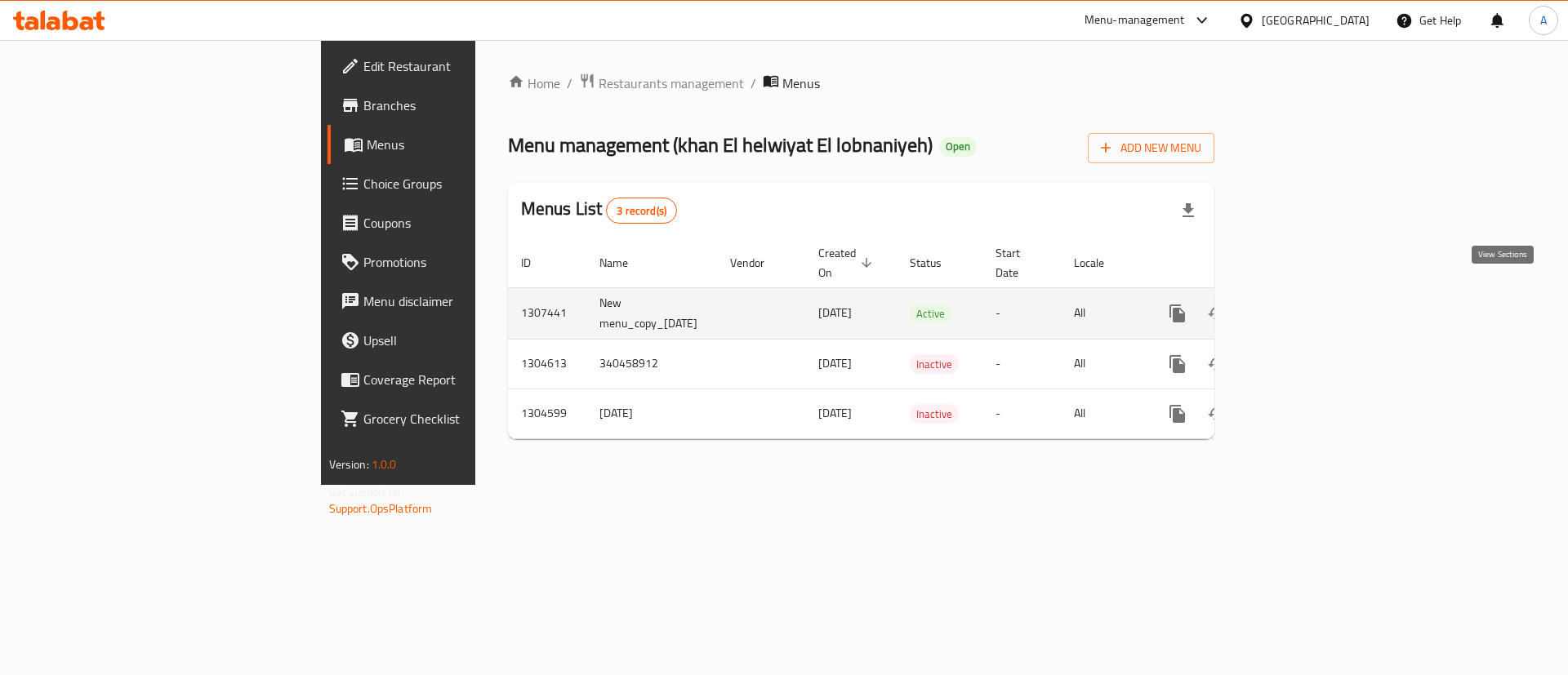
click at [1305, 304] on icon "enhanced table" at bounding box center [1295, 313] width 19 height 19
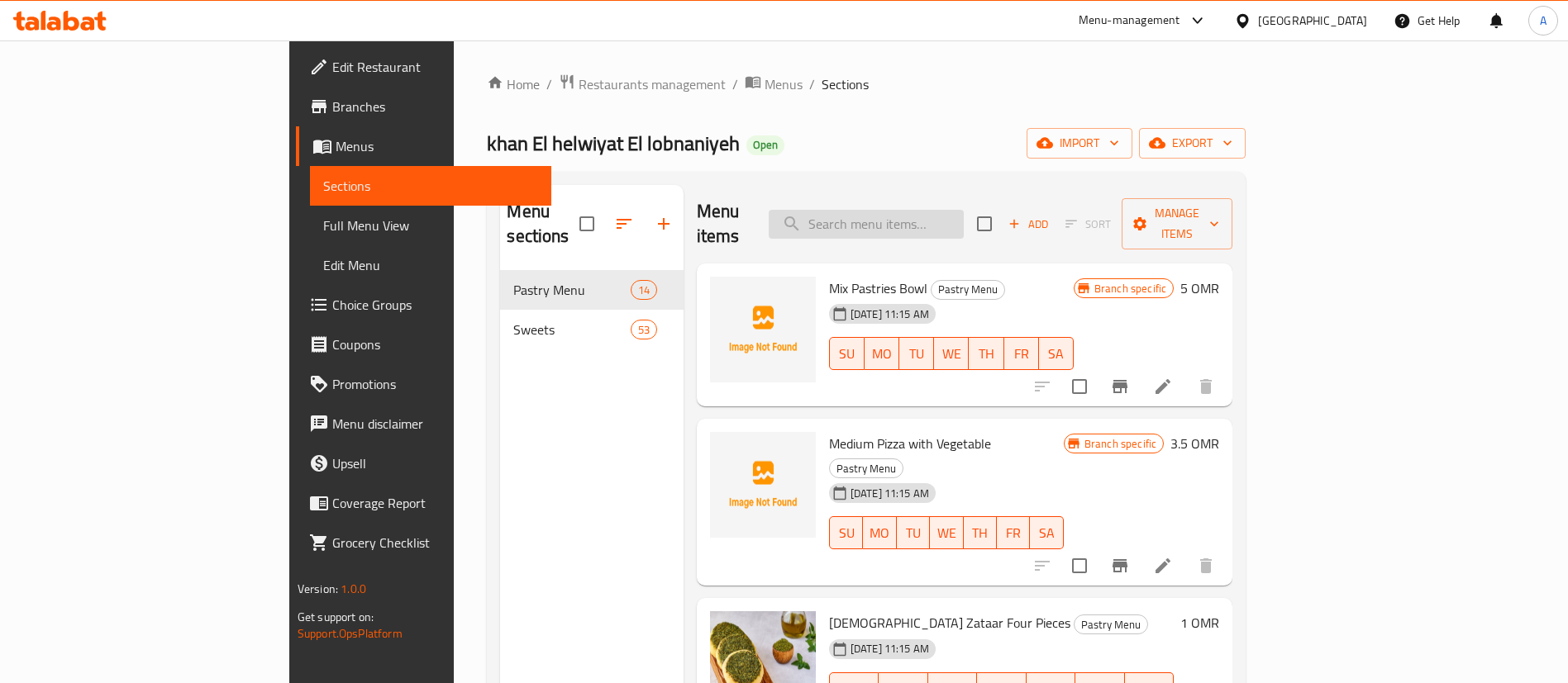
click at [963, 211] on input "search" at bounding box center [866, 224] width 195 height 28
click at [454, 68] on div "Home / Restaurants management / Menus / Sections khan El helwiyat El lobnaniyeh…" at bounding box center [866, 477] width 825 height 874
click at [578, 82] on span "Restaurants management" at bounding box center [652, 84] width 147 height 20
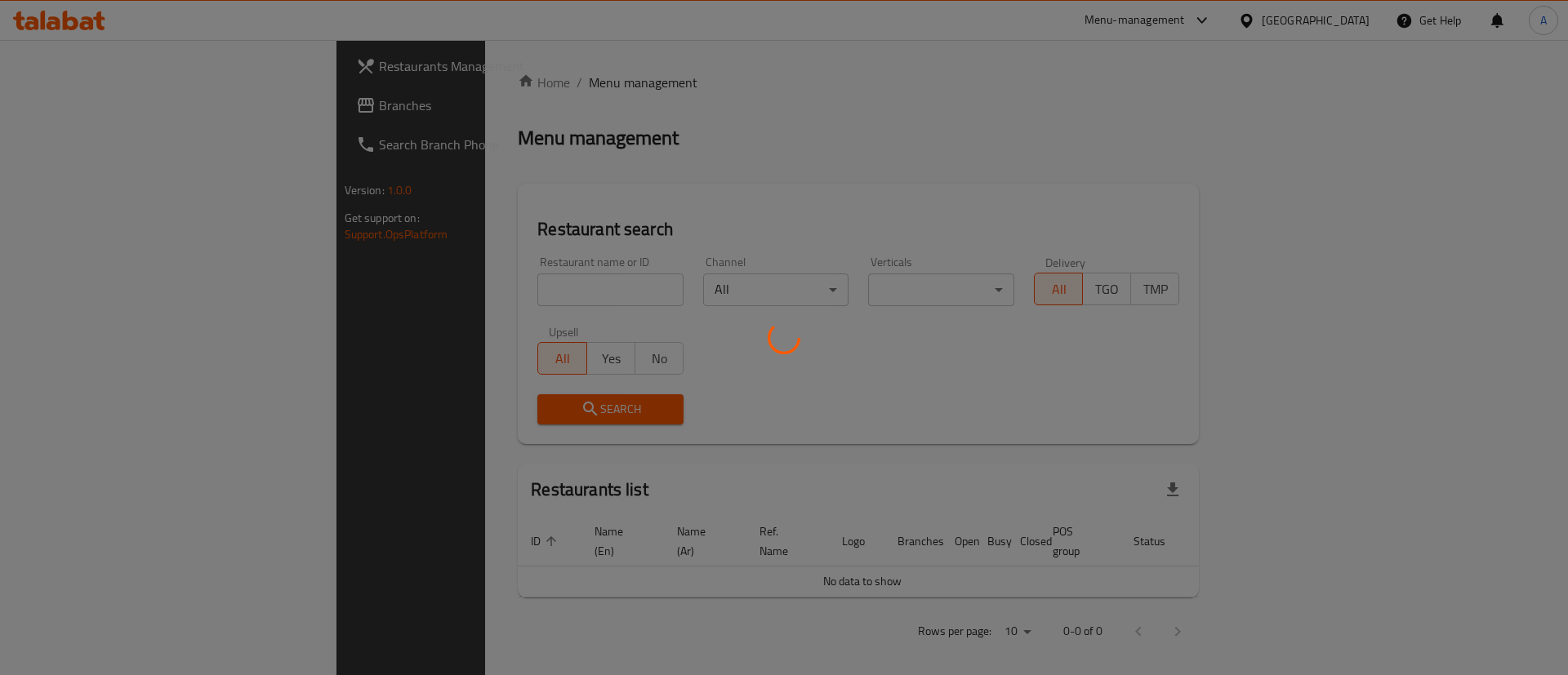
click at [575, 285] on div at bounding box center [784, 338] width 1568 height 675
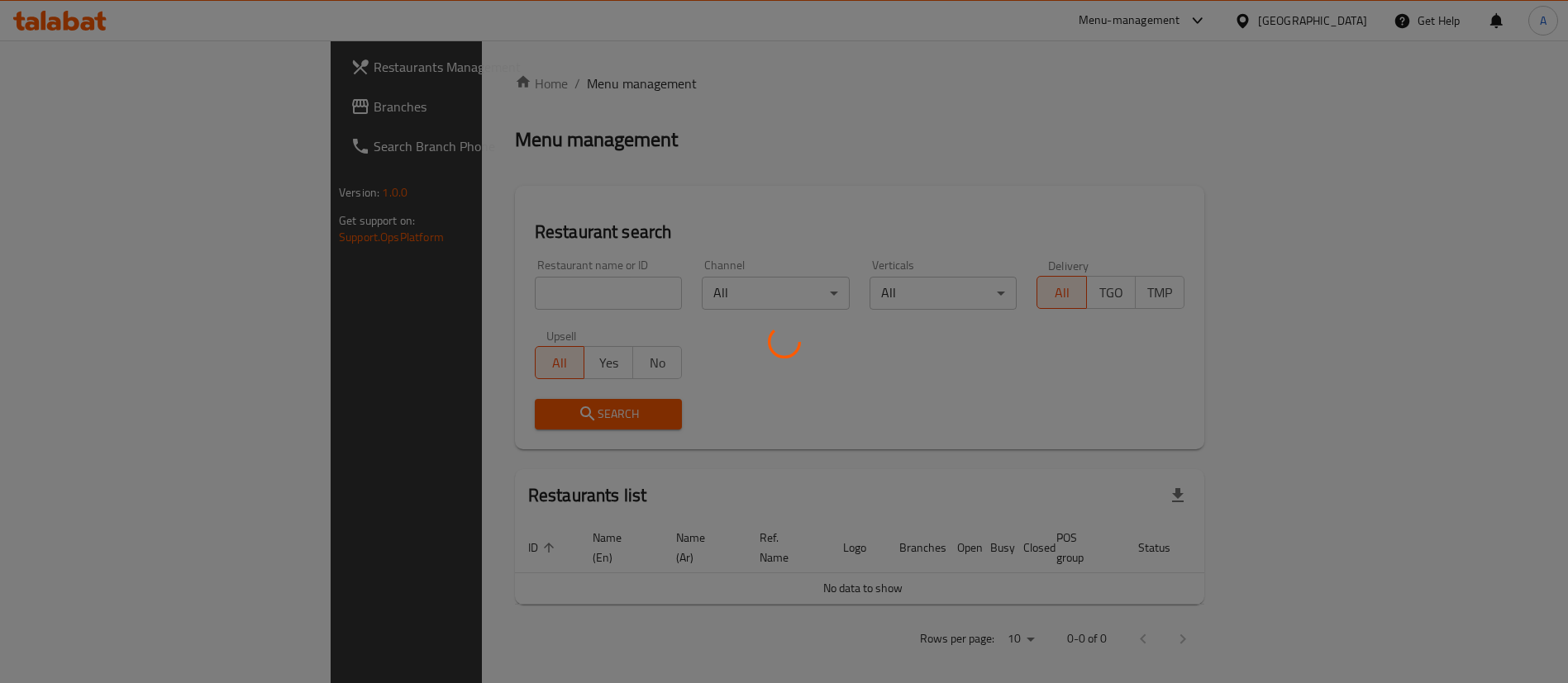
click at [535, 285] on div "Home / Menu management Menu management Restaurant search Restaurant name or ID …" at bounding box center [859, 367] width 689 height 587
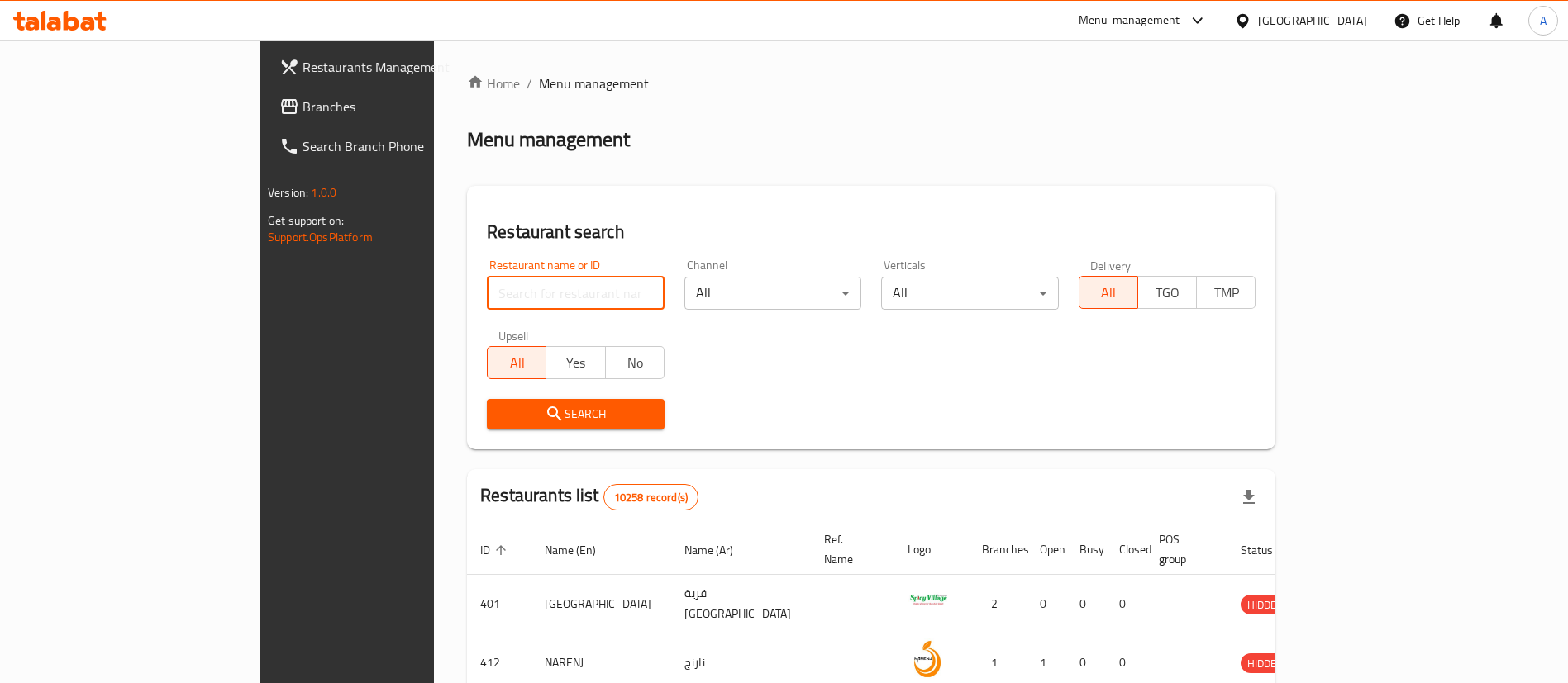
drag, startPoint x: 510, startPoint y: 289, endPoint x: 502, endPoint y: 289, distance: 8.0
click at [510, 289] on input "search" at bounding box center [575, 293] width 178 height 33
type input "khan"
click button "Search" at bounding box center [575, 414] width 178 height 30
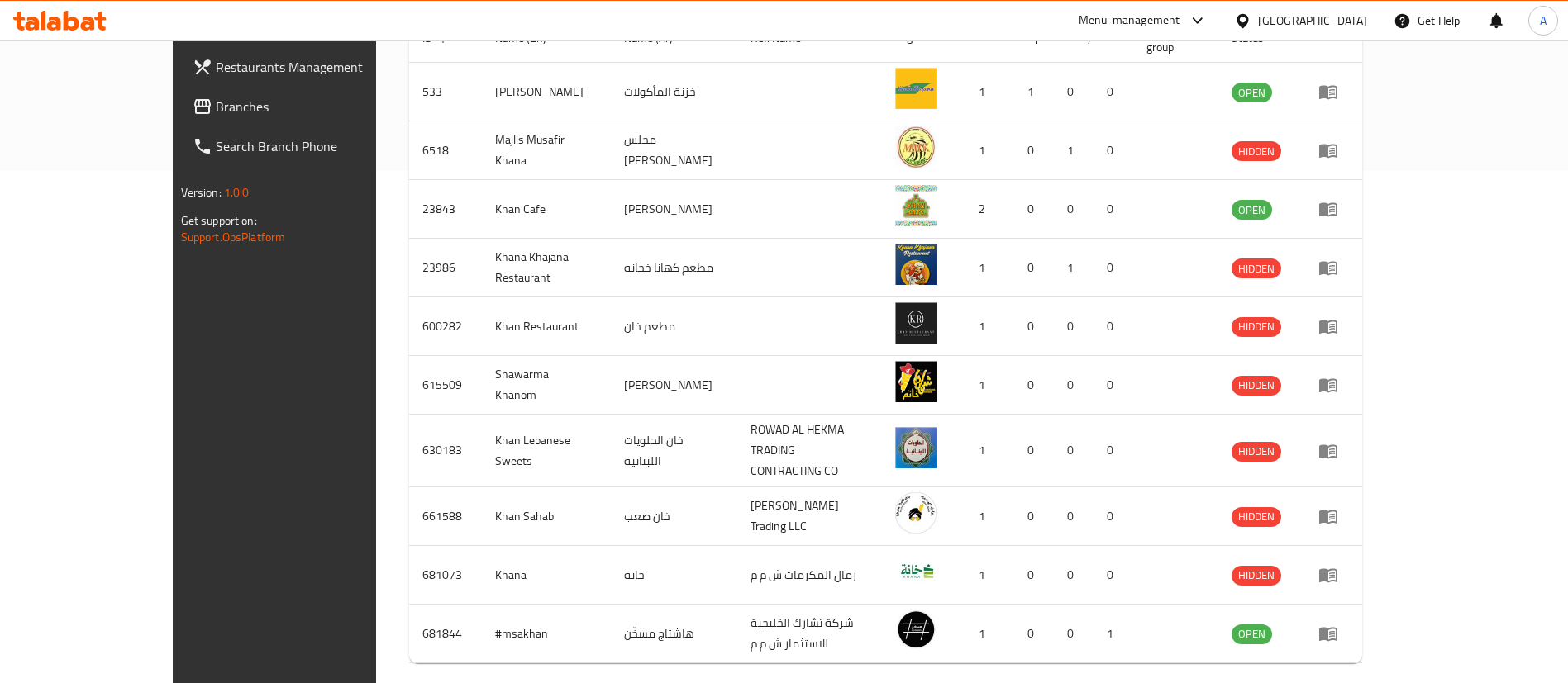
scroll to position [550, 0]
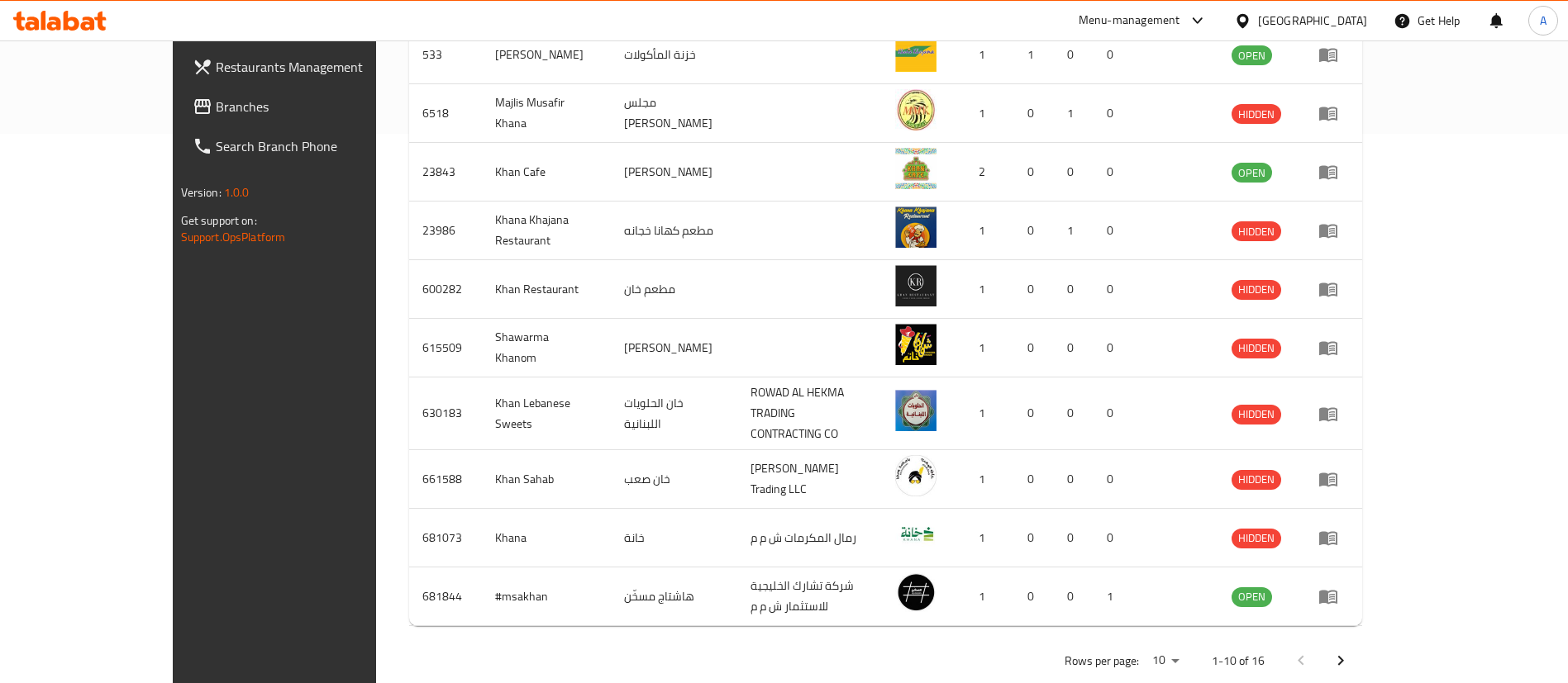
click at [1350, 651] on icon "Next page" at bounding box center [1340, 660] width 20 height 20
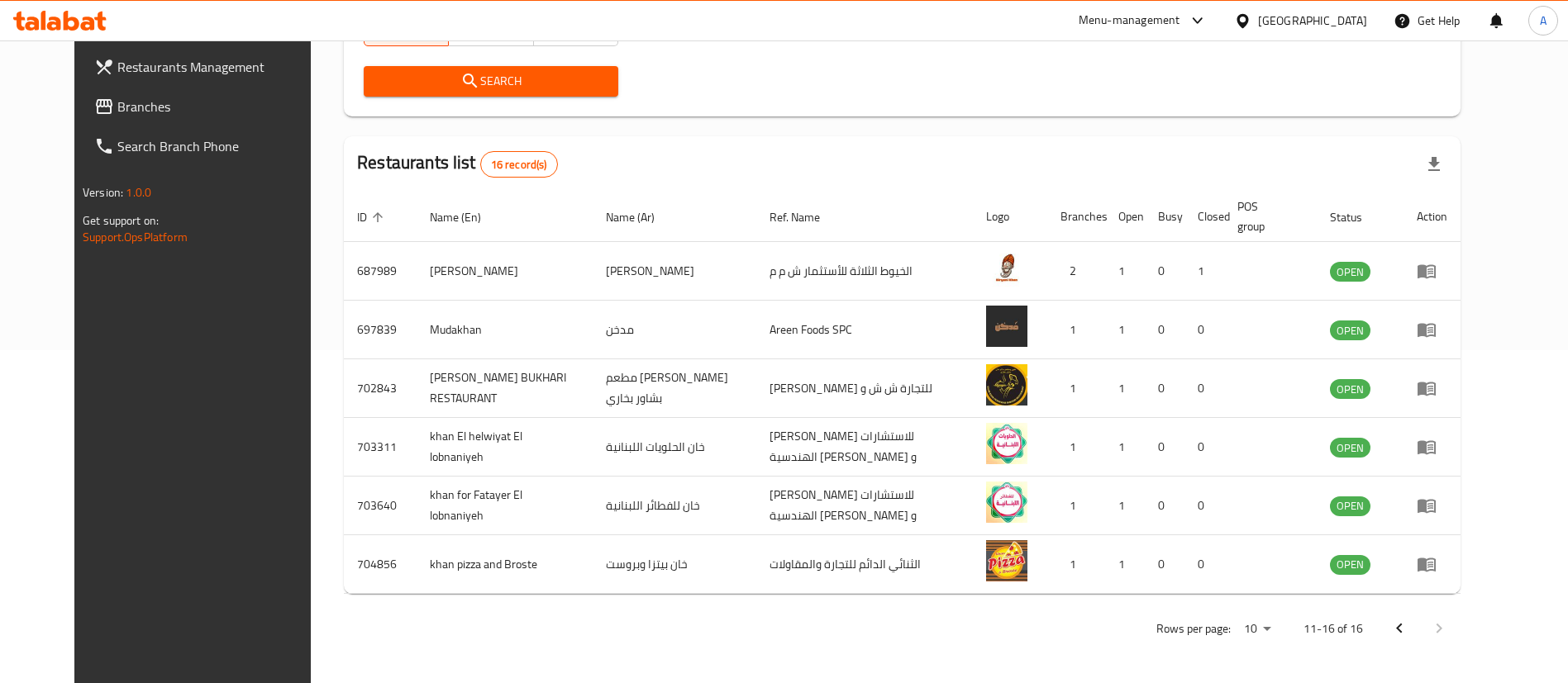
scroll to position [333, 0]
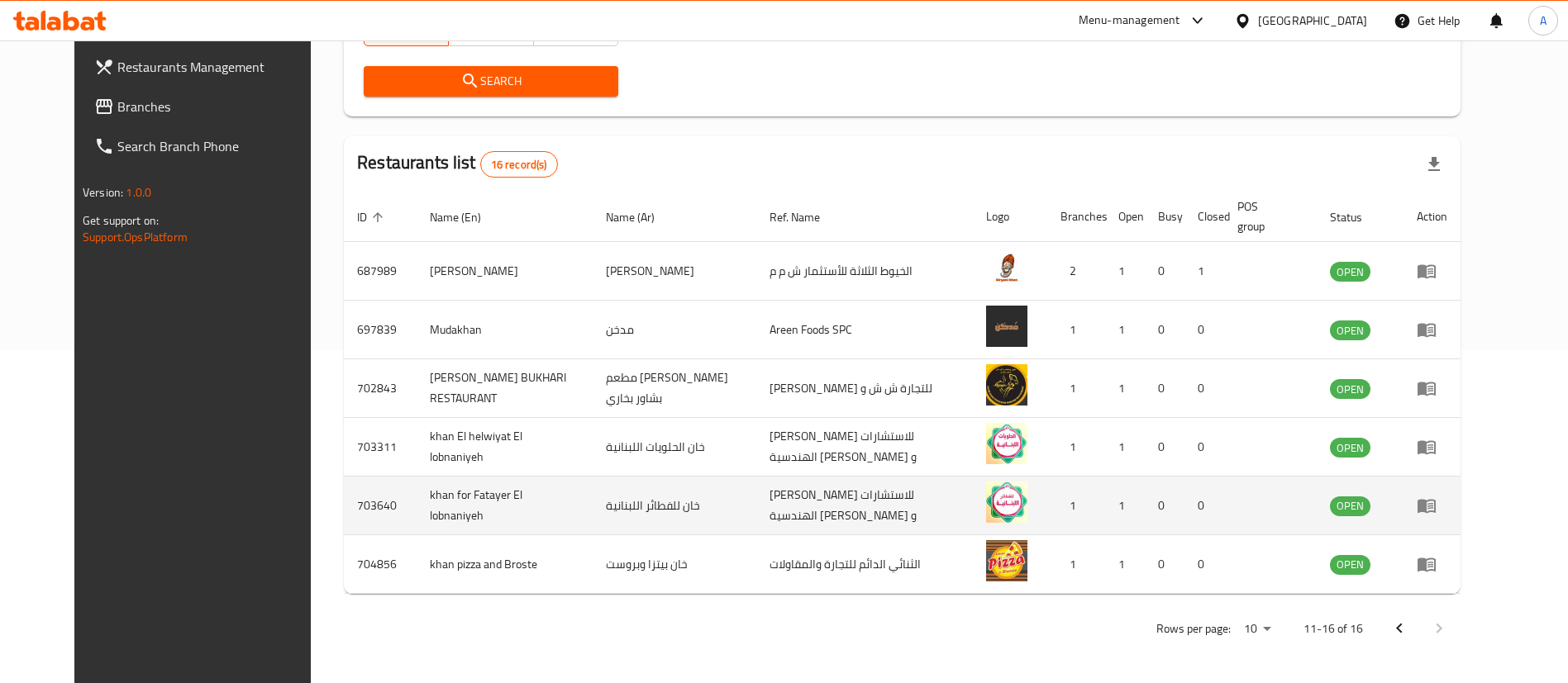
click at [1460, 498] on td "enhanced table" at bounding box center [1432, 506] width 57 height 59
click at [1460, 494] on td "enhanced table" at bounding box center [1432, 506] width 57 height 59
click at [1436, 498] on icon "enhanced table" at bounding box center [1427, 505] width 20 height 20
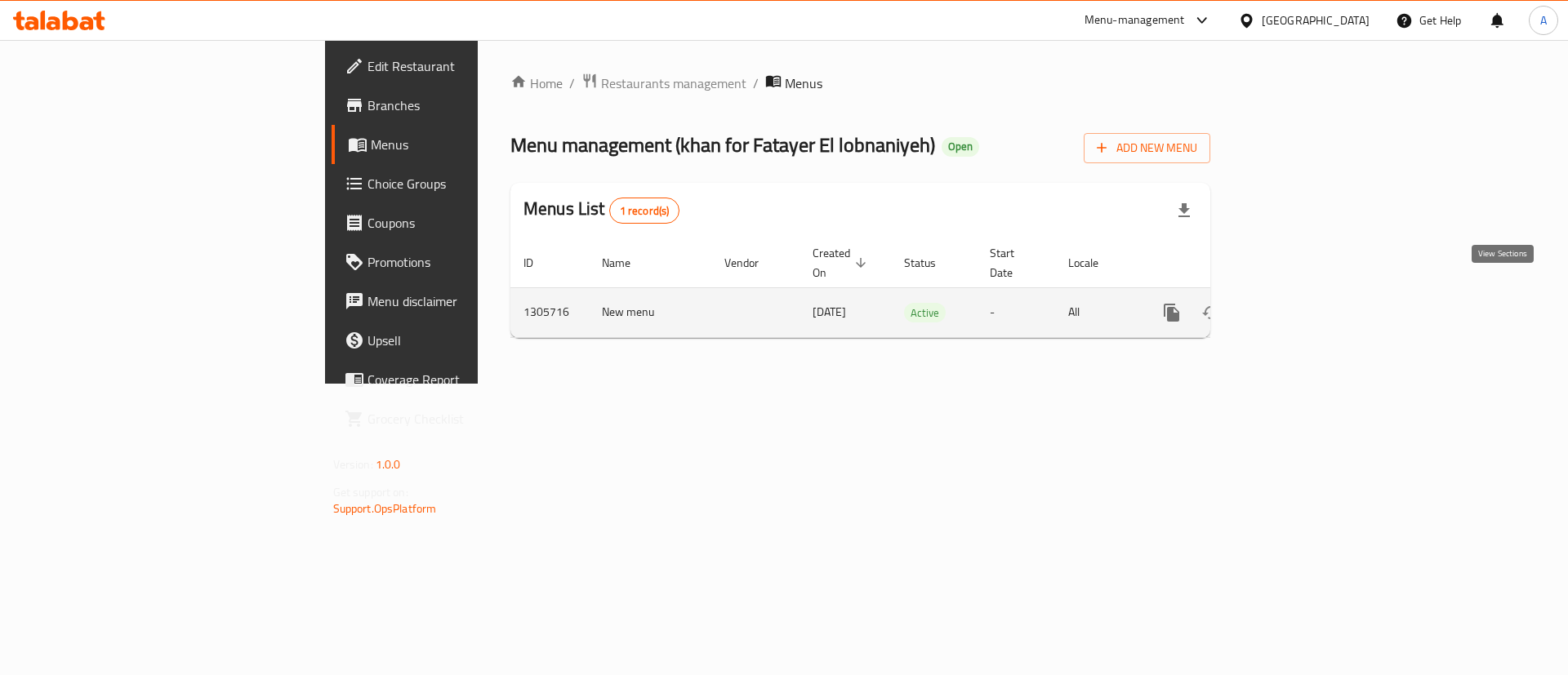
click at [1299, 303] on icon "enhanced table" at bounding box center [1290, 312] width 19 height 19
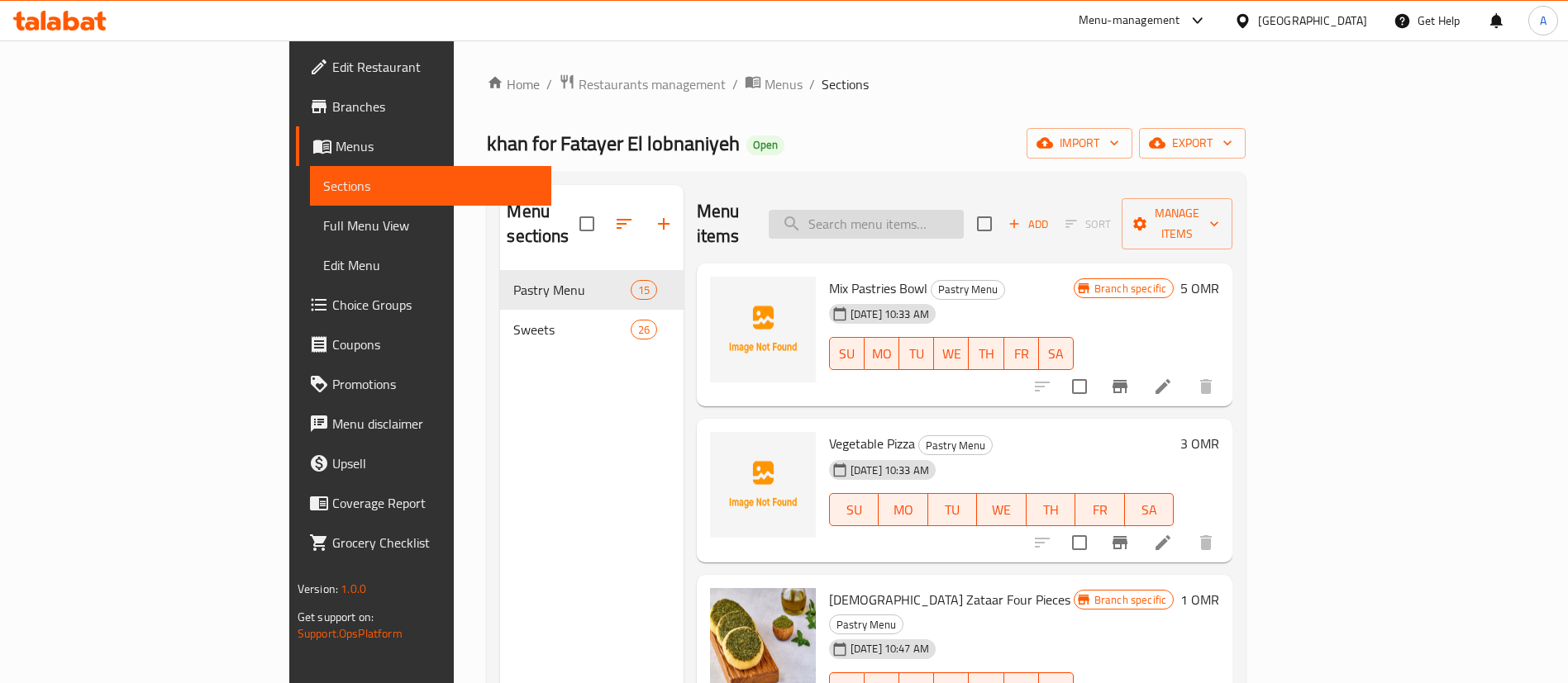
click at [949, 213] on input "search" at bounding box center [866, 224] width 195 height 28
type input "f"
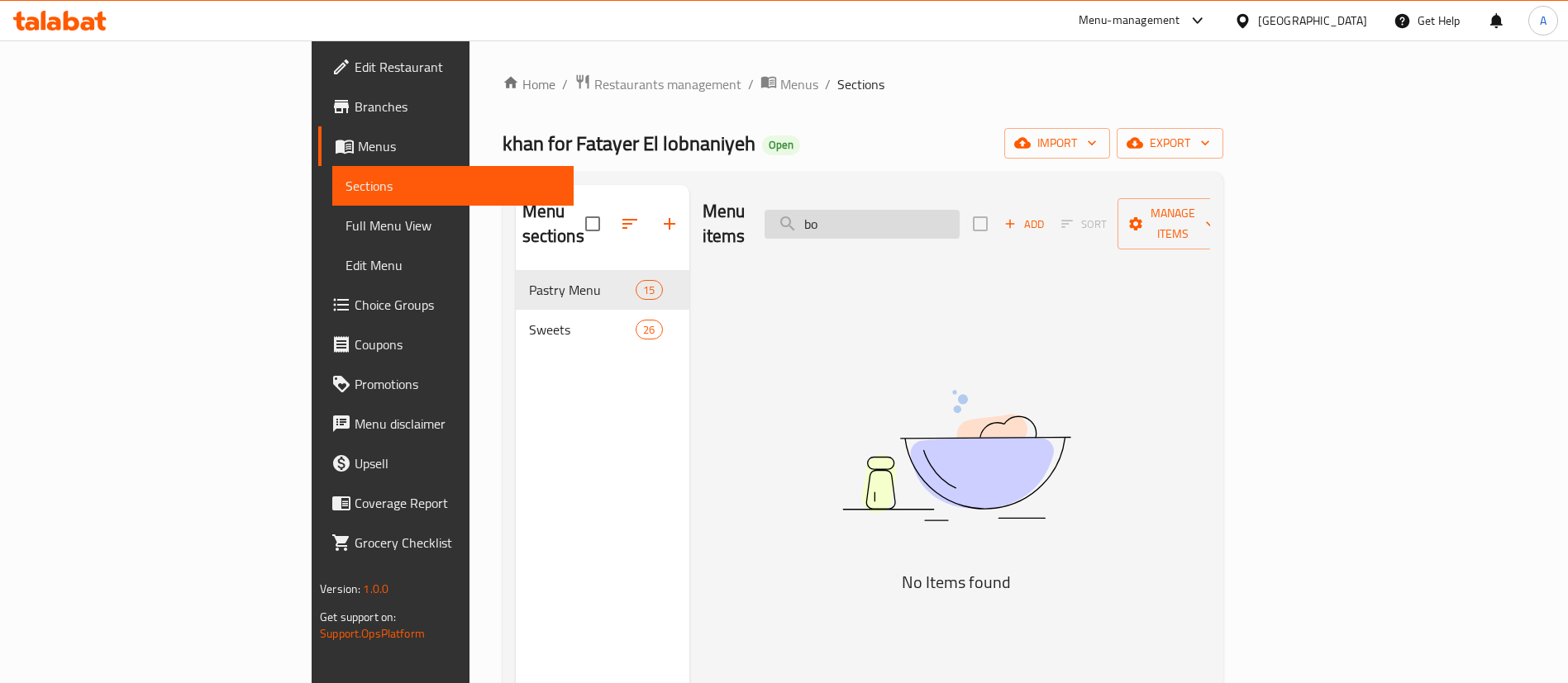
type input "b"
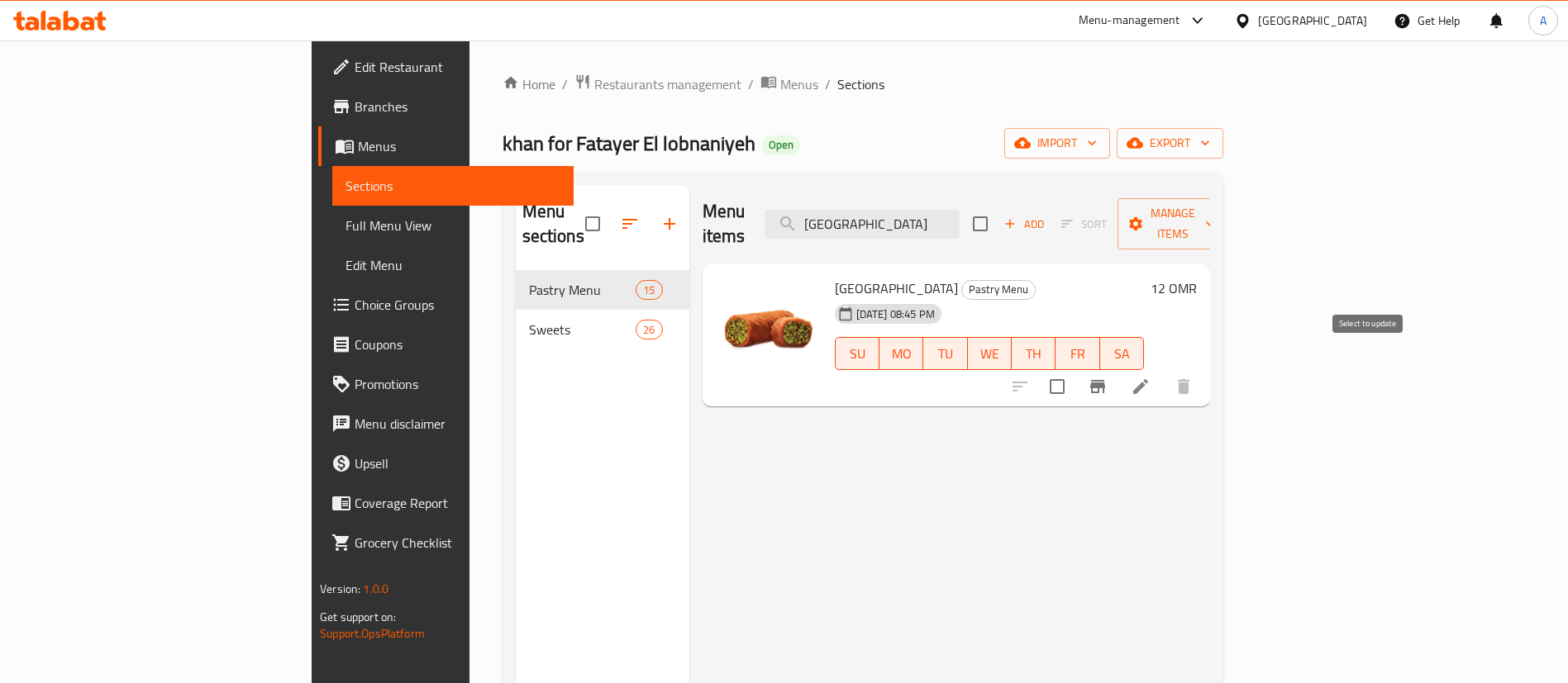
type input "[GEOGRAPHIC_DATA]"
click at [1074, 369] on input "checkbox" at bounding box center [1056, 386] width 34 height 34
checkbox input "true"
click at [1100, 138] on icon "button" at bounding box center [1092, 142] width 17 height 17
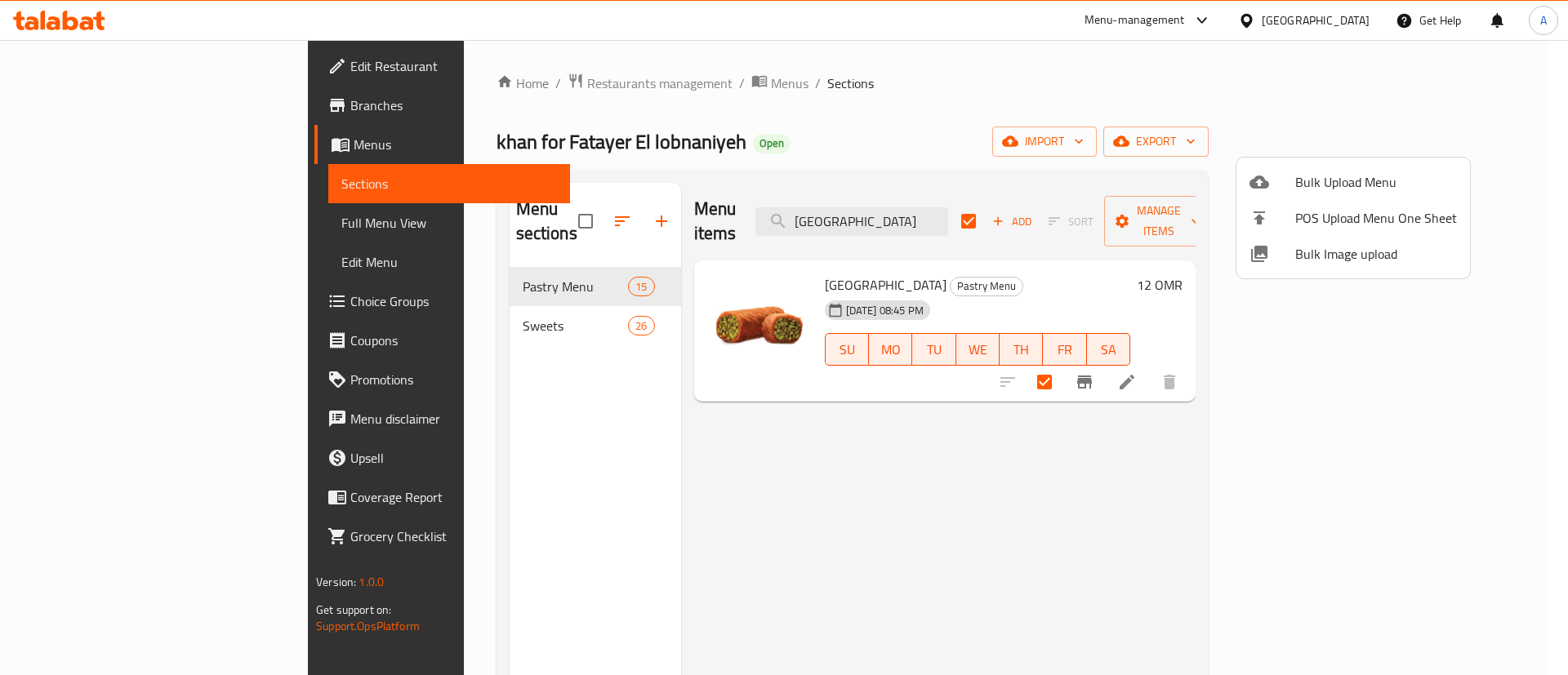
click at [1157, 106] on div at bounding box center [784, 338] width 1568 height 675
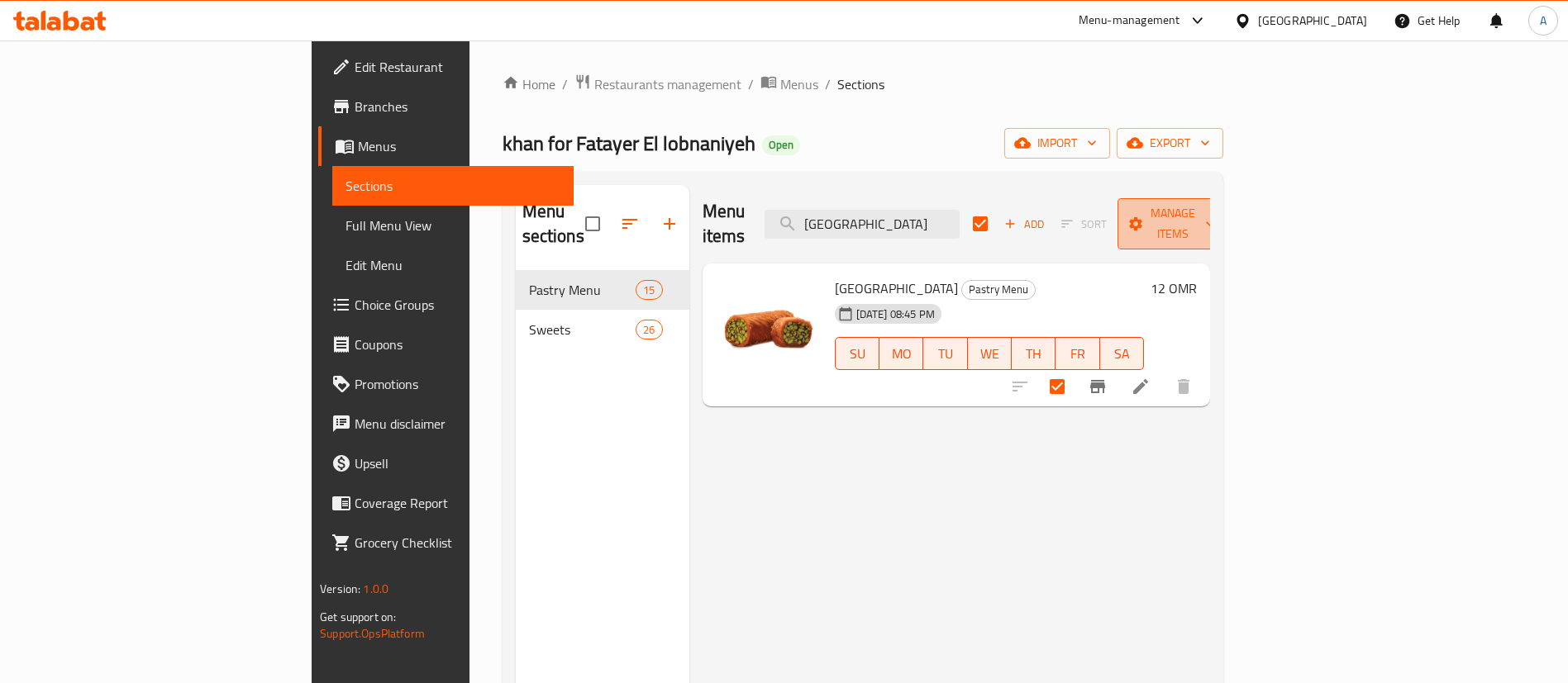
click at [1215, 213] on span "Manage items" at bounding box center [1173, 224] width 84 height 41
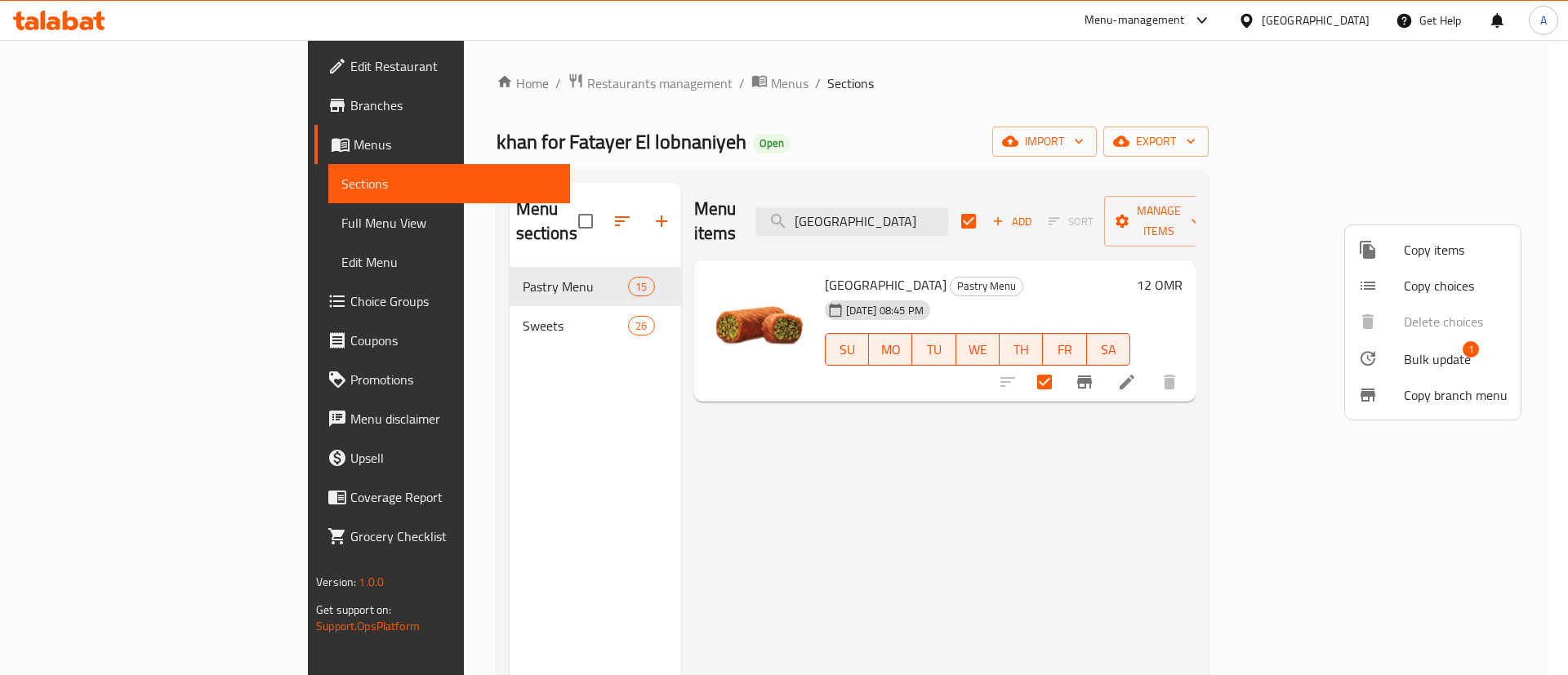
click at [1450, 249] on span "Copy items" at bounding box center [1455, 249] width 104 height 19
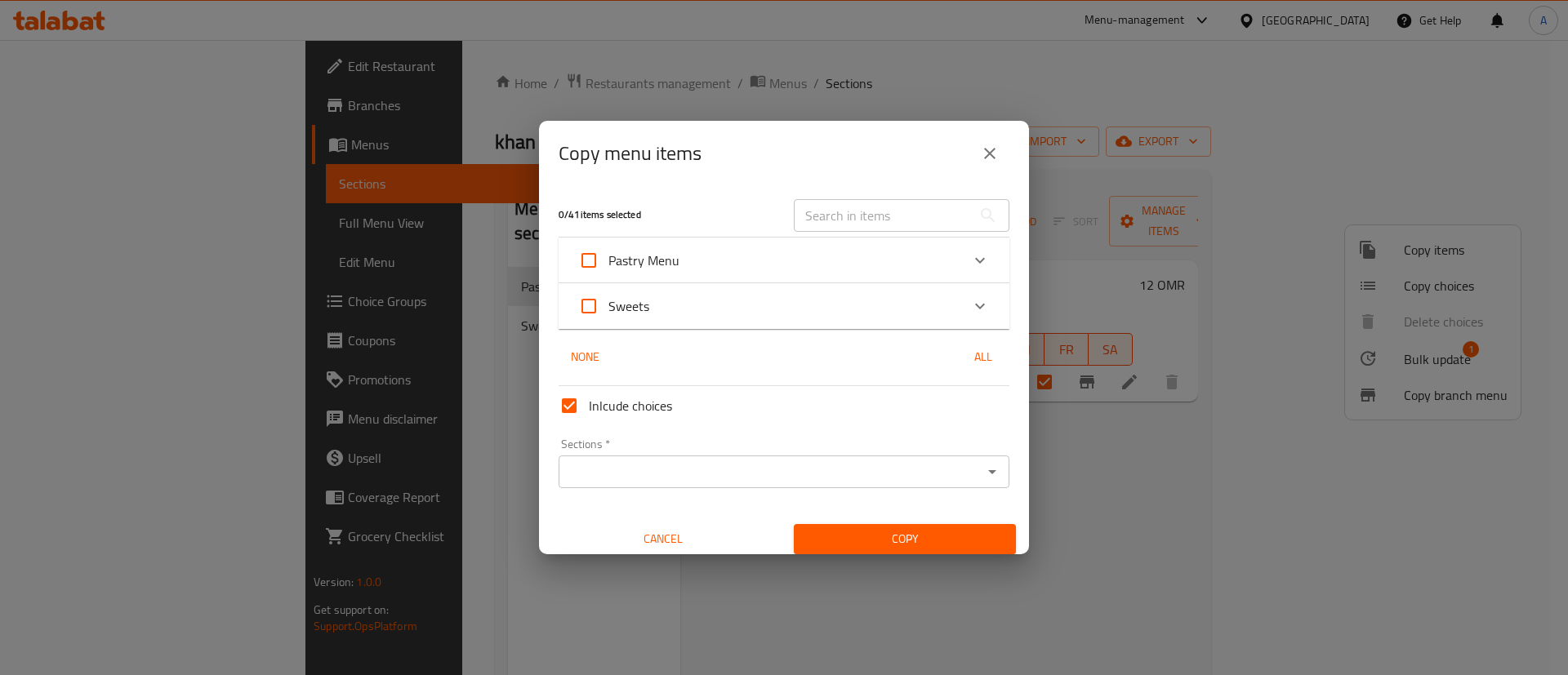
click at [975, 259] on icon "Expand" at bounding box center [980, 261] width 10 height 6
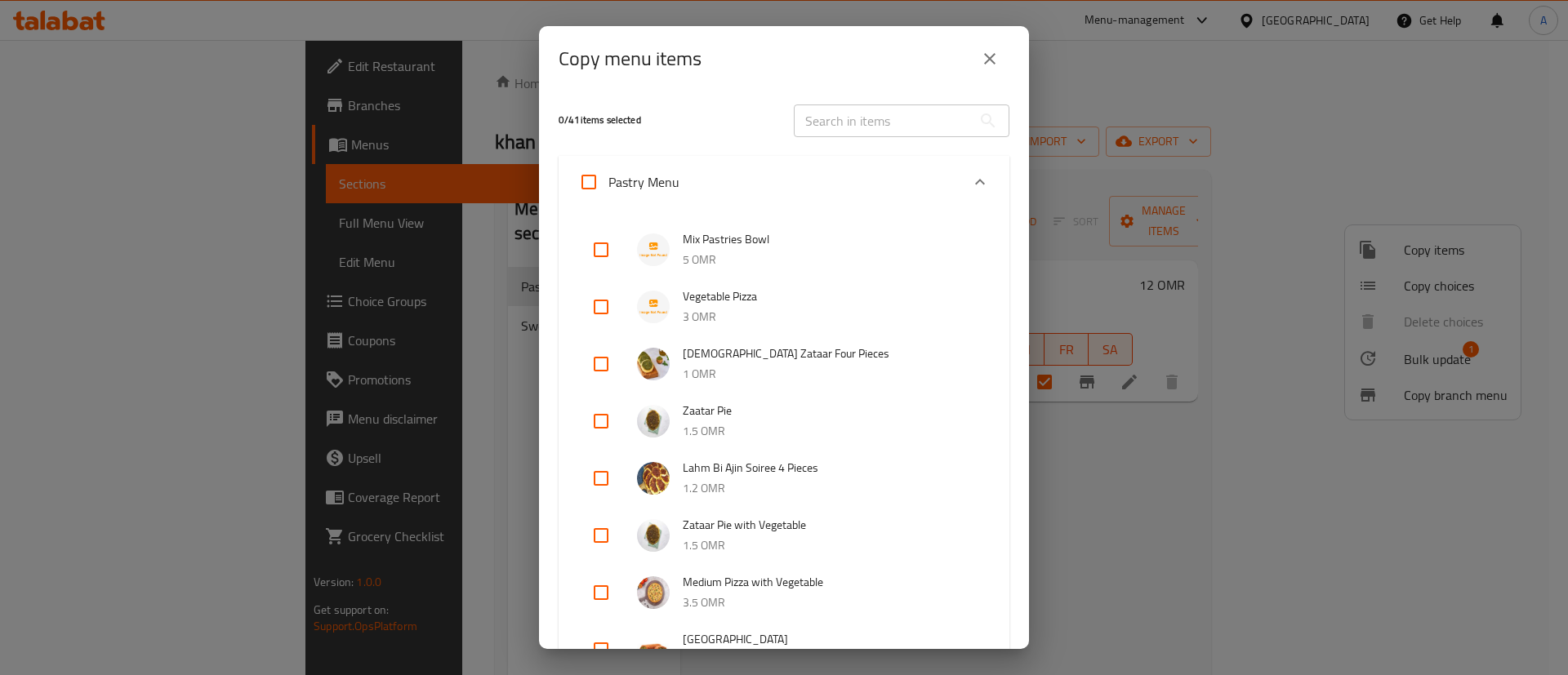
click at [859, 134] on input "text" at bounding box center [882, 121] width 178 height 33
type input "r"
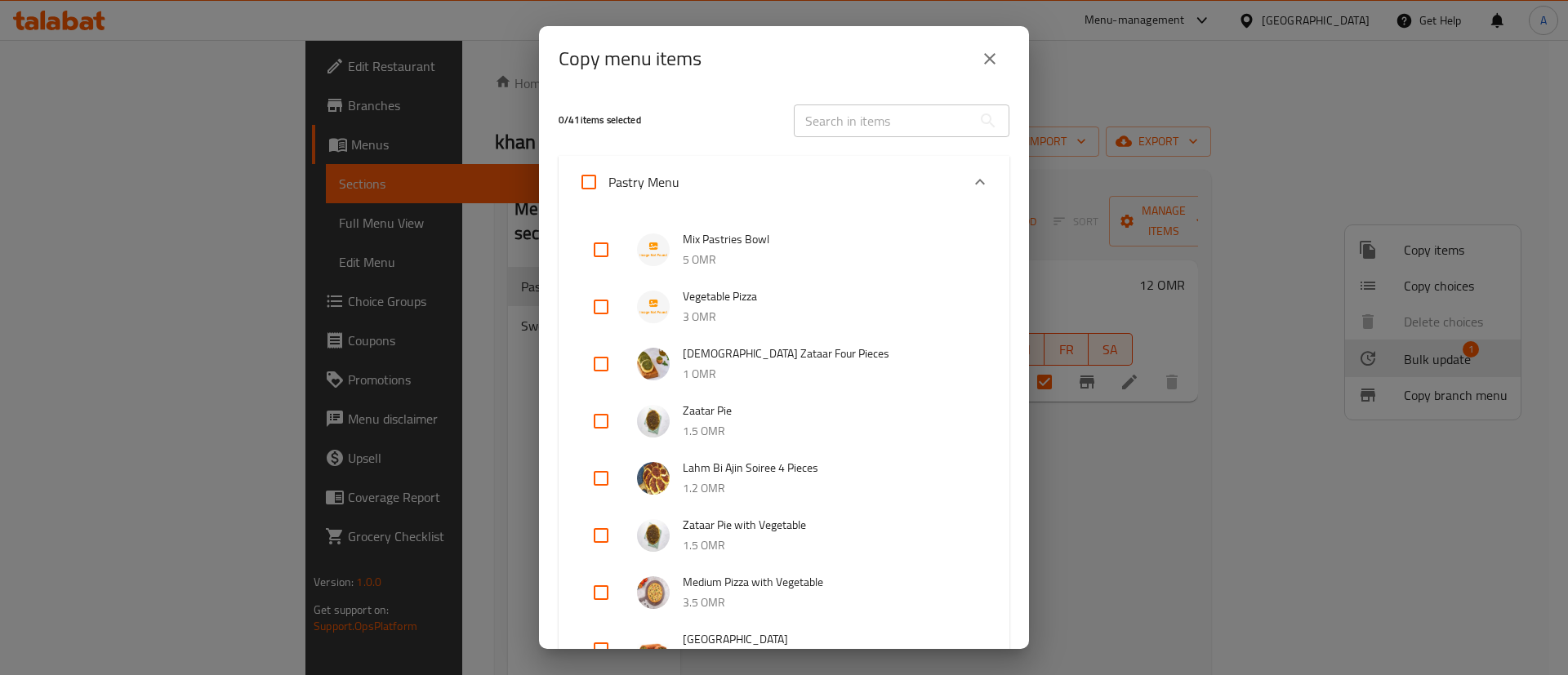
click at [859, 134] on input "text" at bounding box center [882, 121] width 178 height 33
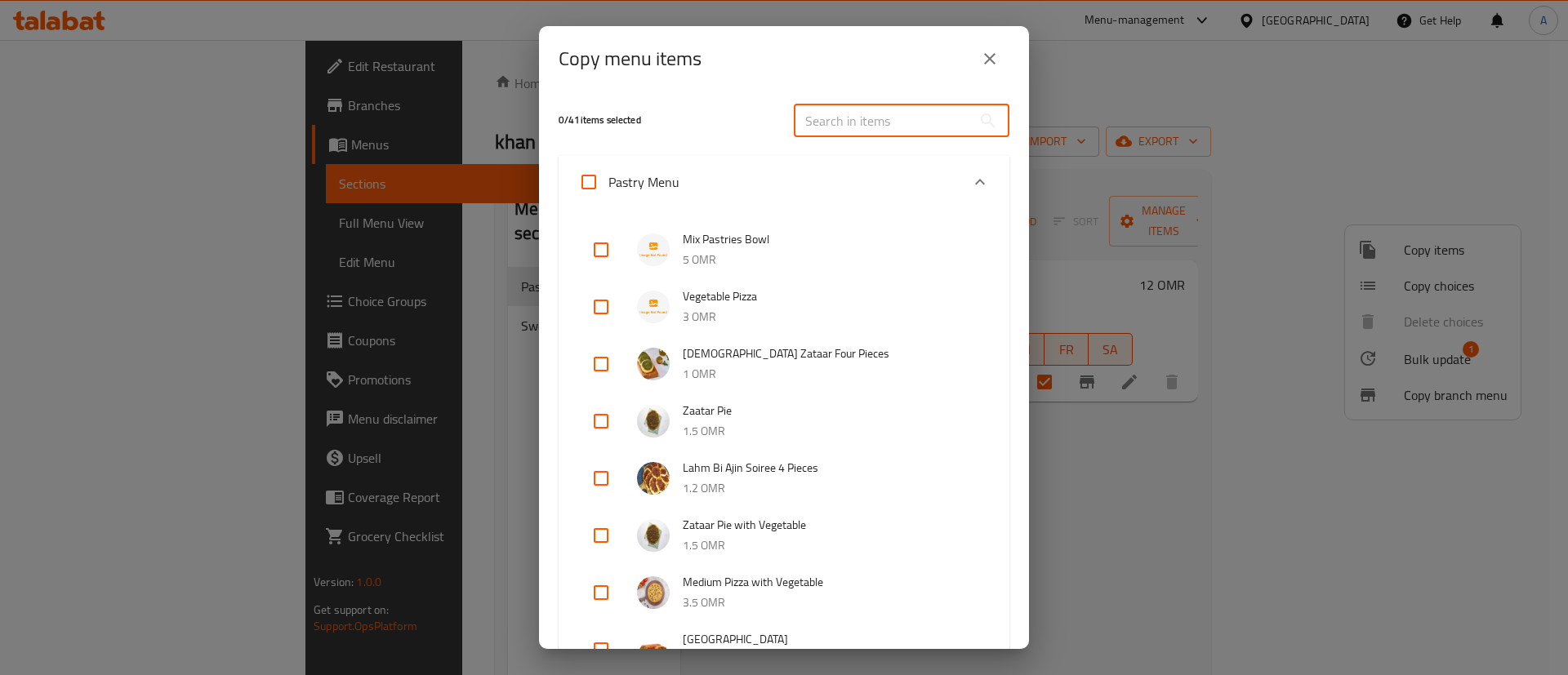
click at [859, 134] on input "text" at bounding box center [882, 121] width 178 height 33
click at [859, 134] on input "b" at bounding box center [882, 121] width 178 height 33
type input "bur"
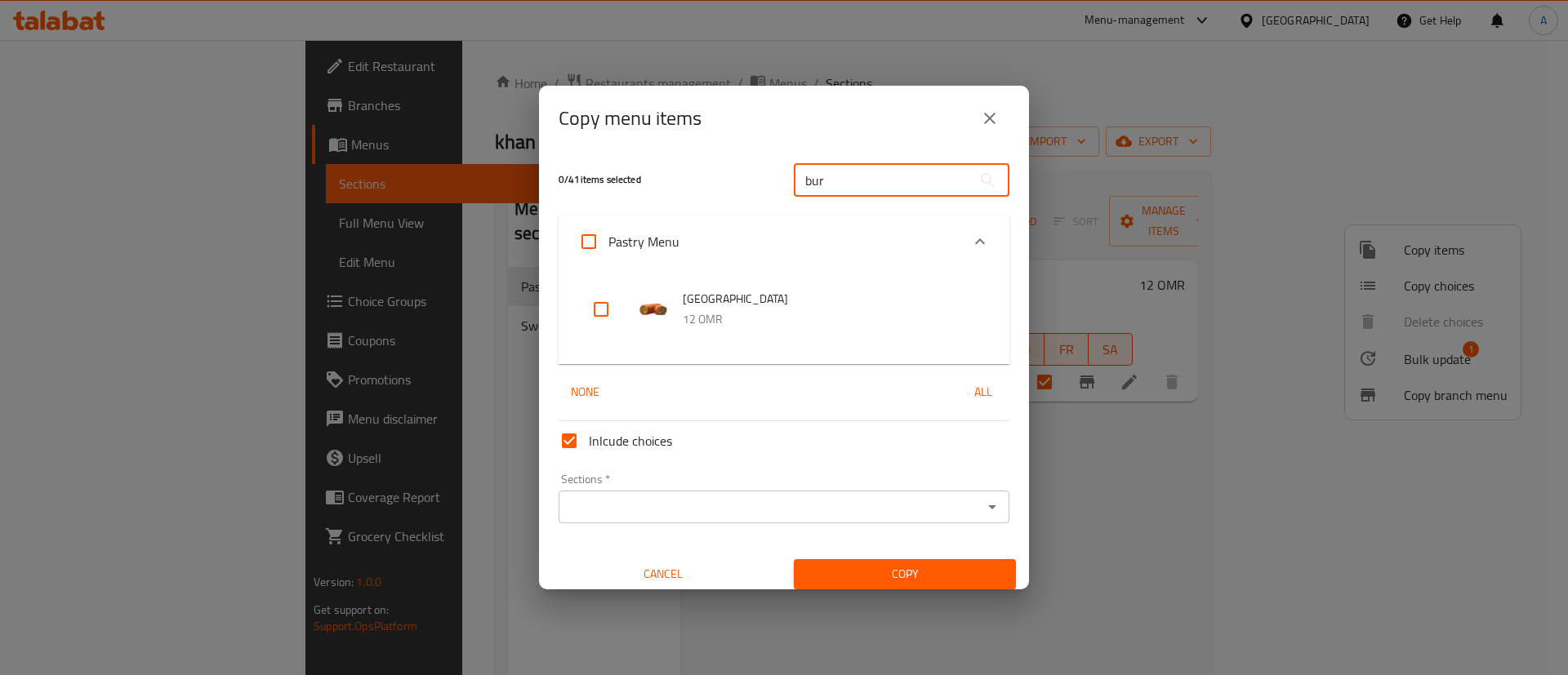
click at [606, 314] on input "checkbox" at bounding box center [601, 309] width 39 height 39
checkbox input "true"
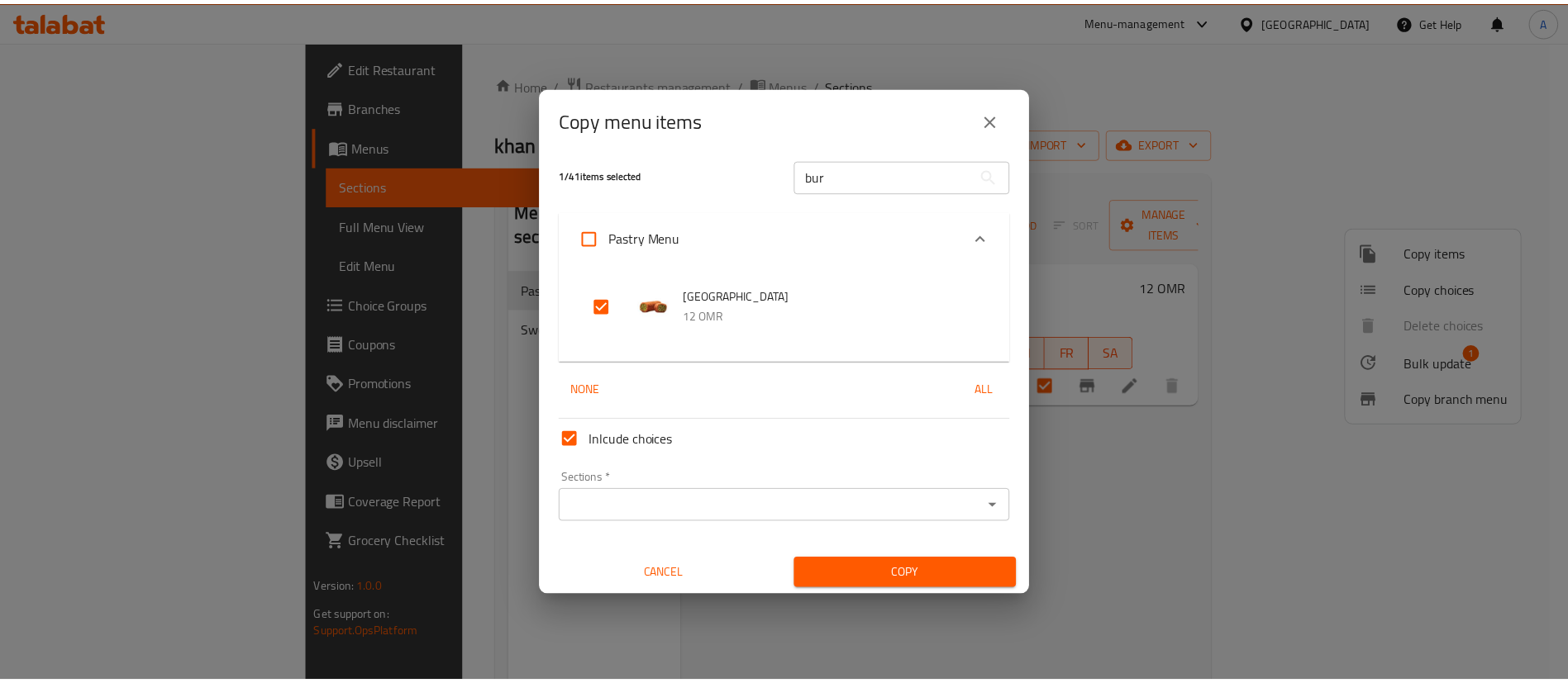
scroll to position [10, 0]
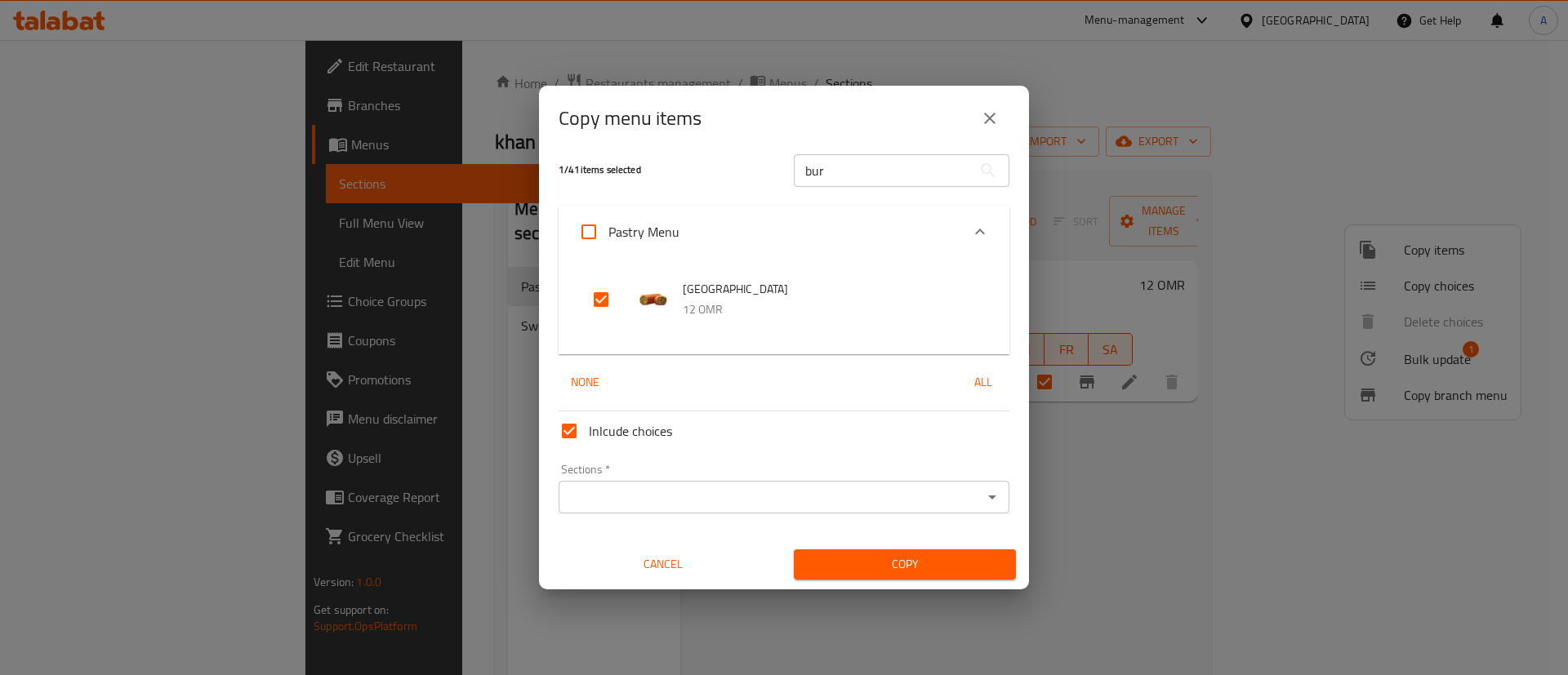
click at [811, 499] on input "Sections   *" at bounding box center [770, 498] width 414 height 23
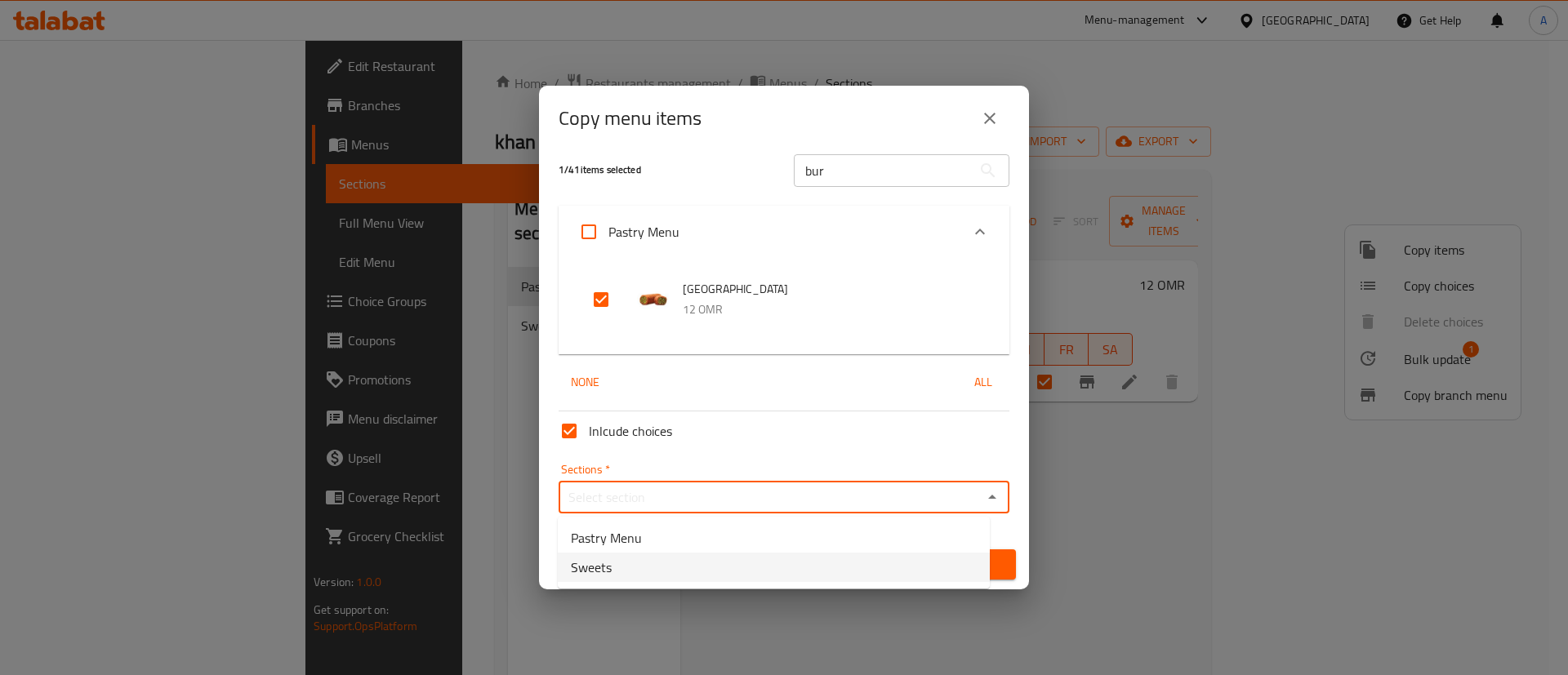
click at [771, 556] on li "Sweets" at bounding box center [773, 567] width 432 height 29
type input "Sweets"
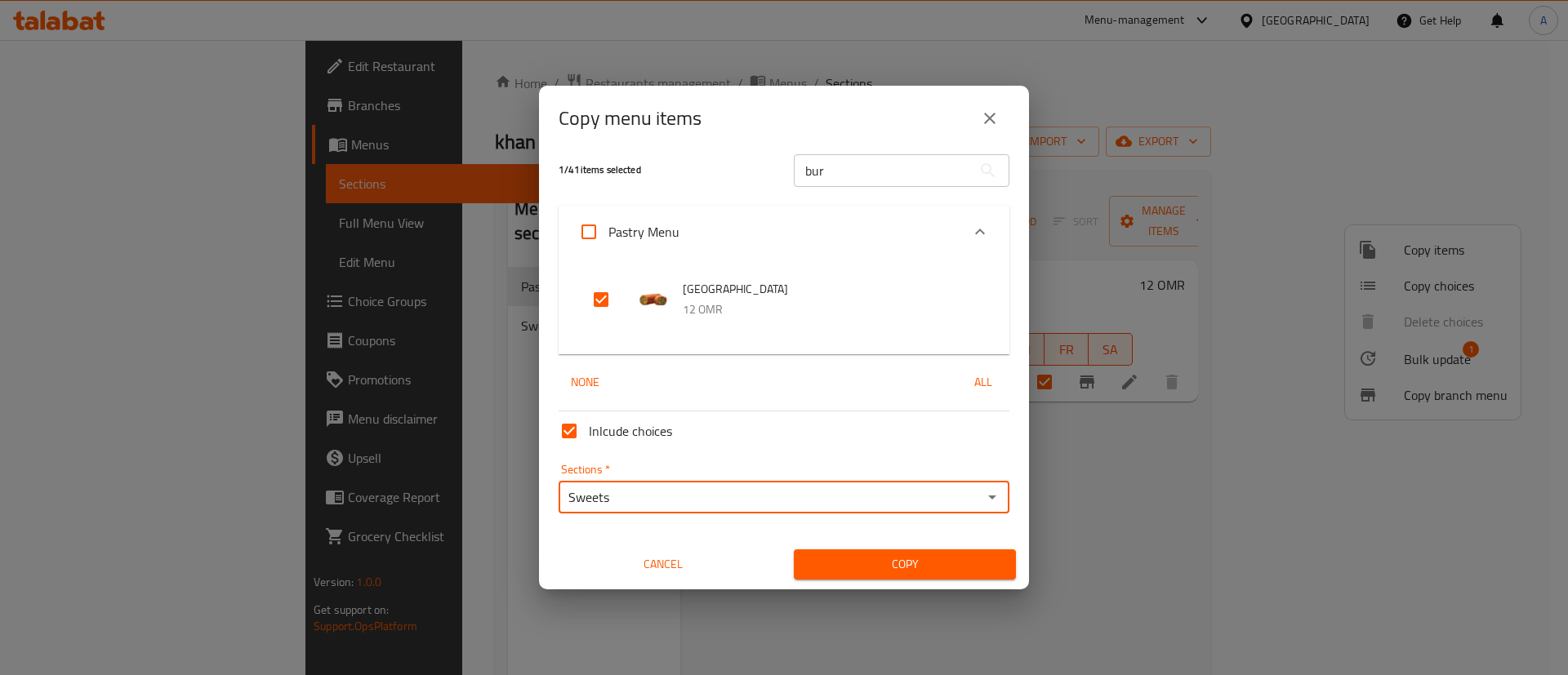
click at [866, 567] on span "Copy" at bounding box center [905, 564] width 196 height 20
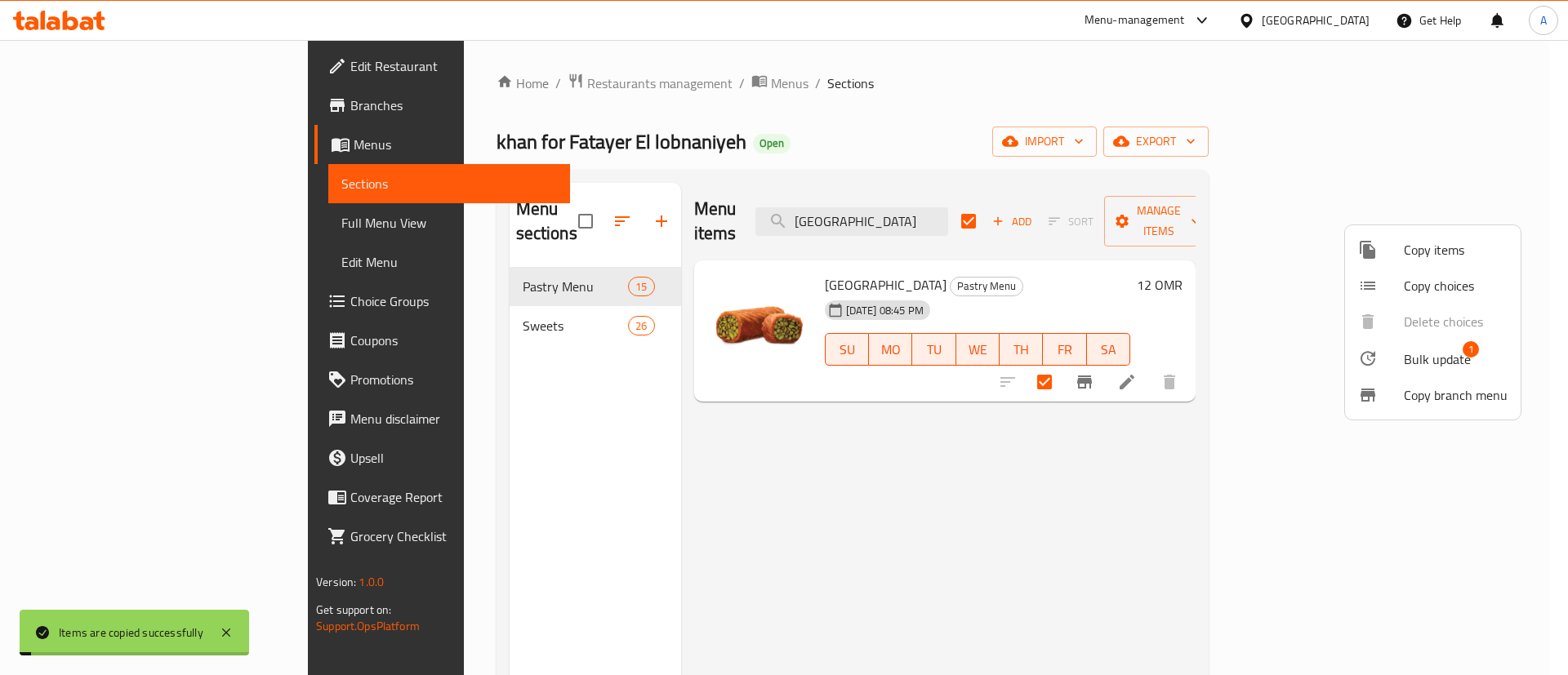
checkbox input "false"
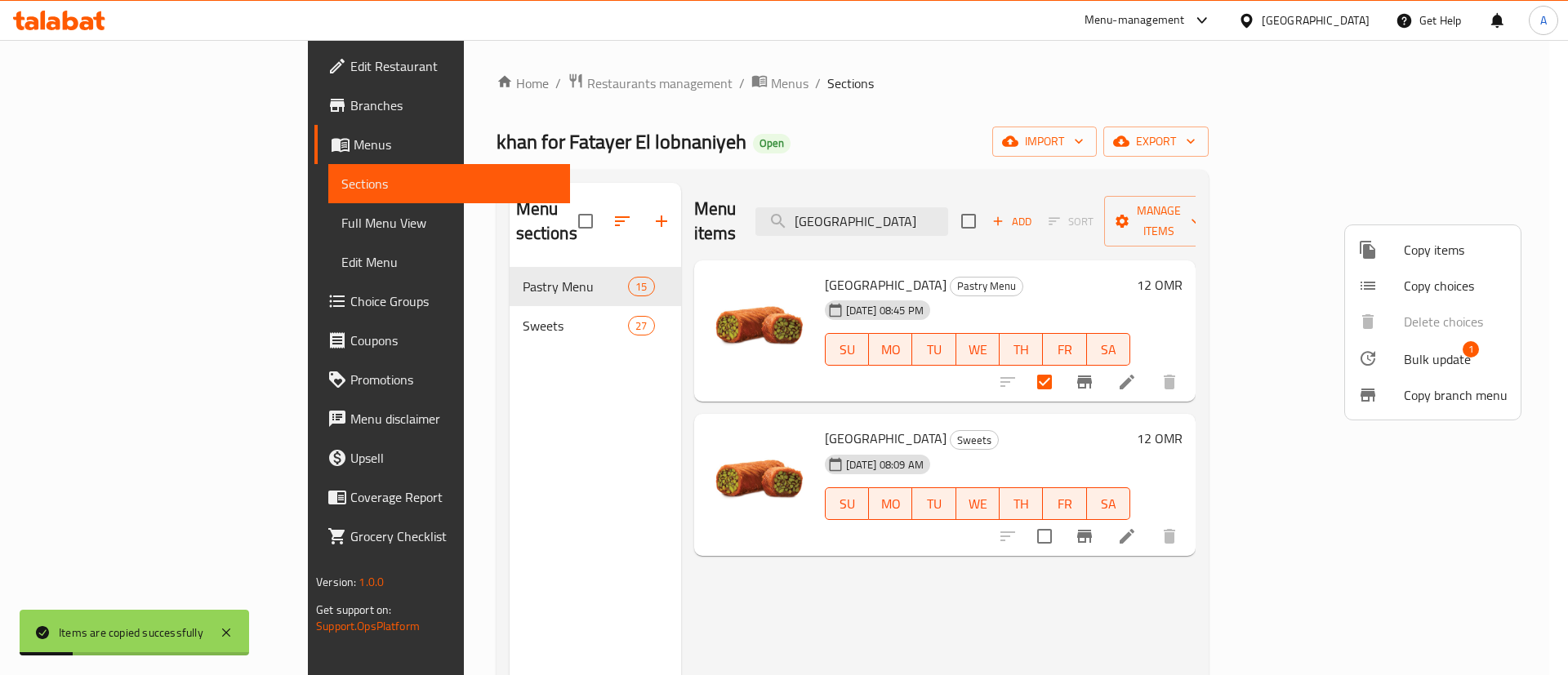
click at [1185, 612] on div at bounding box center [784, 338] width 1568 height 675
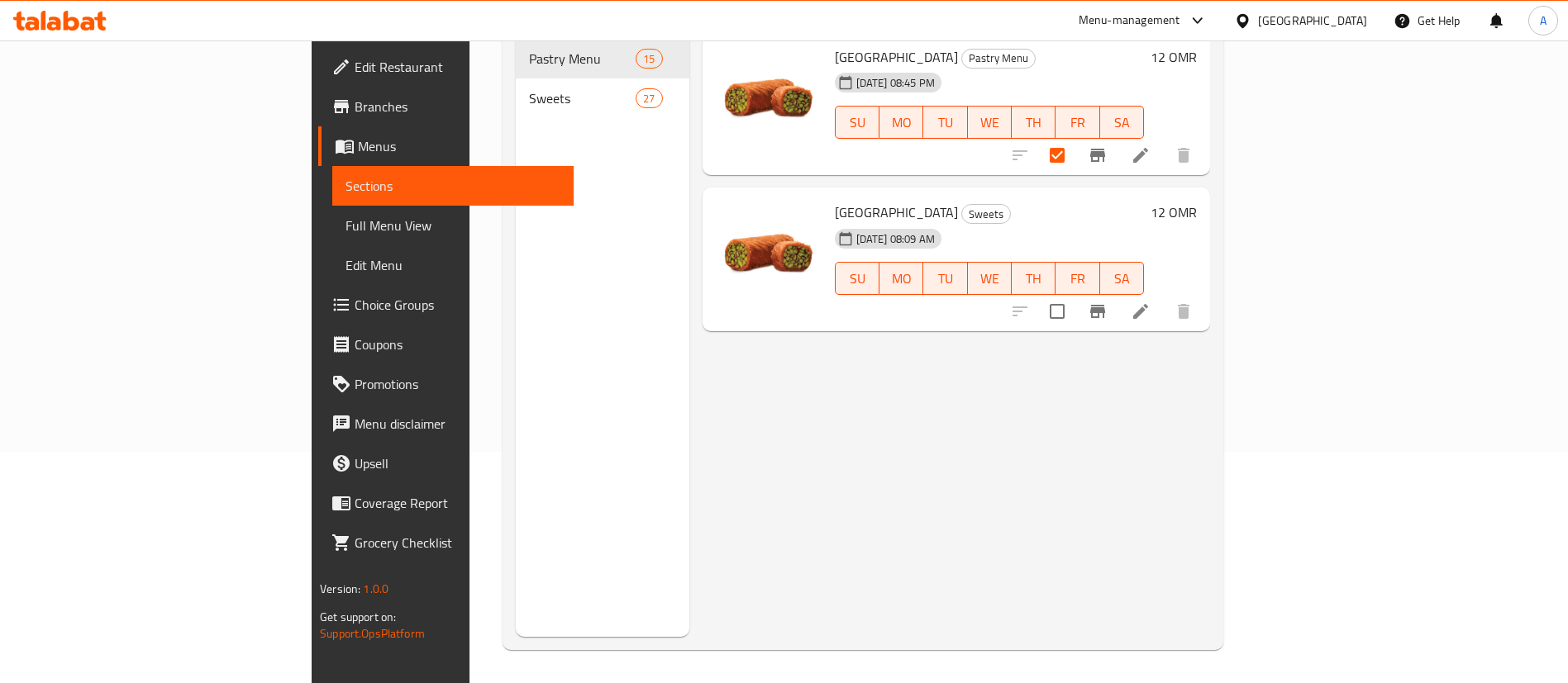
scroll to position [0, 0]
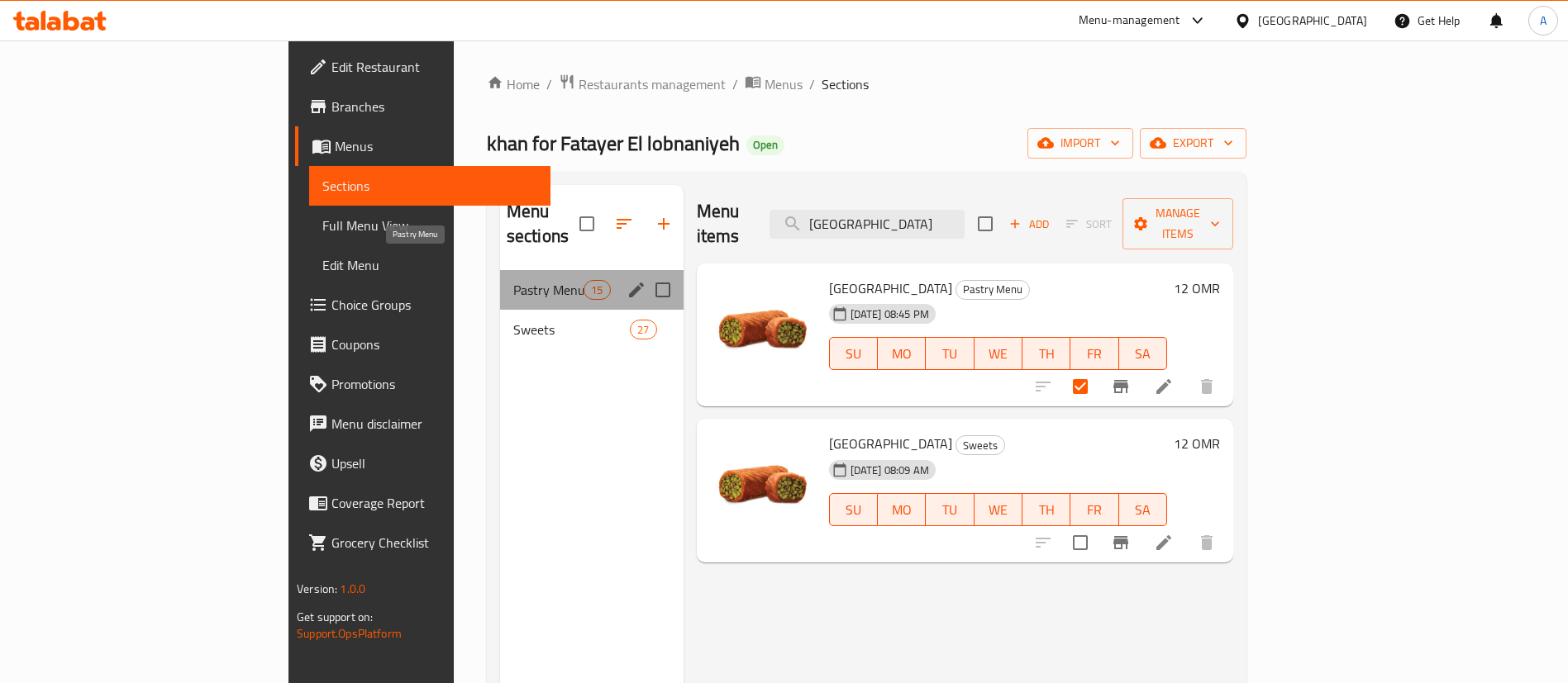
click at [514, 280] on span "Pastry Menu" at bounding box center [549, 289] width 71 height 20
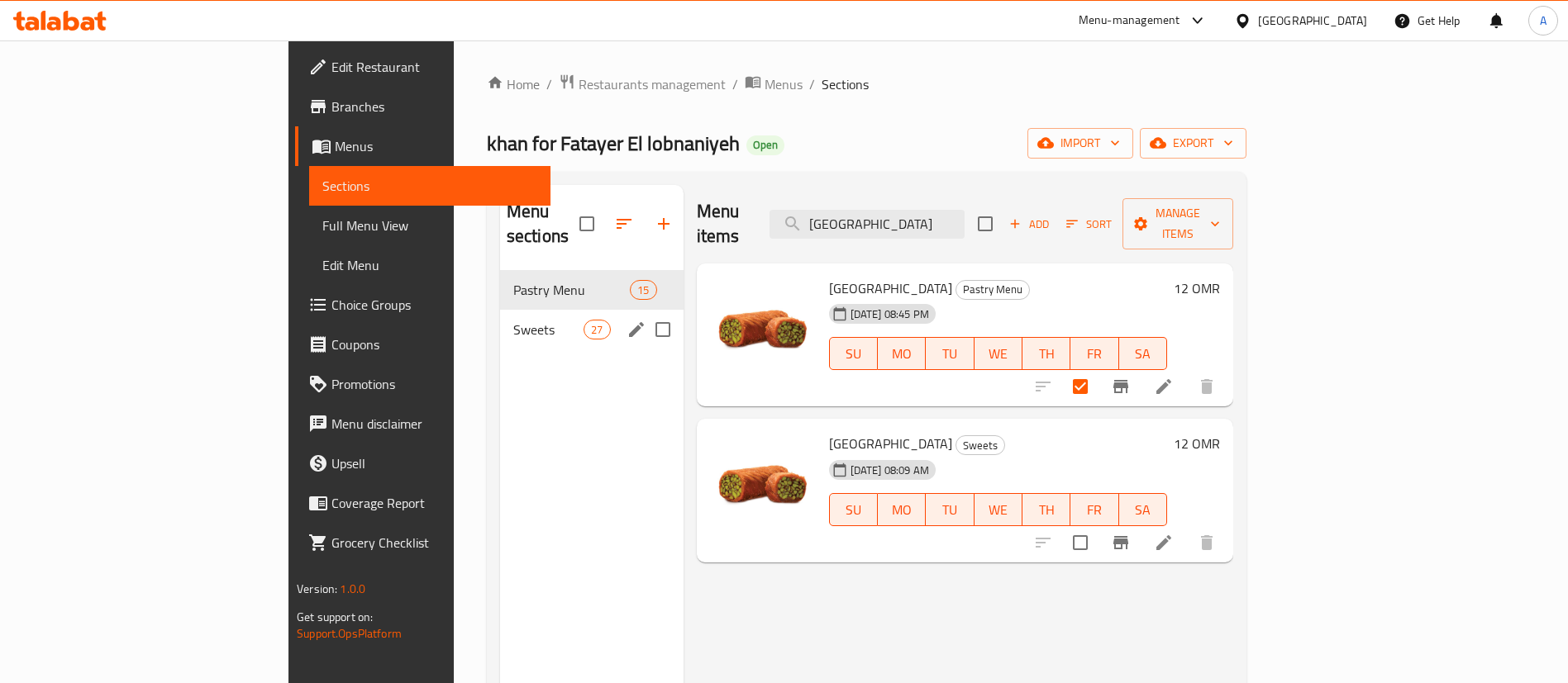
click at [500, 310] on div "Sweets 27" at bounding box center [591, 330] width 184 height 39
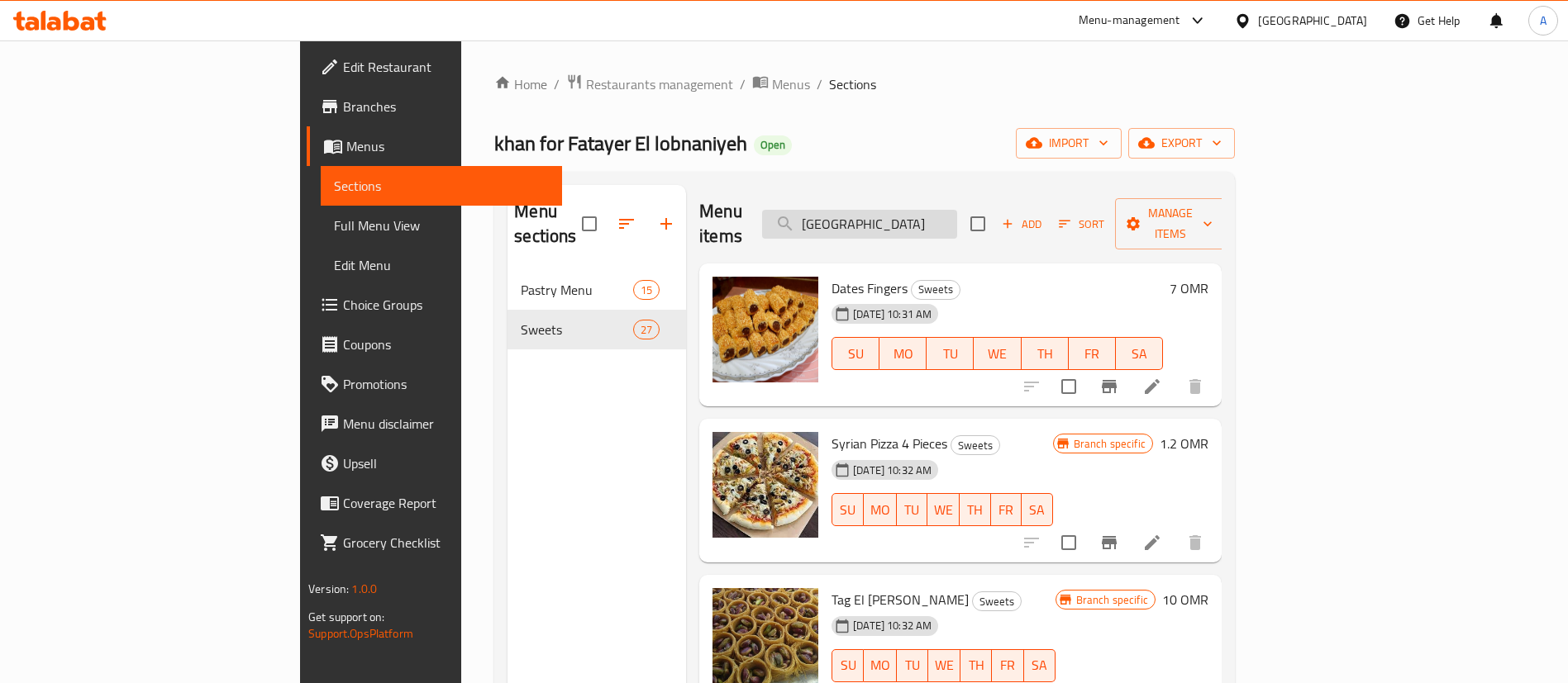
click at [957, 210] on input "[GEOGRAPHIC_DATA]" at bounding box center [859, 224] width 195 height 28
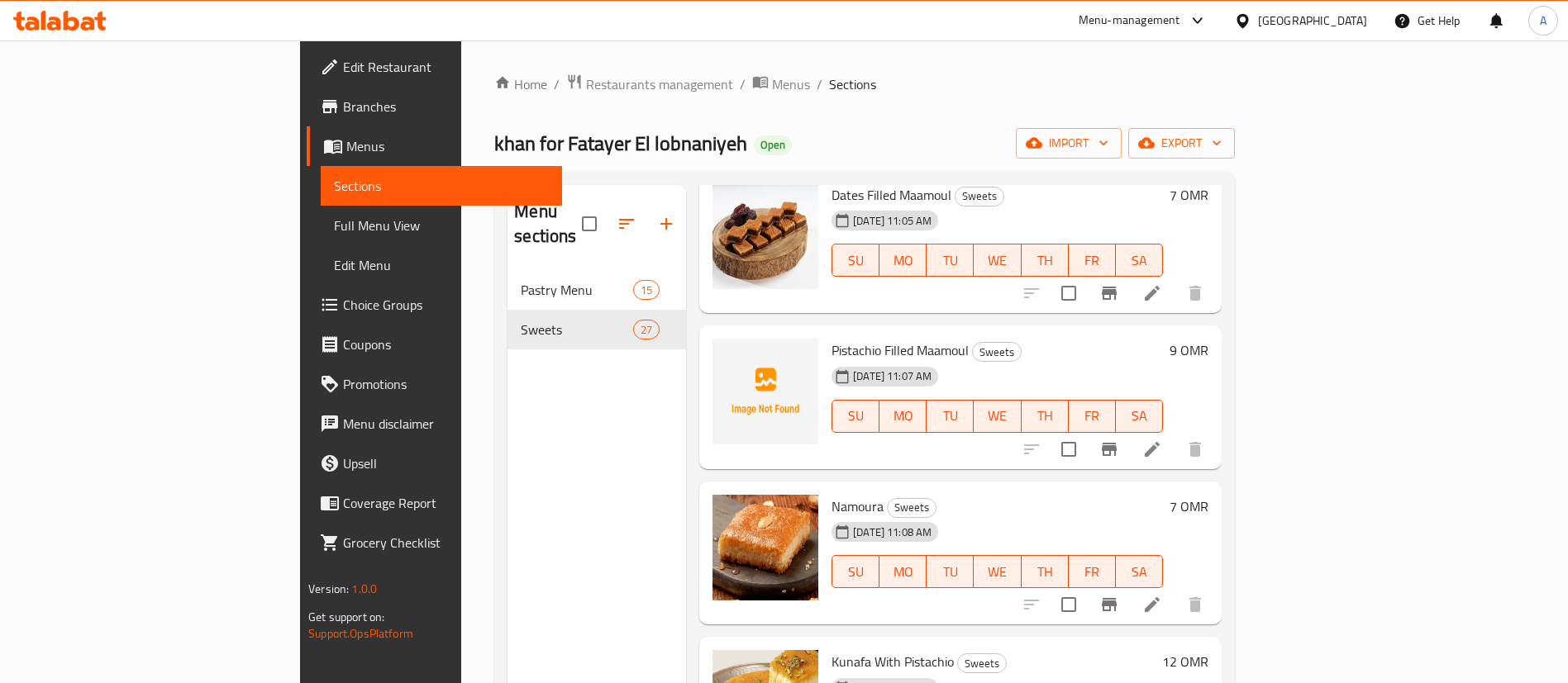
scroll to position [1928, 0]
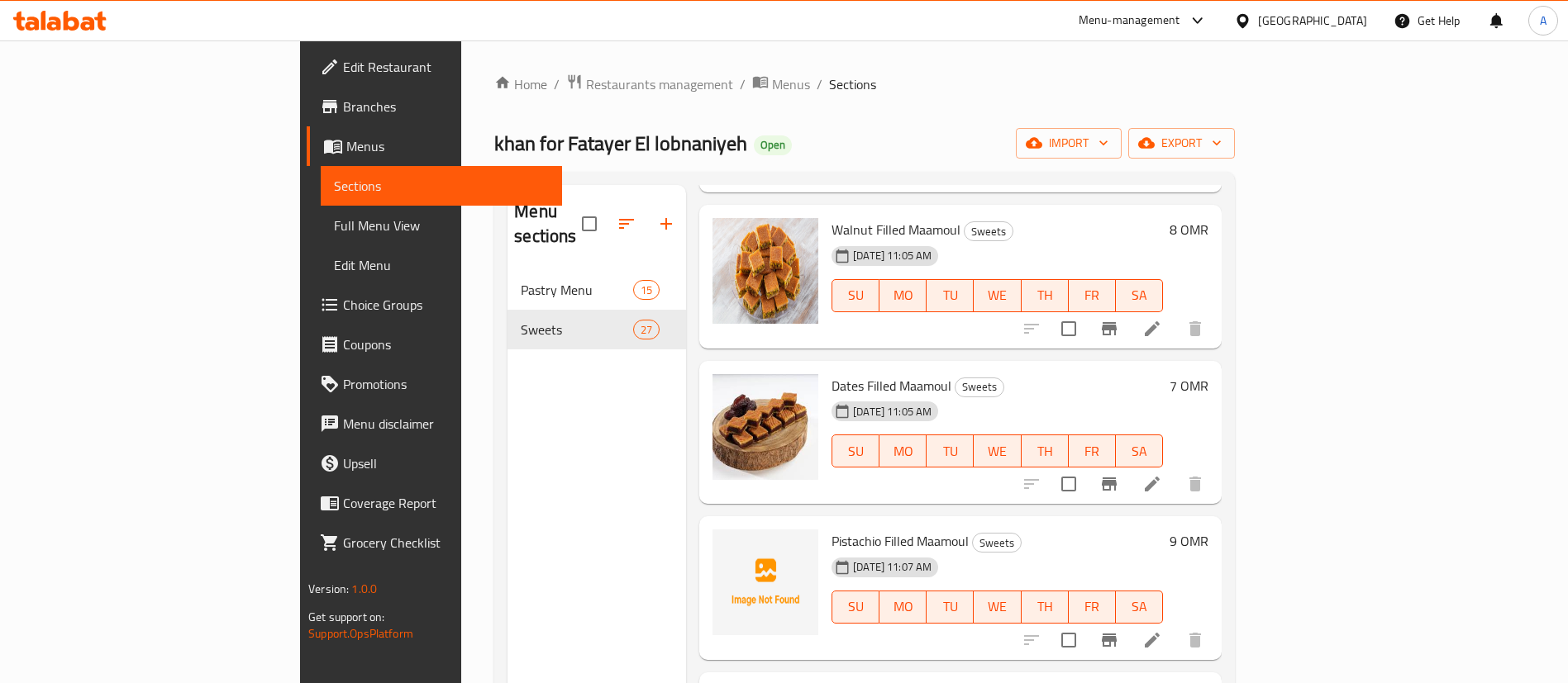
click at [832, 529] on span "Pistachio Filled Maamoul" at bounding box center [900, 541] width 137 height 25
copy h6 "Pistachio Filled Maamoul"
click at [726, 543] on icon "upload picture" at bounding box center [735, 552] width 20 height 20
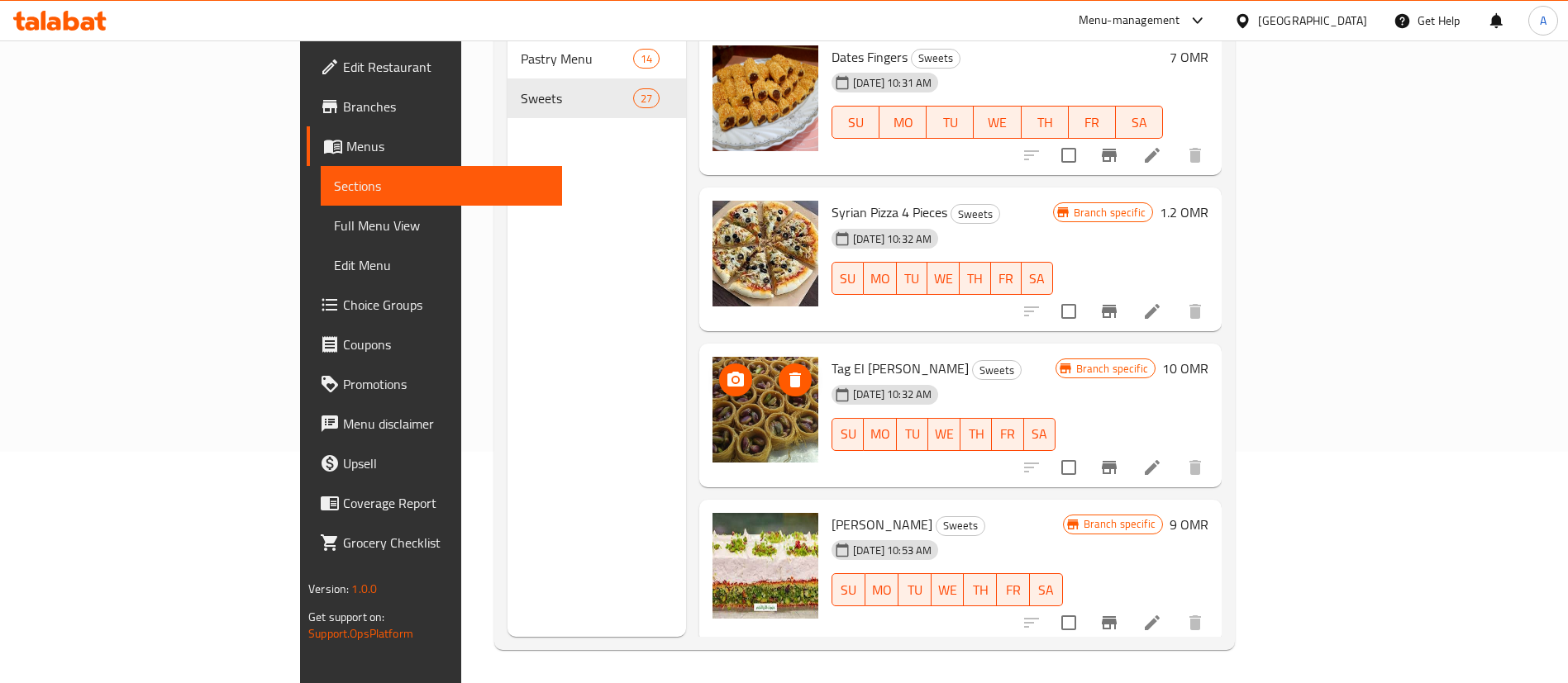
scroll to position [0, 0]
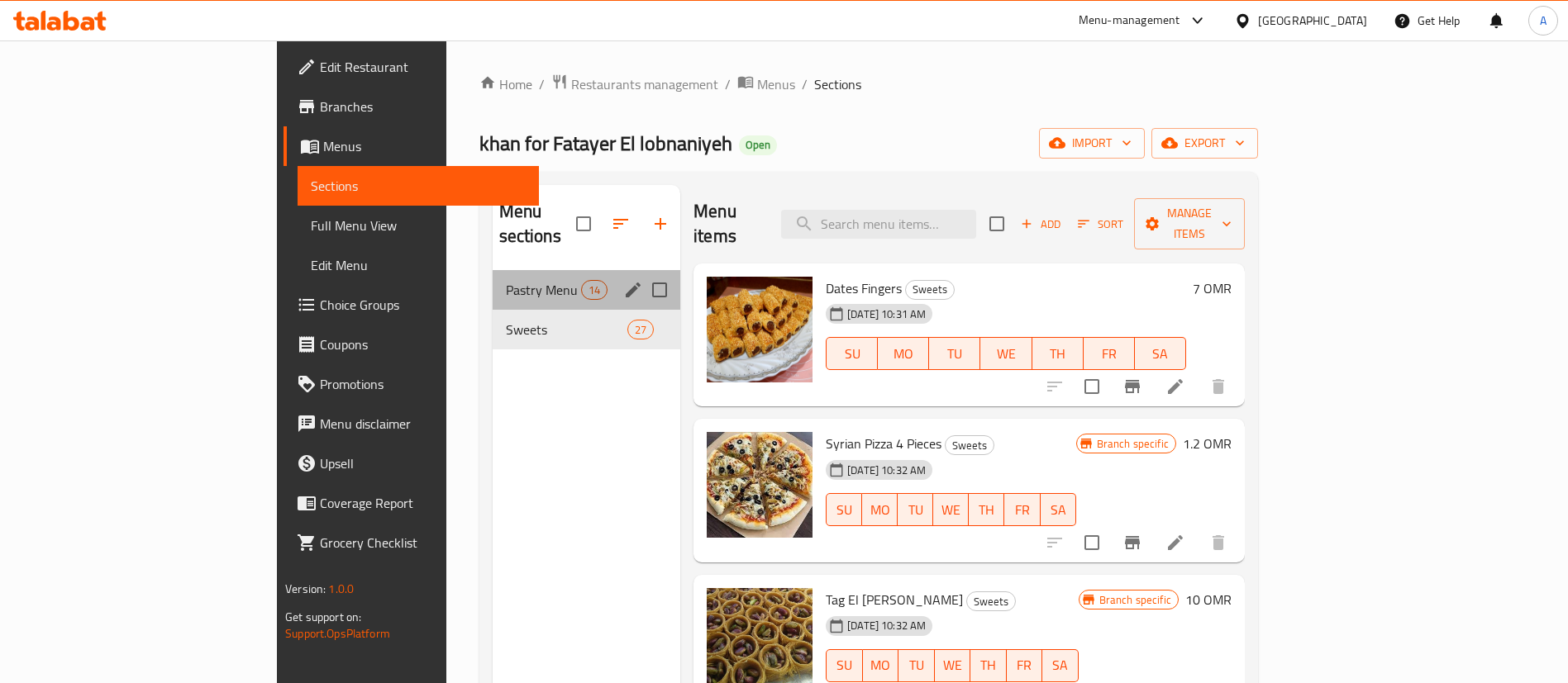
click at [506, 280] on span "Pastry Menu" at bounding box center [543, 289] width 76 height 20
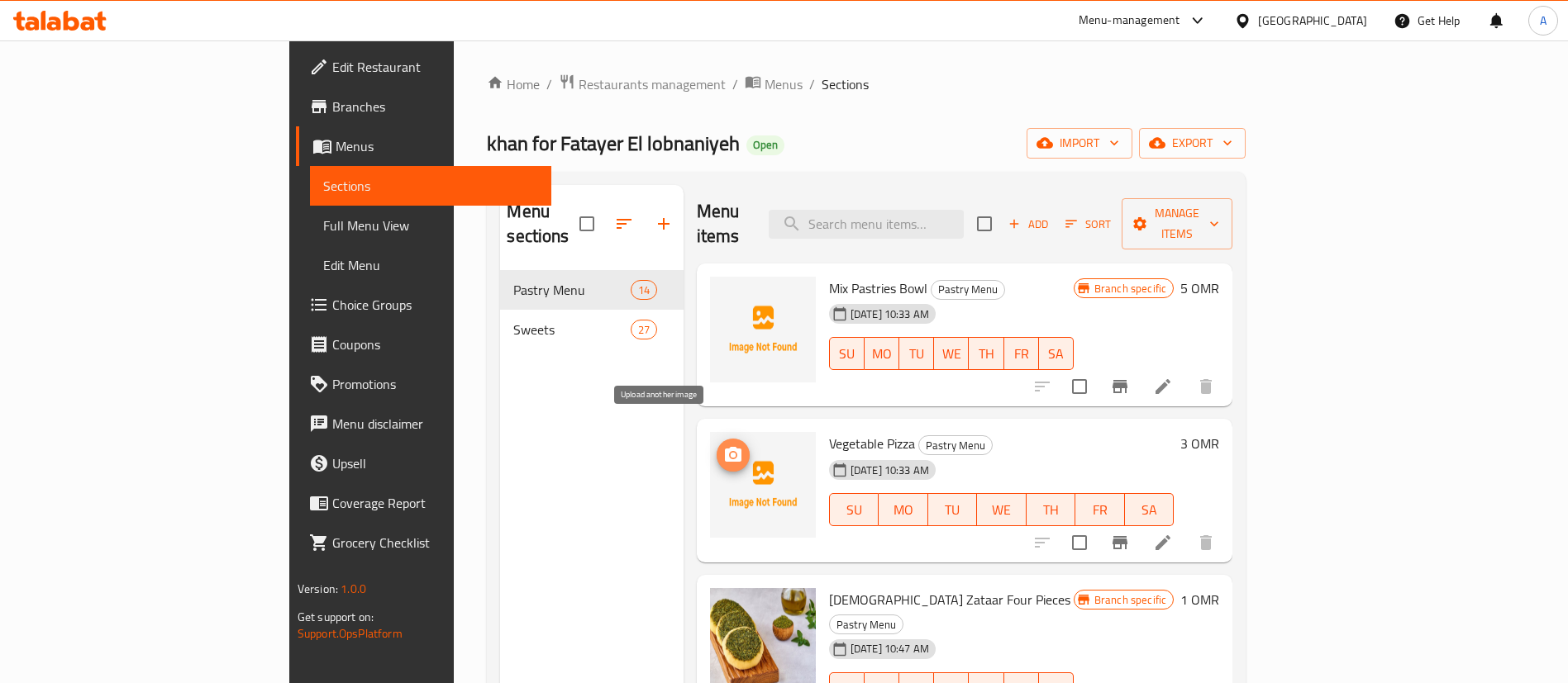
click at [725, 447] on icon "upload picture" at bounding box center [732, 453] width 17 height 15
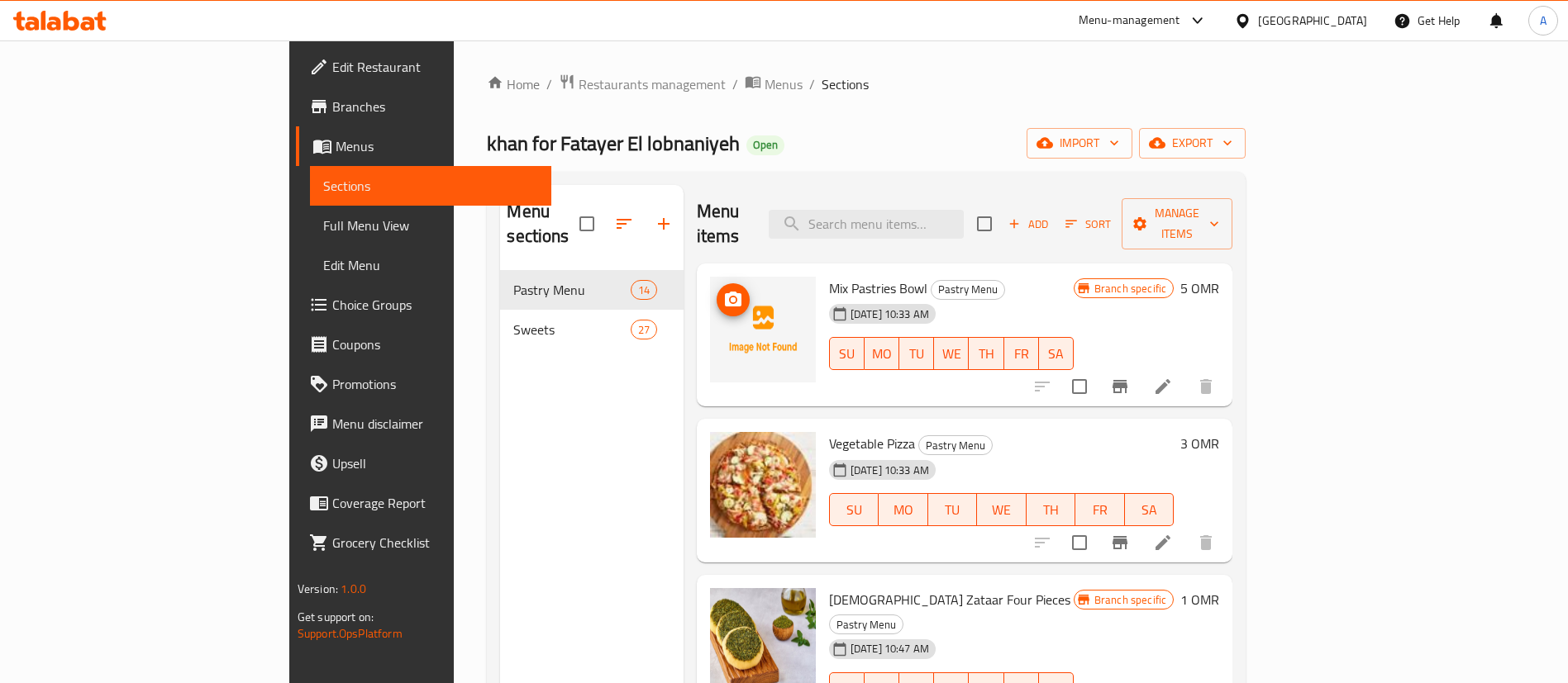
click at [724, 289] on icon "upload picture" at bounding box center [733, 299] width 20 height 20
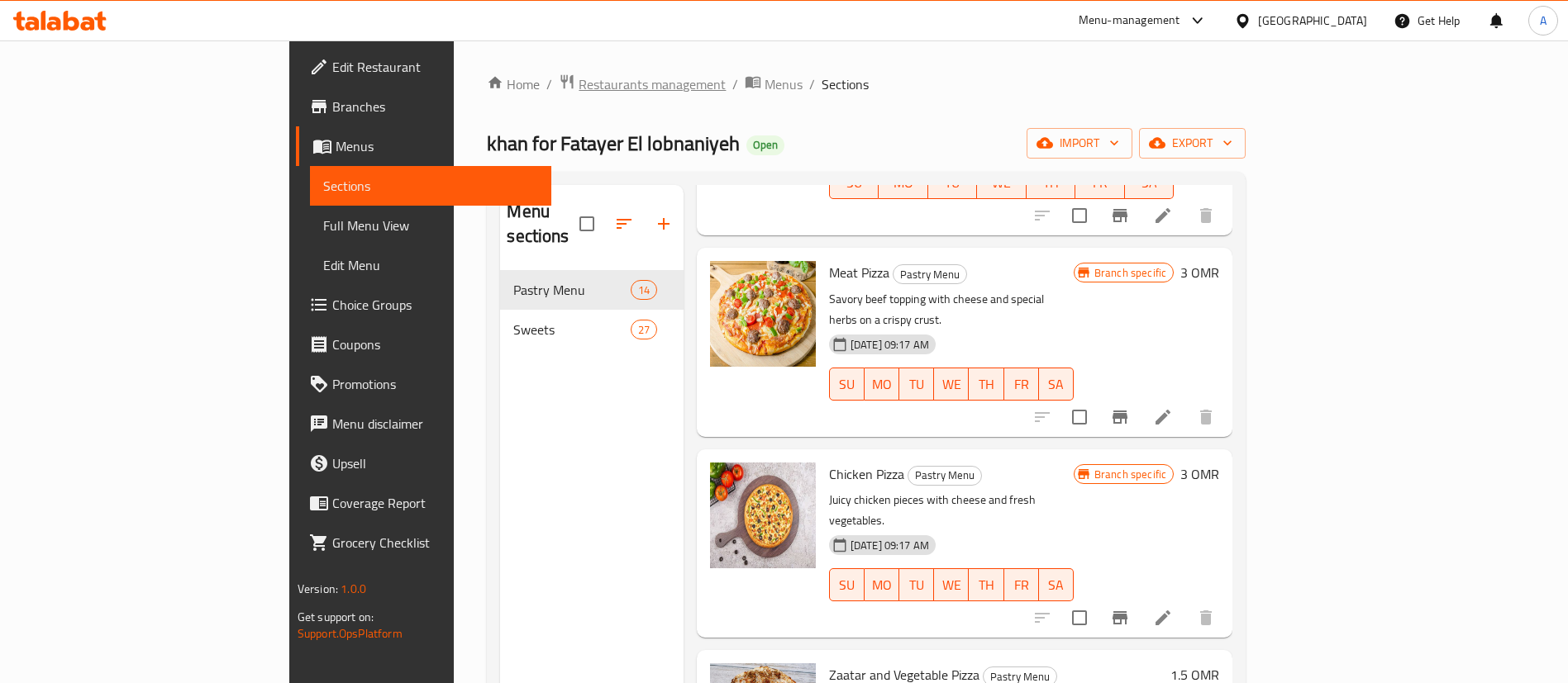
click at [578, 75] on span "Restaurants management" at bounding box center [652, 84] width 147 height 20
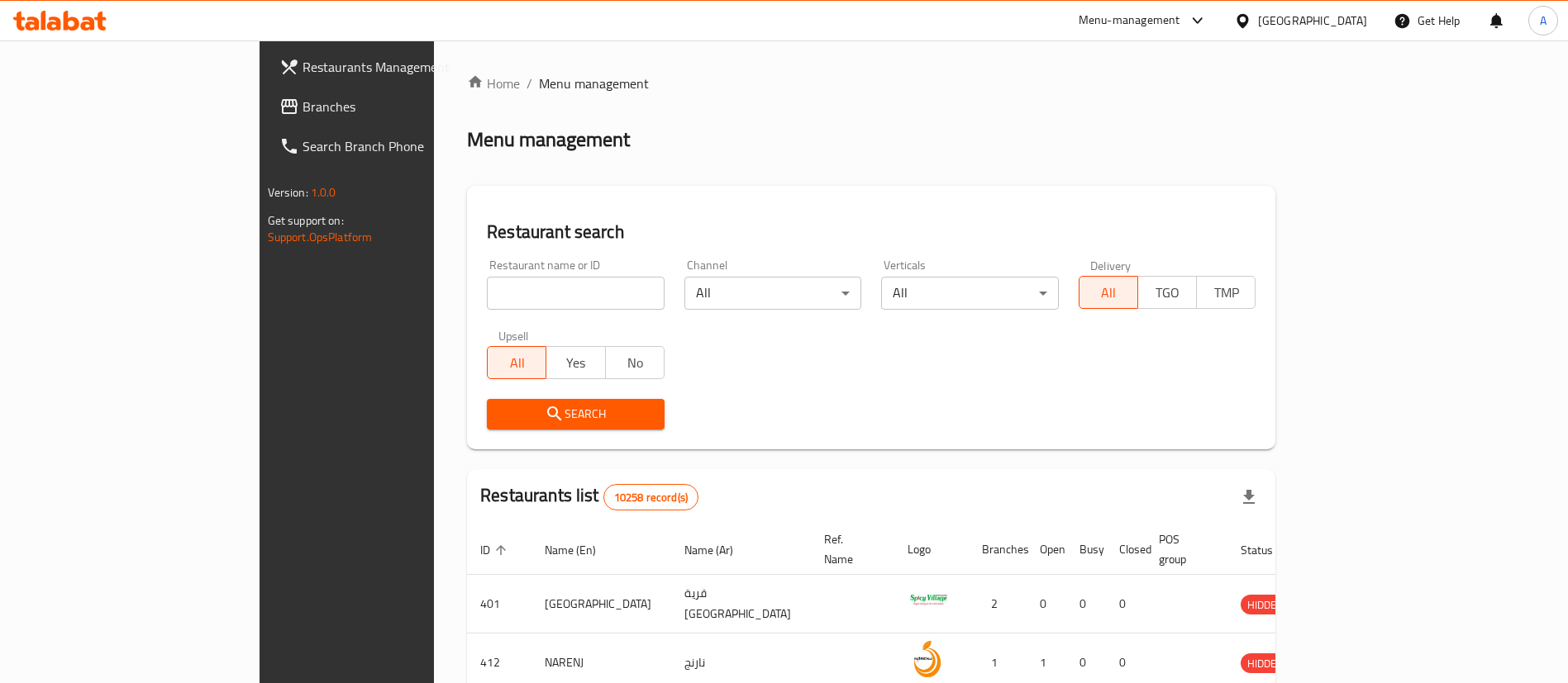
click at [467, 294] on div "Home / Menu management Menu management Restaurant search Restaurant name or ID …" at bounding box center [871, 602] width 808 height 1057
click at [487, 284] on input "search" at bounding box center [575, 293] width 178 height 33
type input "khan"
click button "Search" at bounding box center [575, 414] width 178 height 30
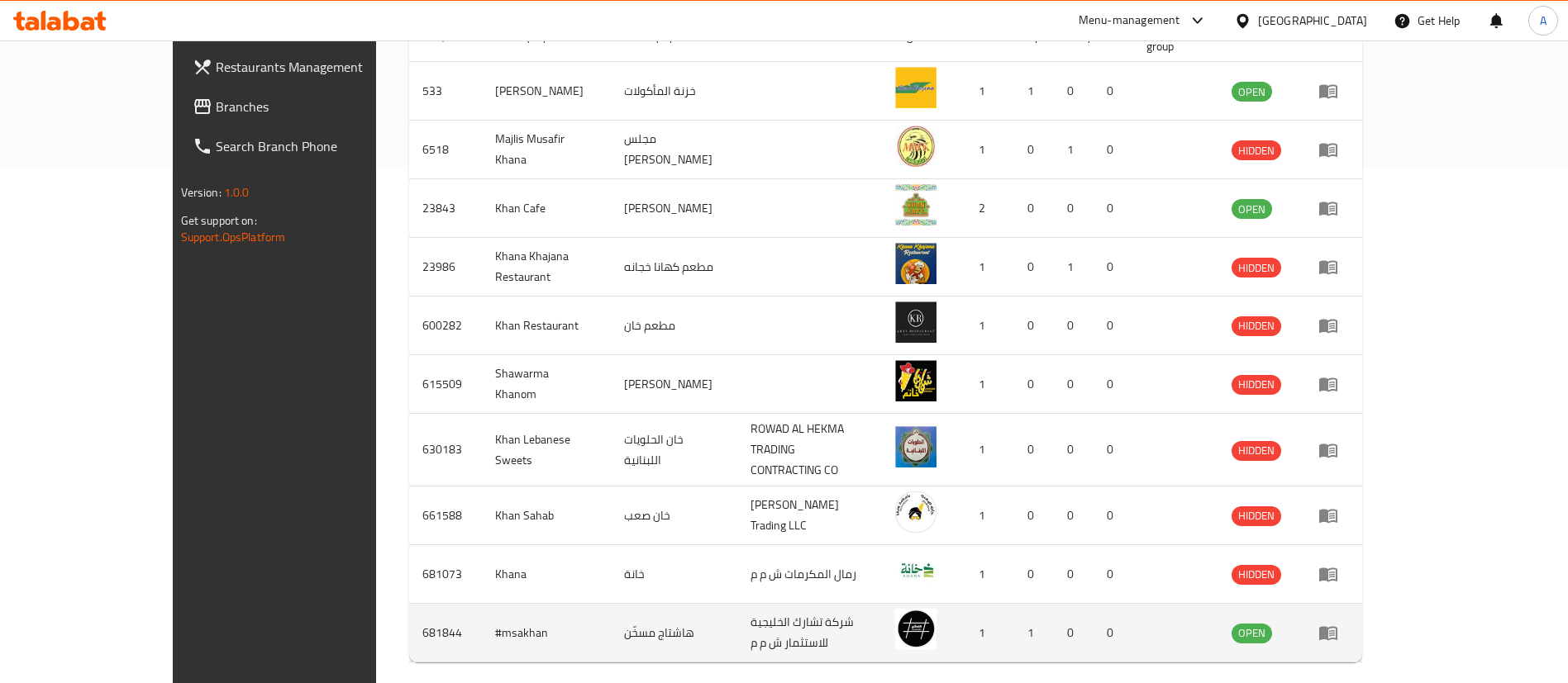
scroll to position [550, 0]
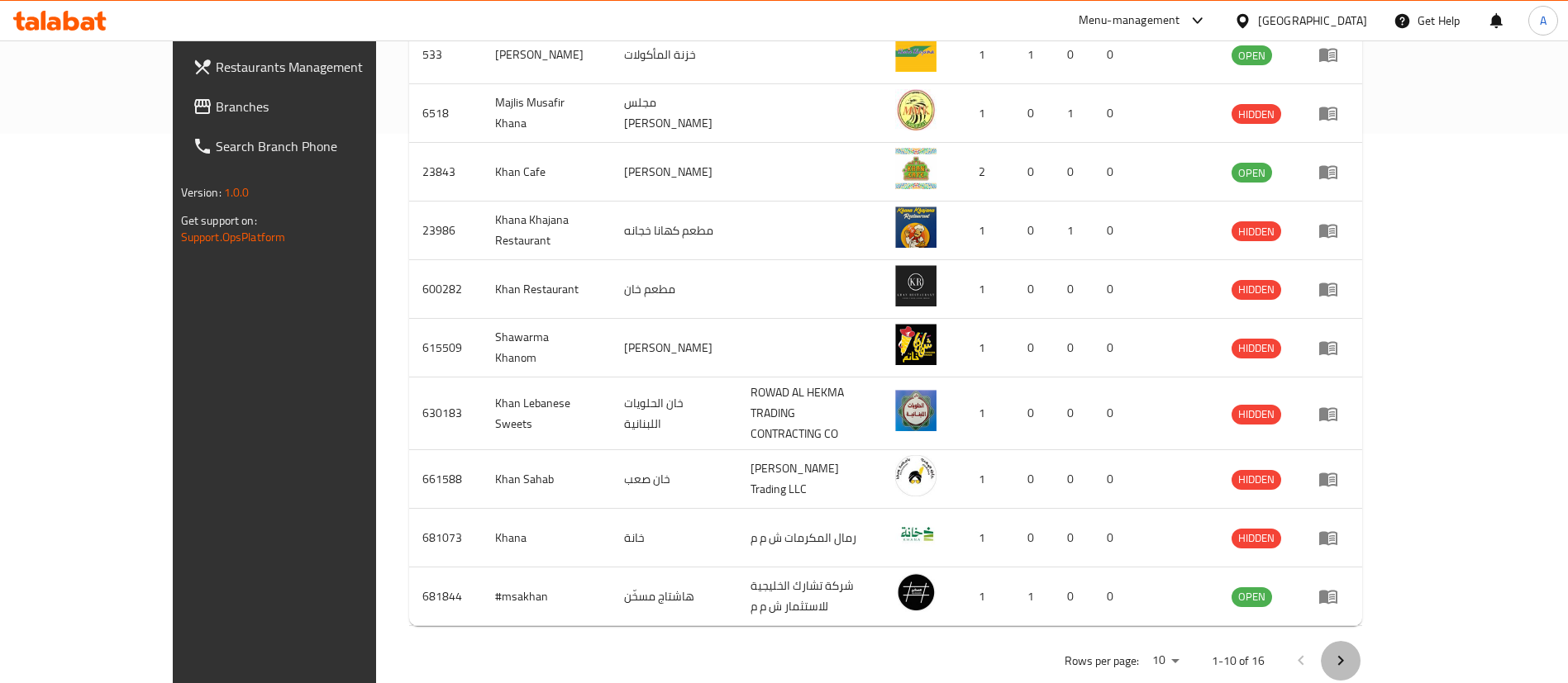
click at [1361, 641] on button "Next page" at bounding box center [1340, 660] width 39 height 39
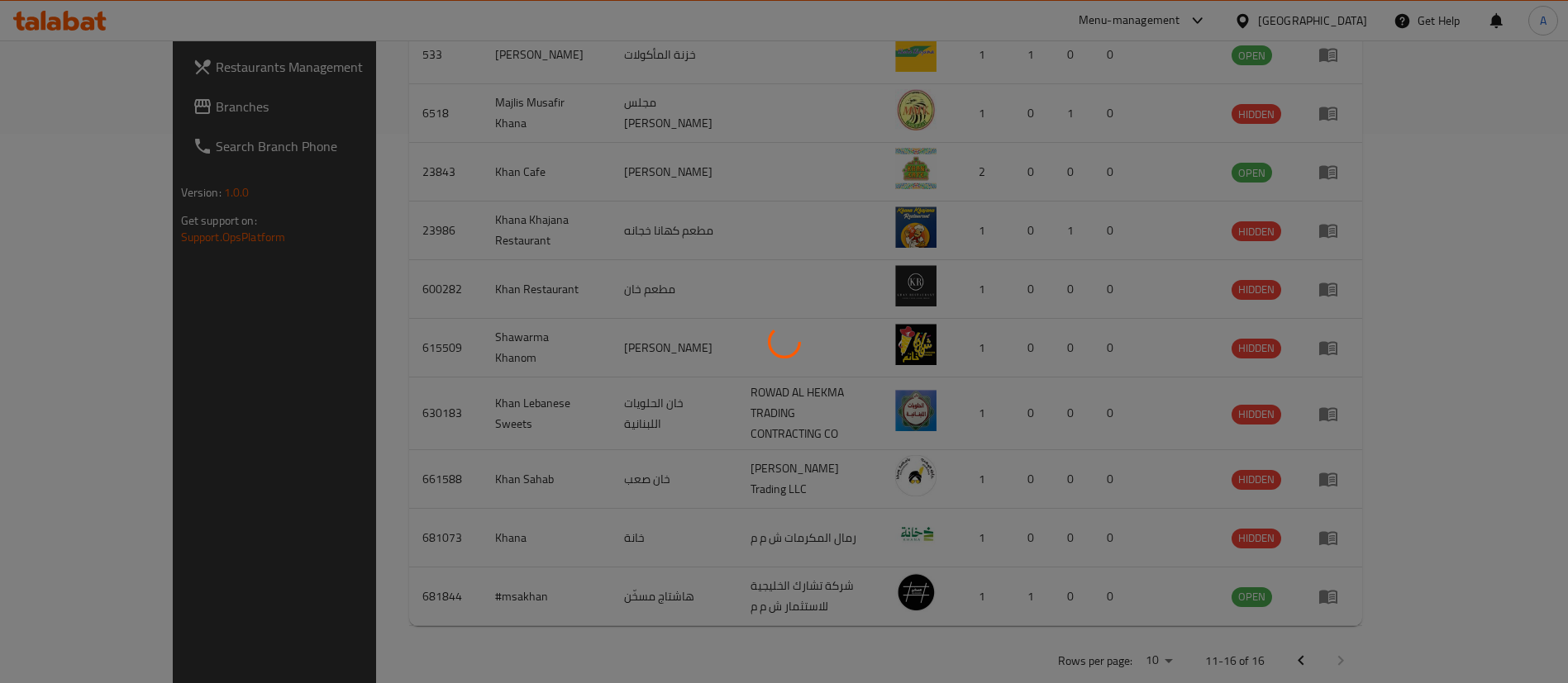
scroll to position [333, 0]
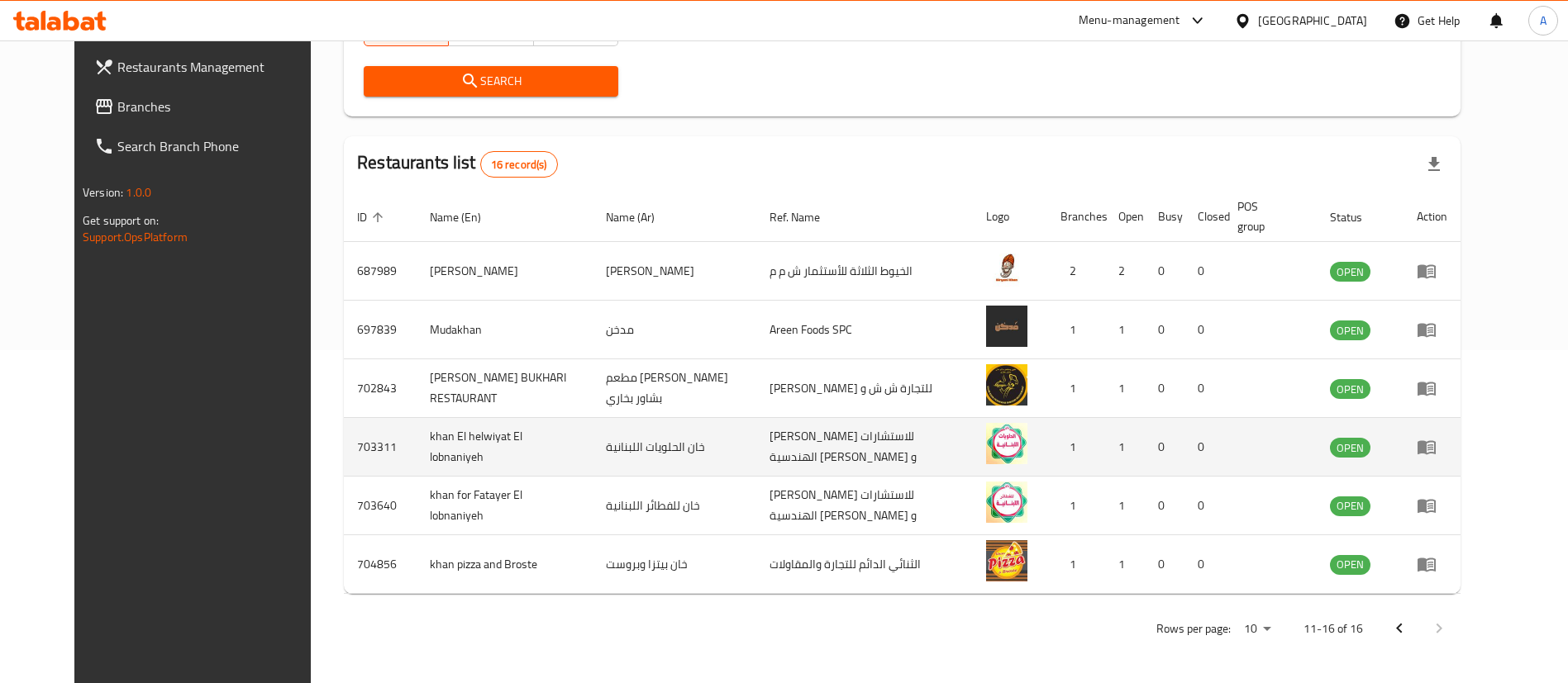
click at [1435, 452] on icon "enhanced table" at bounding box center [1427, 447] width 19 height 14
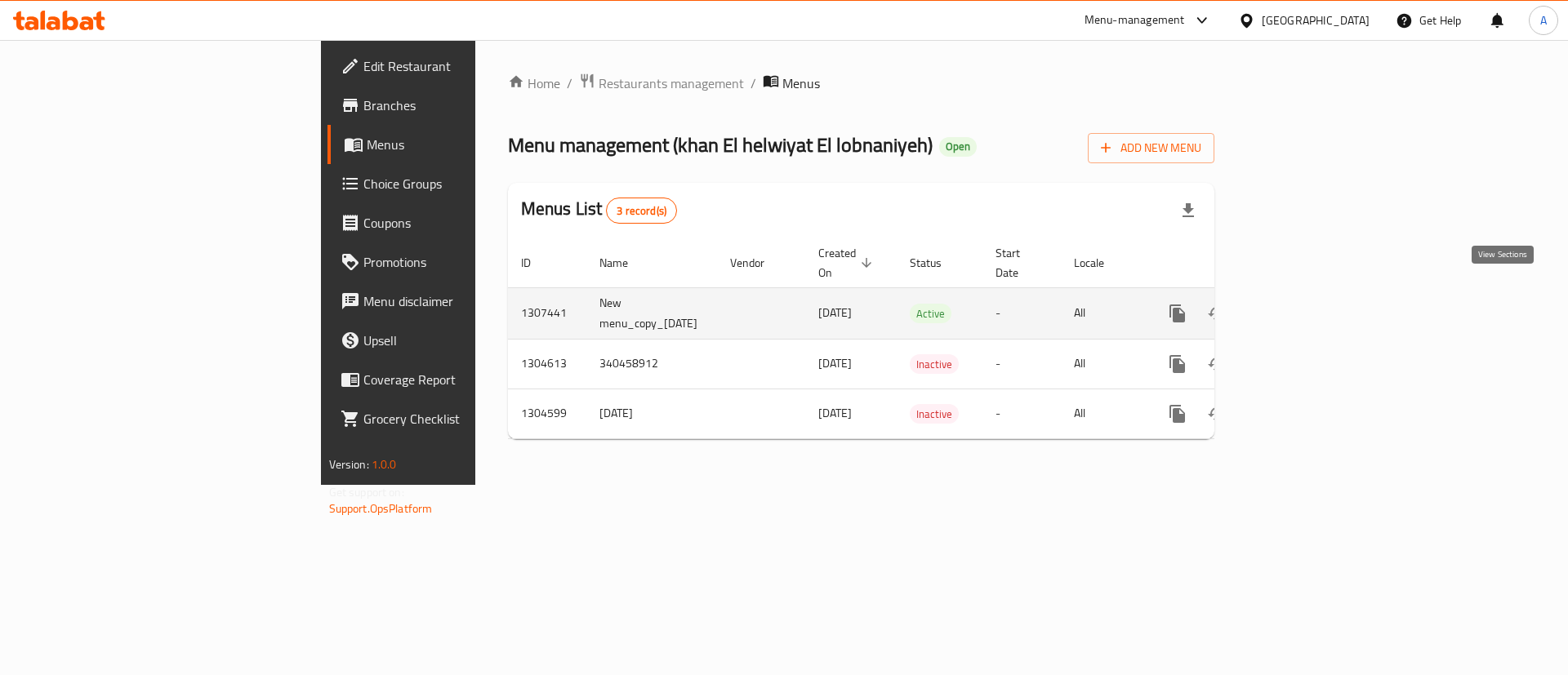
click at [1305, 304] on icon "enhanced table" at bounding box center [1295, 313] width 19 height 19
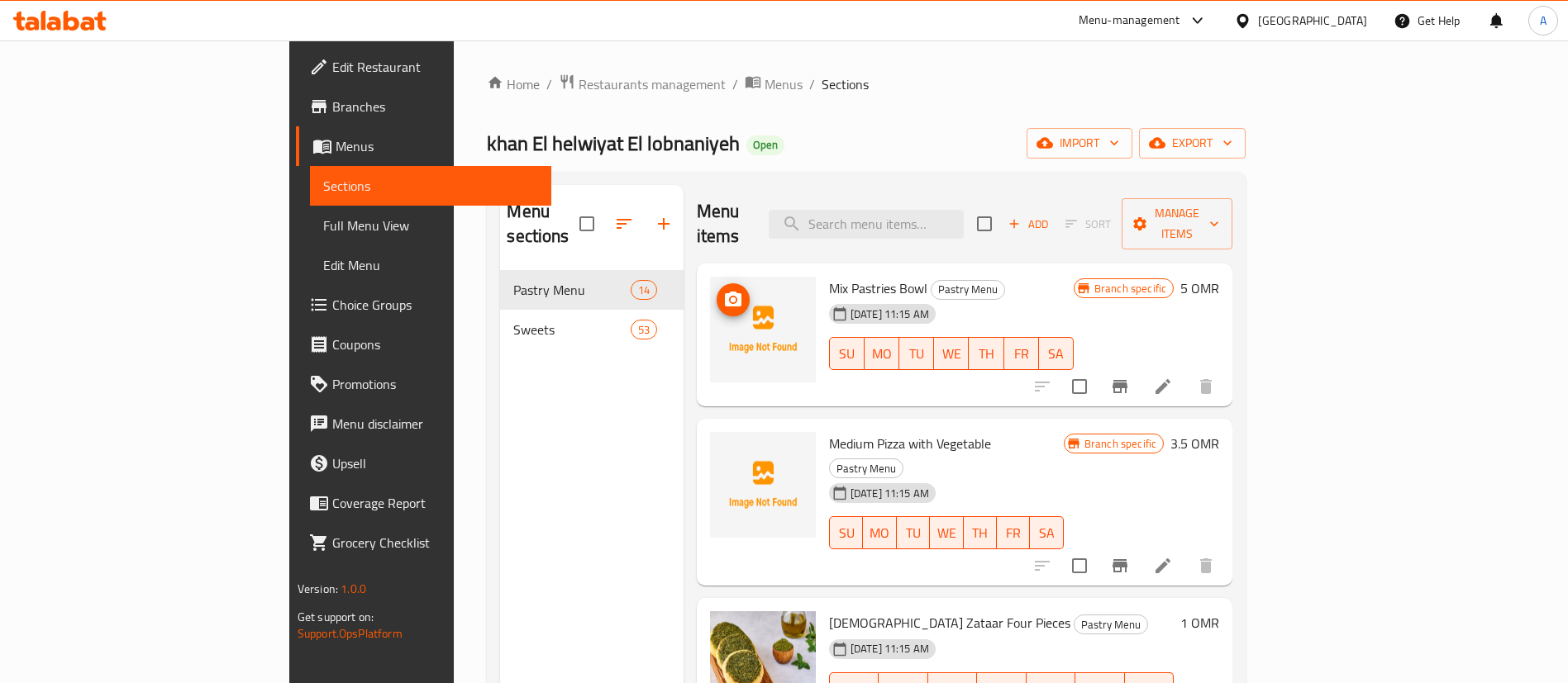
click at [724, 289] on icon "upload picture" at bounding box center [733, 299] width 20 height 20
click at [724, 446] on icon "upload picture" at bounding box center [733, 455] width 20 height 20
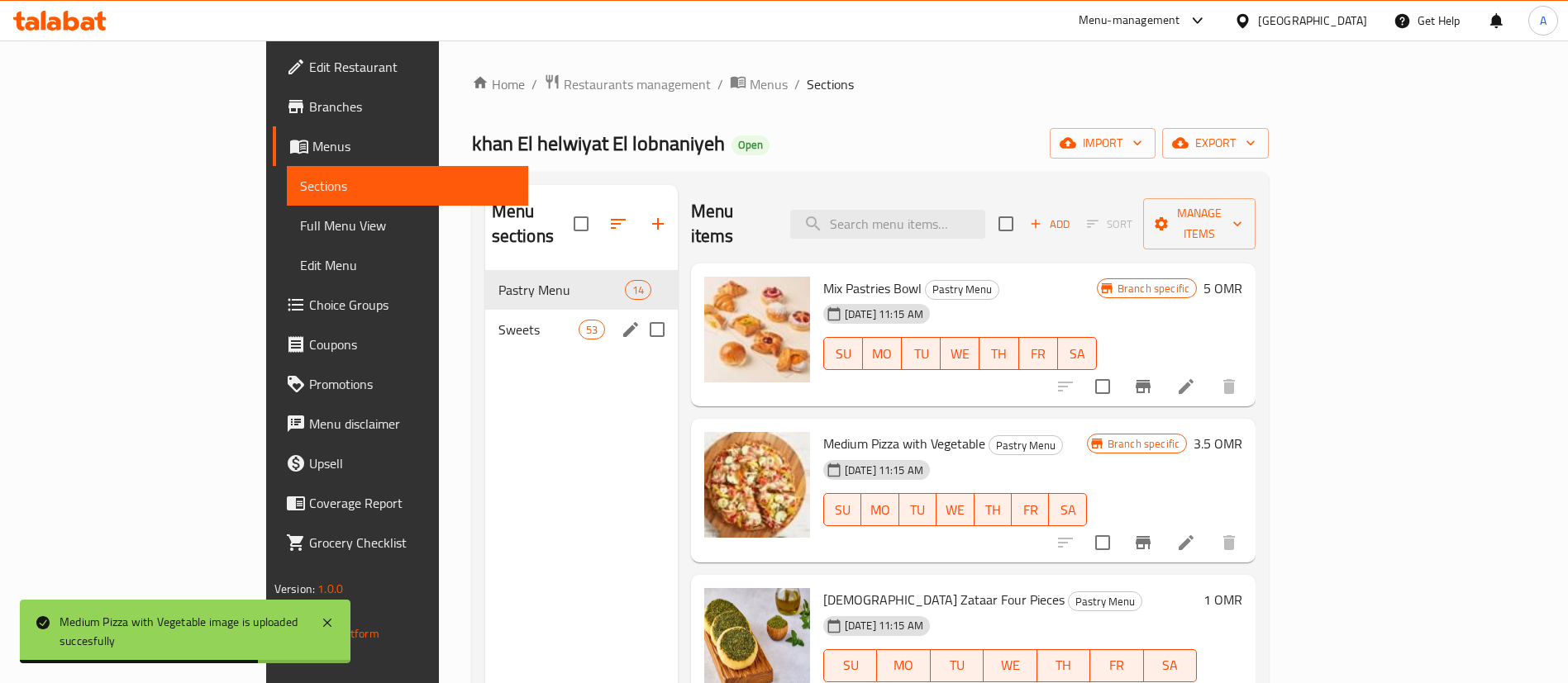
click at [499, 320] on span "Sweets" at bounding box center [539, 330] width 81 height 20
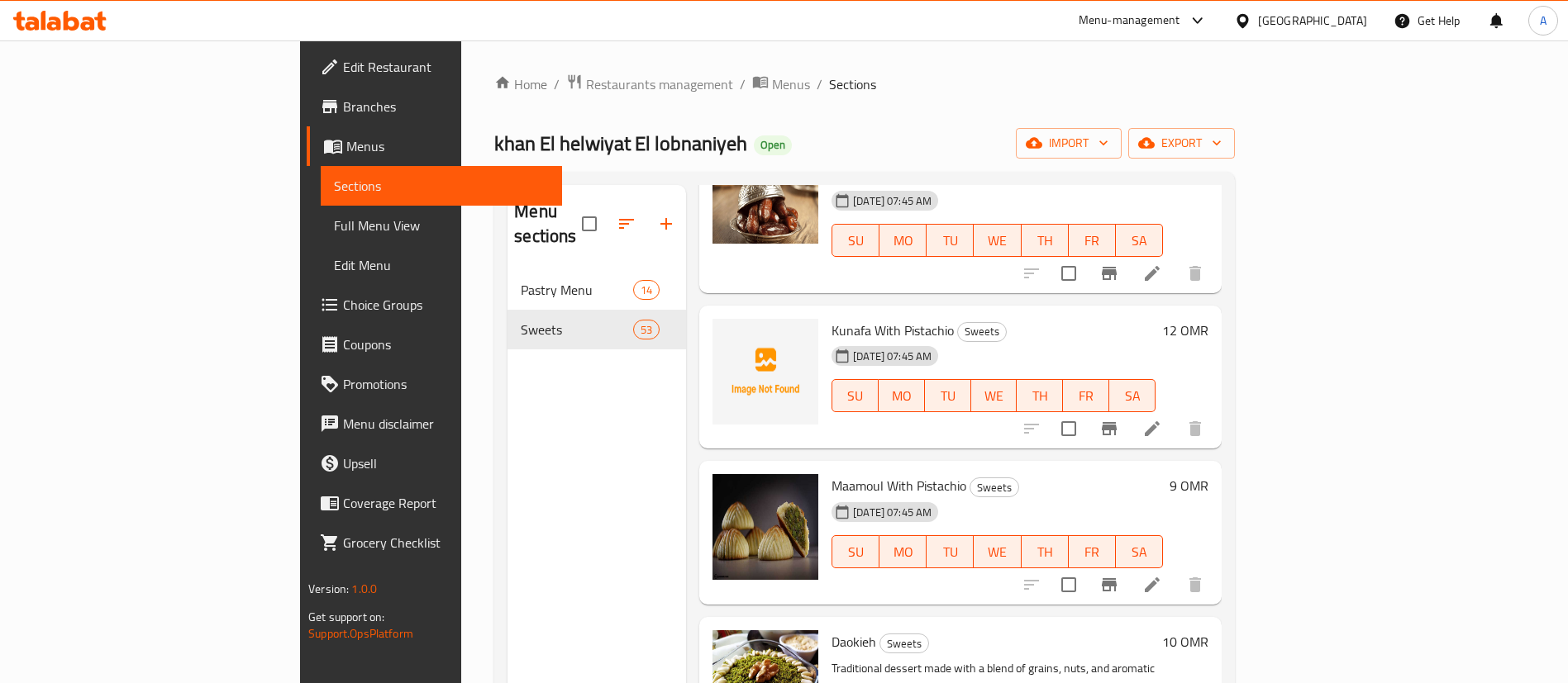
scroll to position [5823, 0]
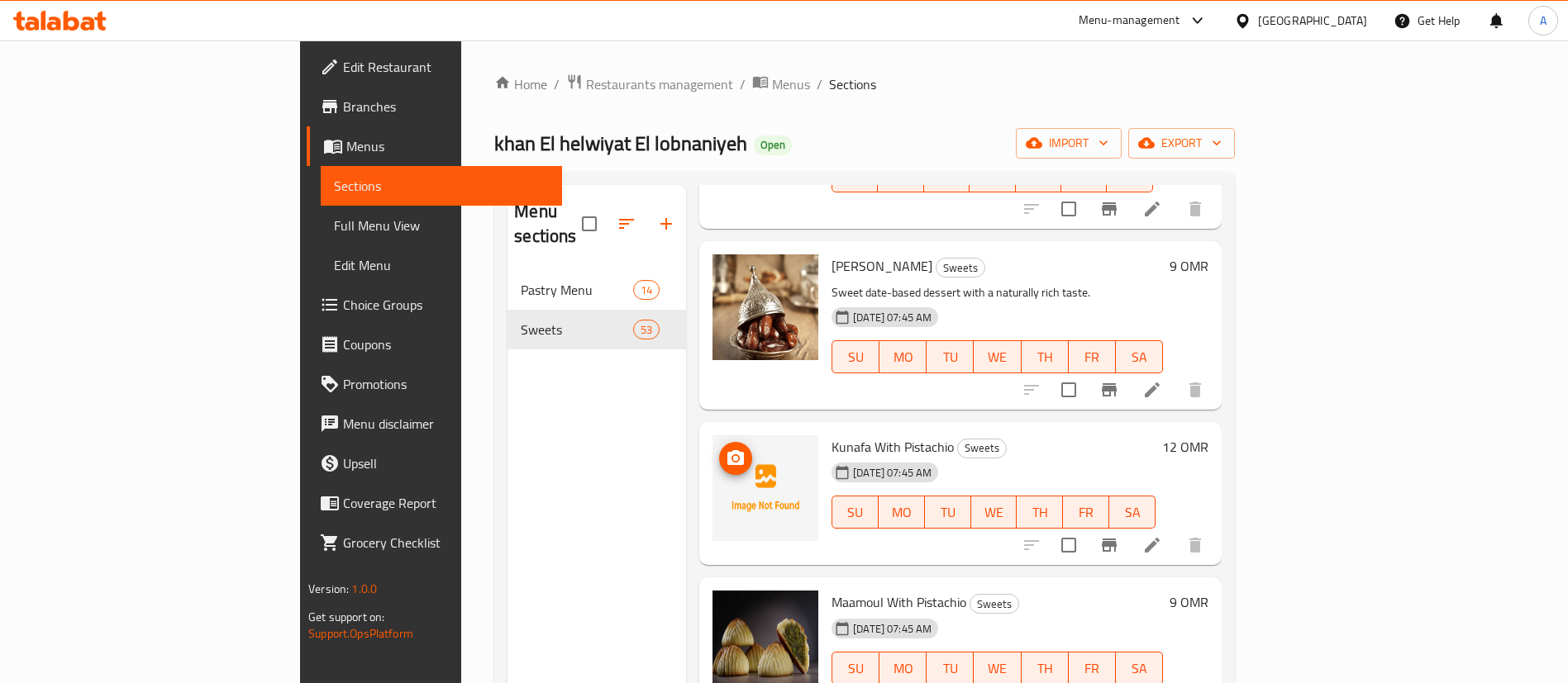
click at [713, 436] on img at bounding box center [766, 489] width 106 height 106
click at [719, 442] on button "upload picture" at bounding box center [735, 458] width 33 height 33
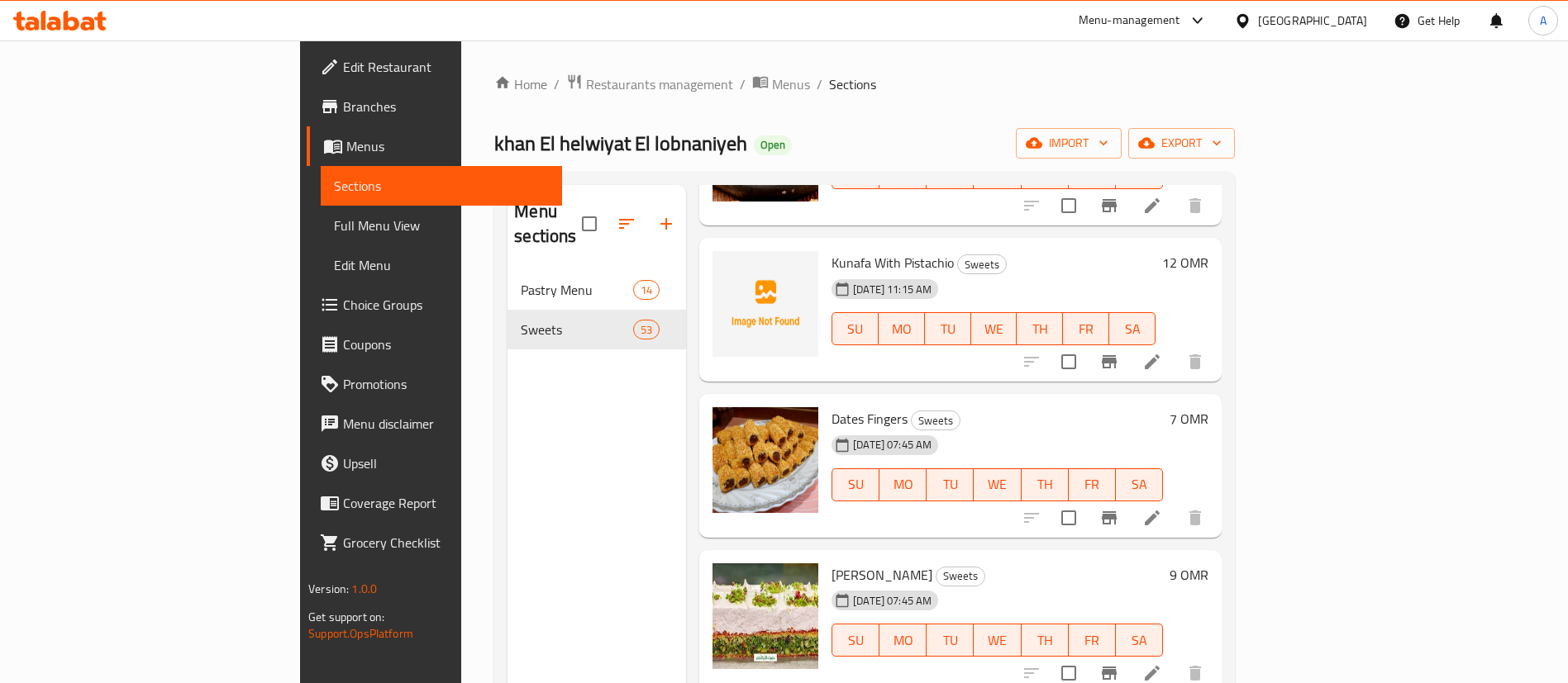
scroll to position [2478, 0]
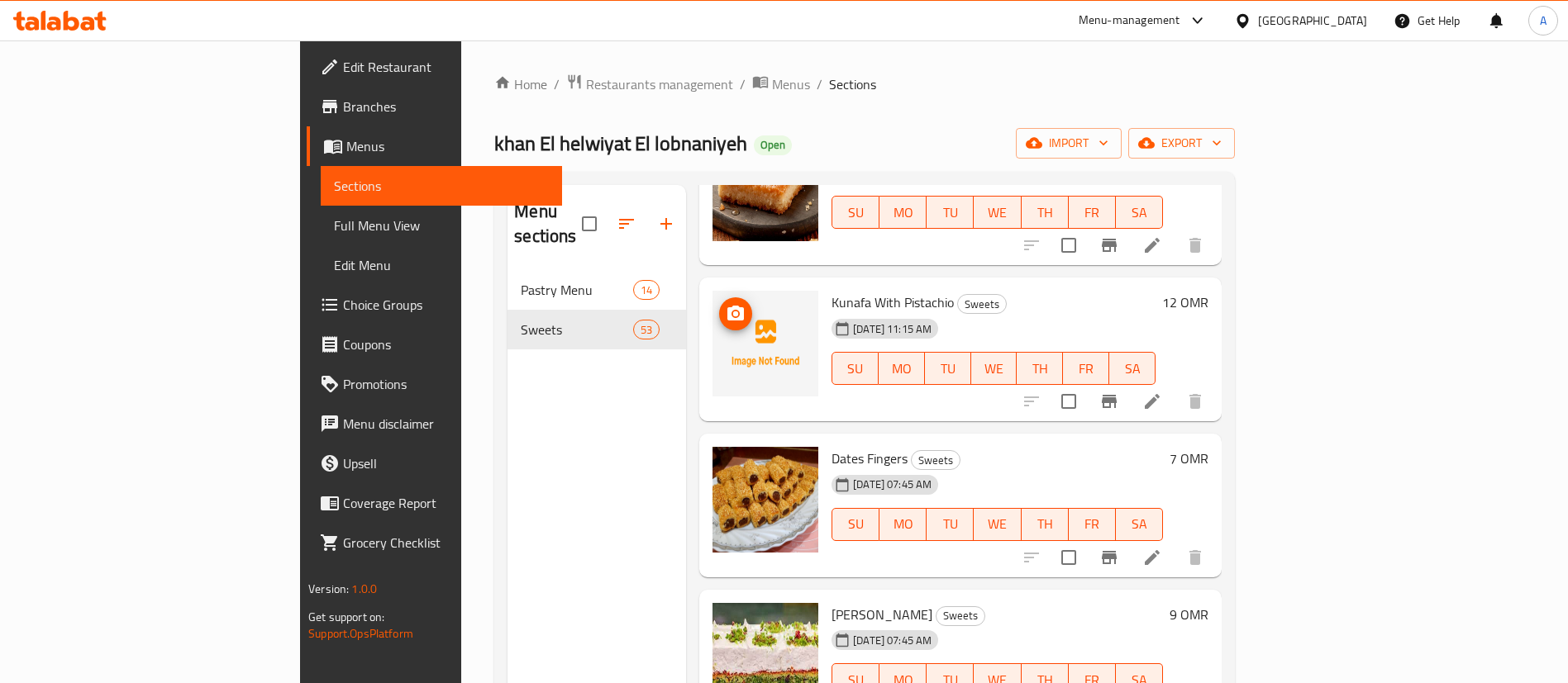
click at [726, 304] on icon "upload picture" at bounding box center [735, 314] width 20 height 20
